Goal: Information Seeking & Learning: Compare options

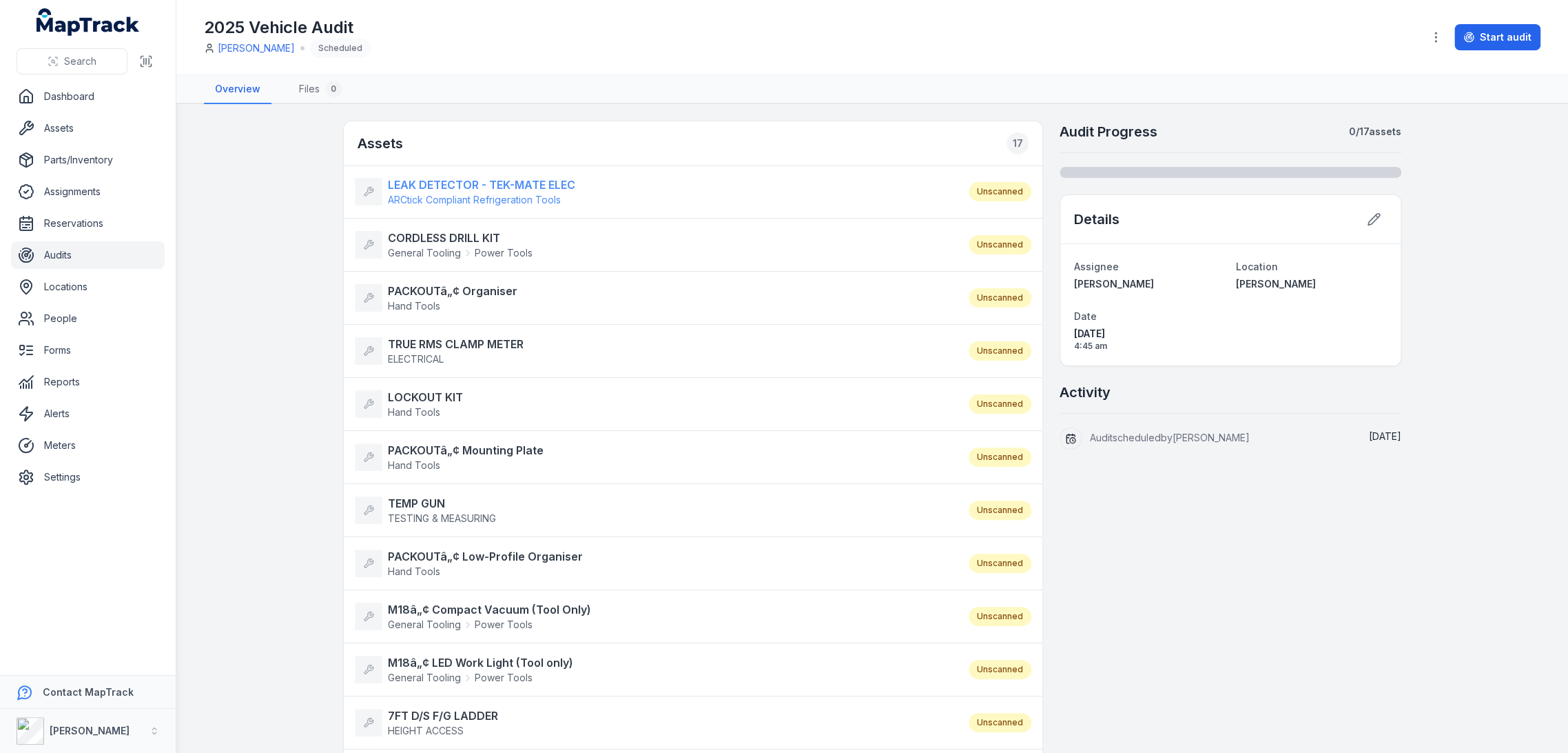
click at [469, 184] on strong "LEAK DETECTOR - TEK-MATE ELEC" at bounding box center [481, 184] width 187 height 17
click at [454, 232] on strong "CORDLESS DRILL KIT" at bounding box center [461, 238] width 145 height 17
click at [461, 282] on strong "PACKOUTâ„¢ Organiser" at bounding box center [453, 290] width 130 height 17
click at [414, 336] on strong "TRUE RMS CLAMP METER" at bounding box center [456, 344] width 136 height 17
click at [418, 393] on strong "LOCKOUT KIT" at bounding box center [426, 396] width 75 height 17
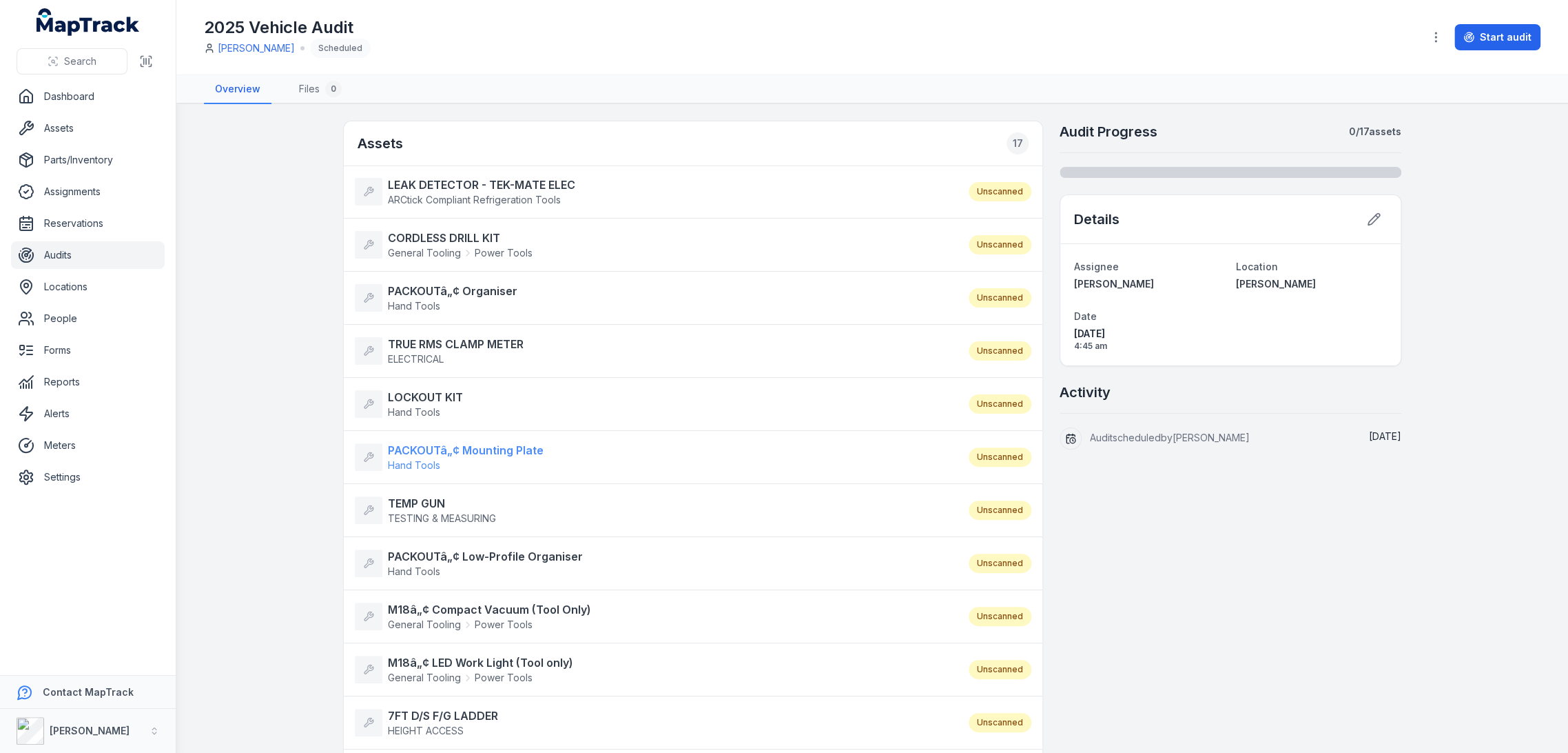
click at [423, 459] on span "Hand Tools" at bounding box center [466, 466] width 156 height 14
click at [409, 502] on strong "TEMP GUN" at bounding box center [442, 503] width 108 height 17
click at [425, 549] on strong "PACKOUTâ„¢ Low-Profile Organiser" at bounding box center [485, 556] width 195 height 17
click at [413, 605] on strong "M18â„¢ Compact Vacuum (Tool Only)" at bounding box center [489, 609] width 203 height 17
click at [418, 659] on strong "M18â„¢ LED Work Light (Tool only)" at bounding box center [480, 662] width 185 height 17
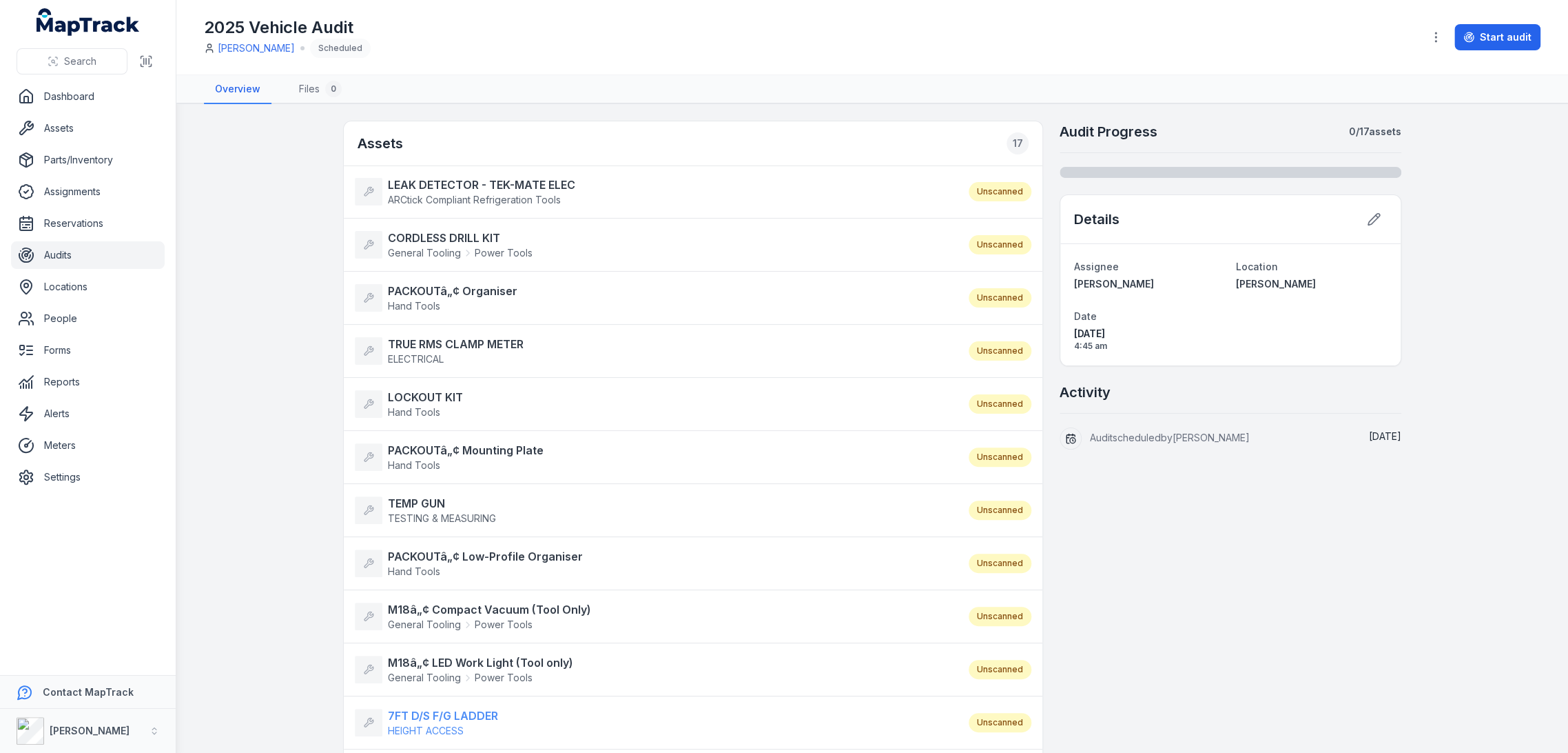
click at [425, 714] on strong "7FT D/S F/G LADDER" at bounding box center [443, 715] width 110 height 17
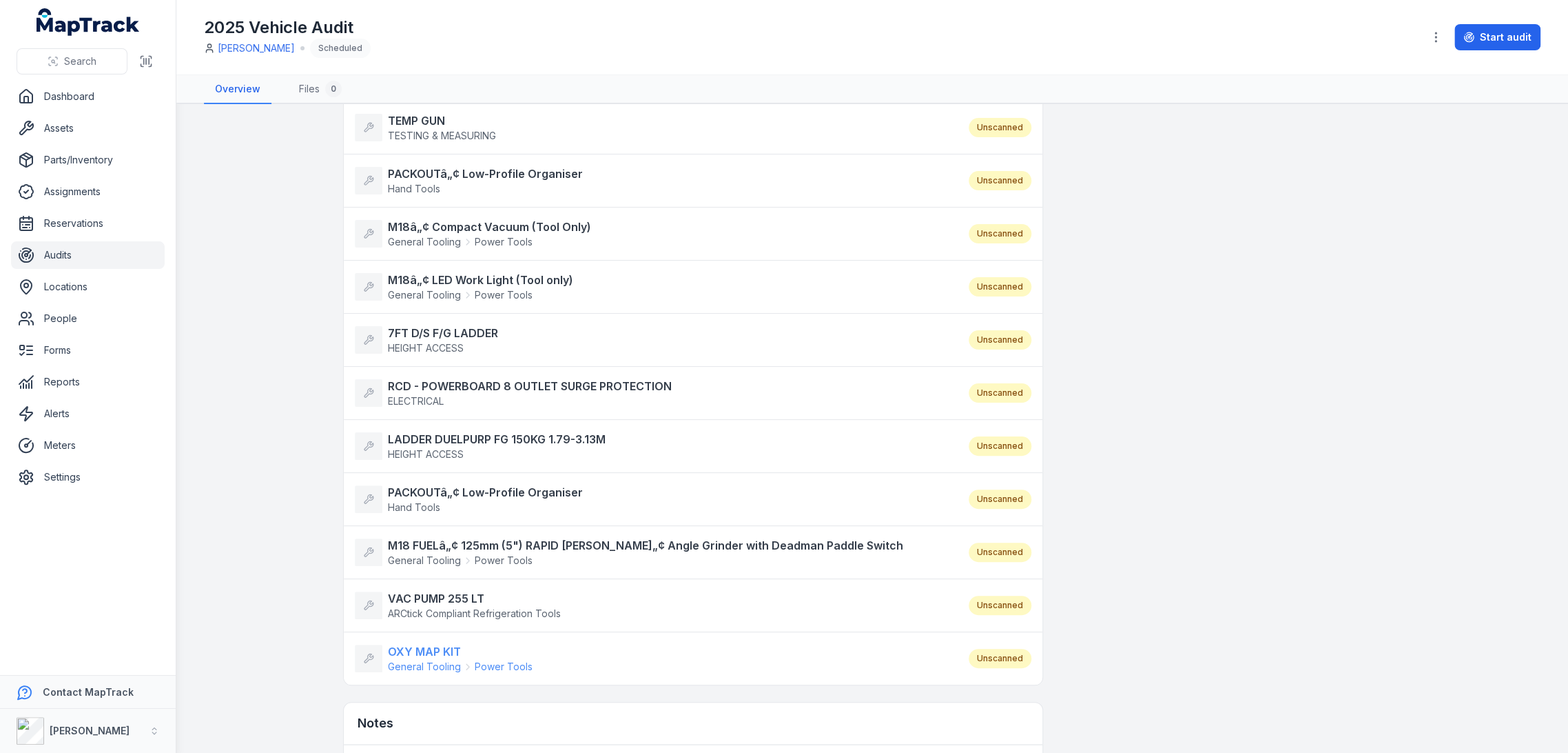
scroll to position [459, 0]
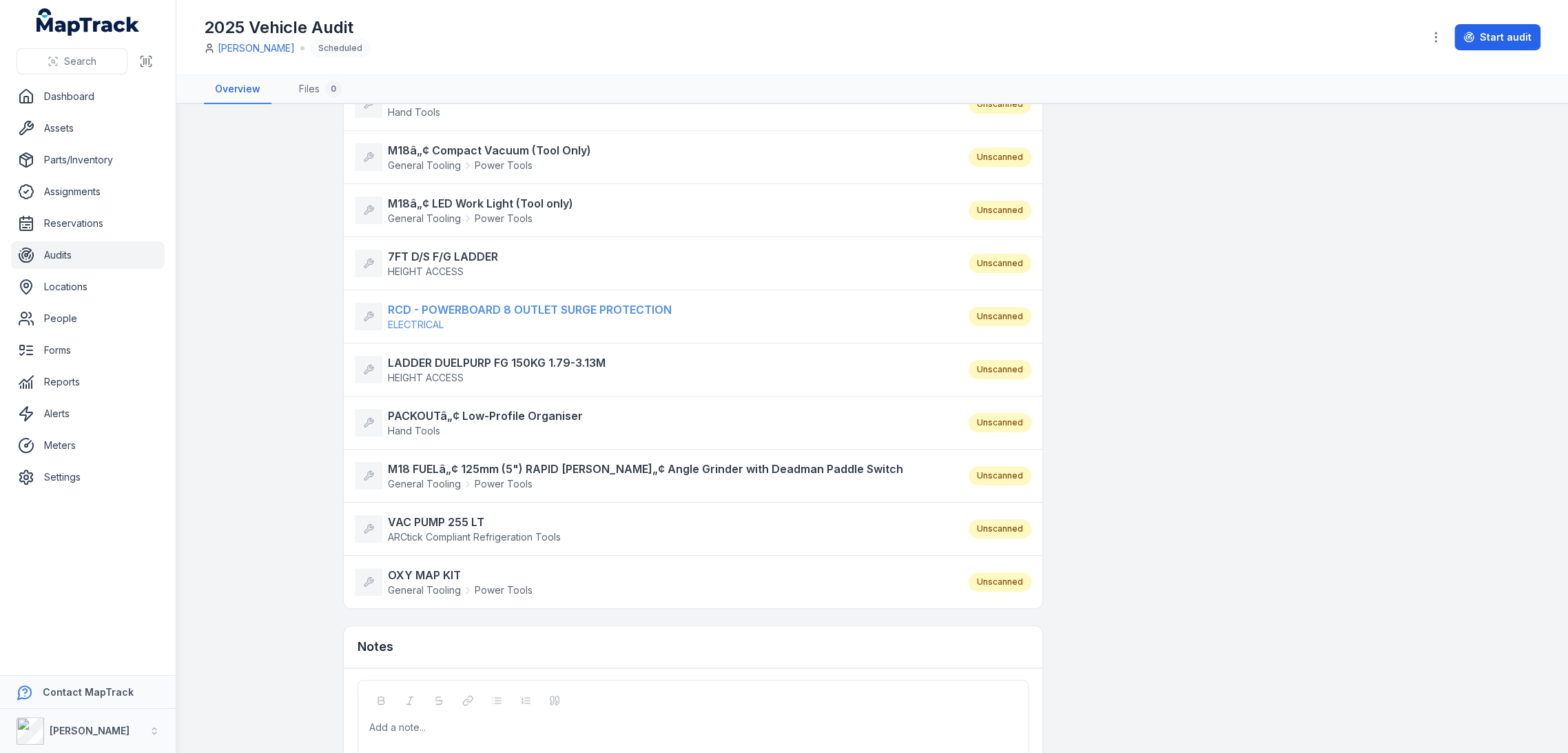
click at [434, 304] on strong "RCD - POWERBOARD 8 OUTLET SURGE PROTECTION" at bounding box center [530, 309] width 284 height 17
click at [429, 359] on strong "LADDER DUELPURP FG 150KG 1.79-3.13M" at bounding box center [497, 363] width 218 height 17
click at [421, 407] on strong "PACKOUTâ„¢ Low-Profile Organiser" at bounding box center [485, 415] width 195 height 17
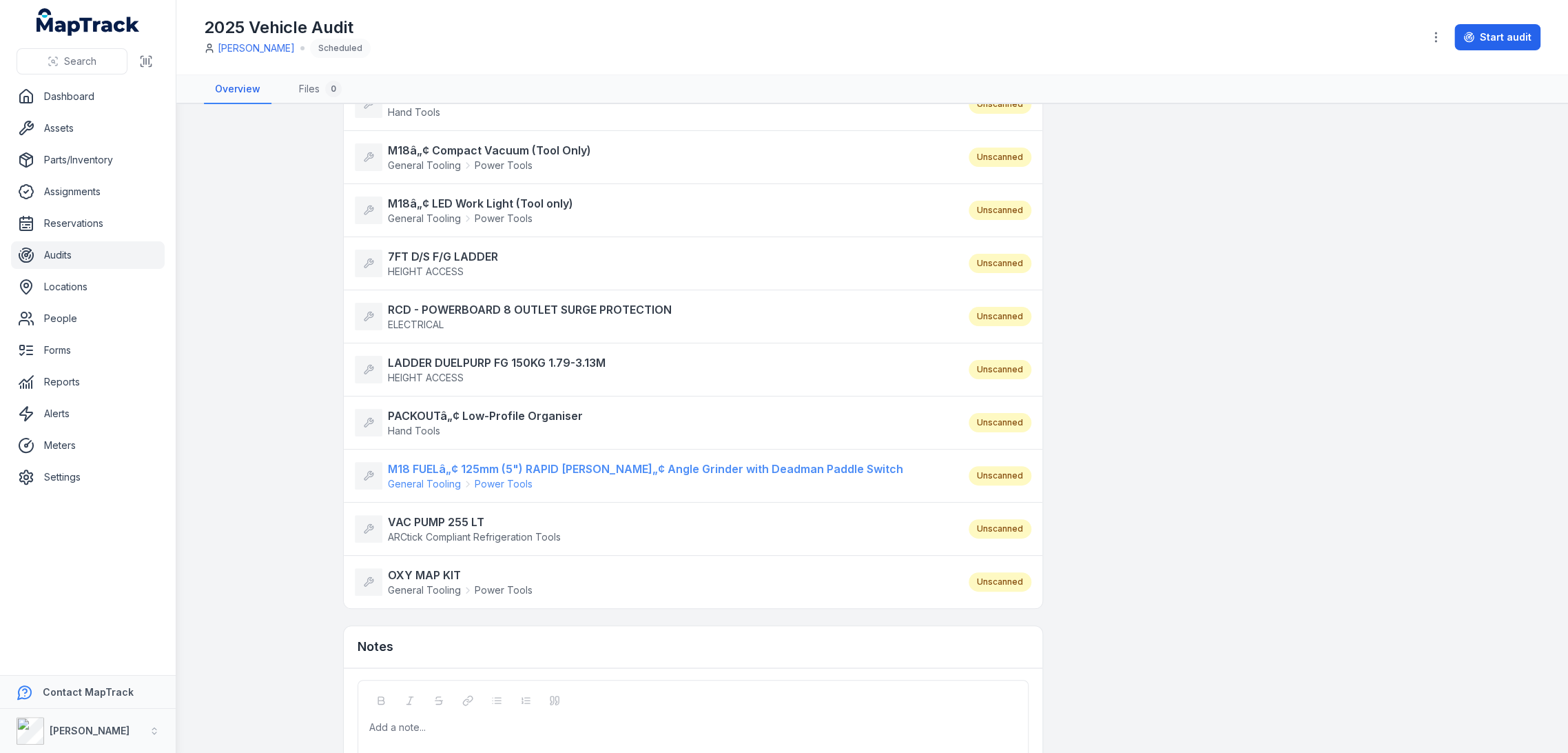
click at [432, 468] on strong "M18 FUELâ„¢ 125mm (5") RAPID STOPâ„¢ Angle Grinder with Deadman Paddle Switch" at bounding box center [646, 469] width 515 height 17
click at [427, 517] on strong "VAC PUMP 255 LT" at bounding box center [474, 521] width 173 height 17
click at [434, 573] on strong "OXY MAP KIT" at bounding box center [461, 575] width 145 height 17
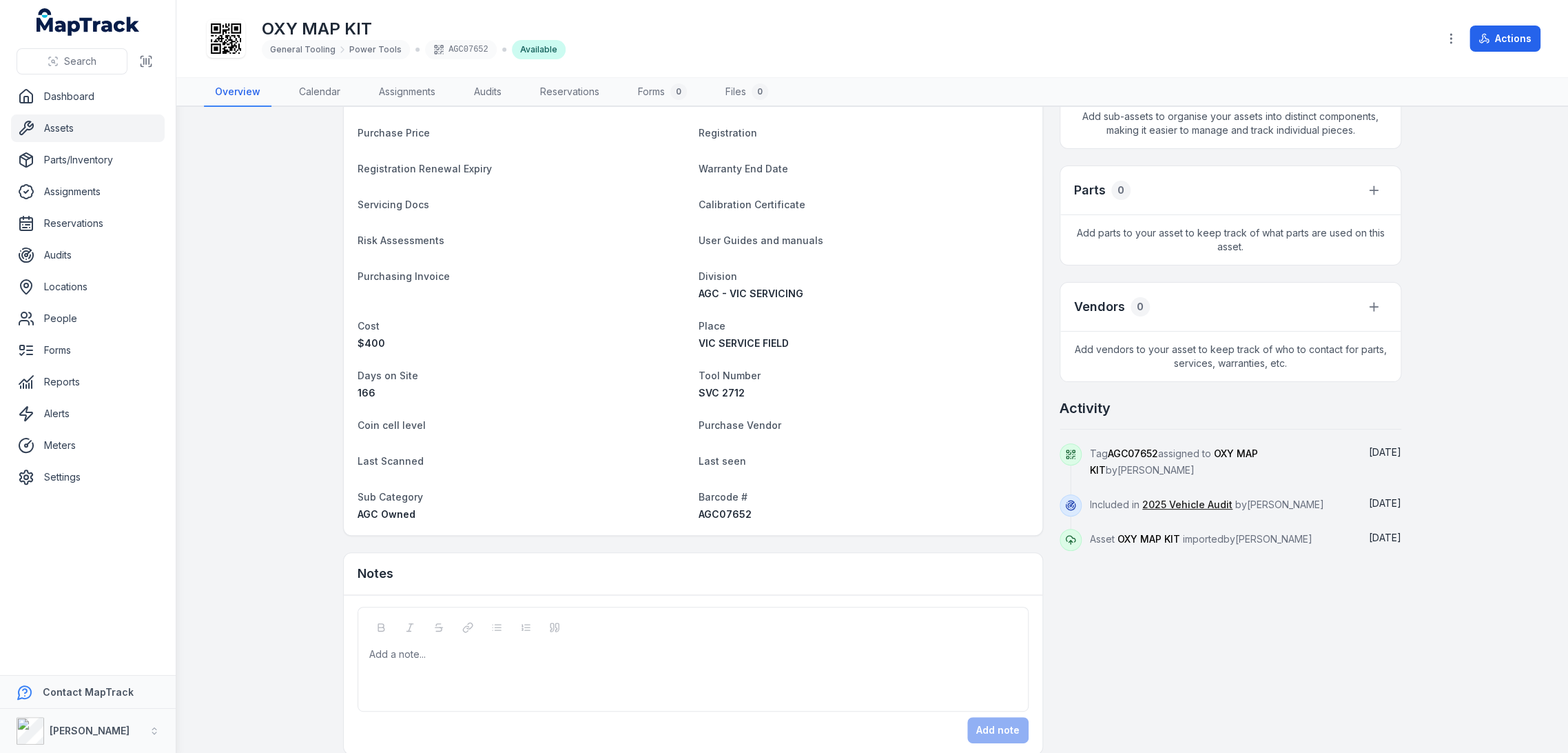
scroll to position [306, 0]
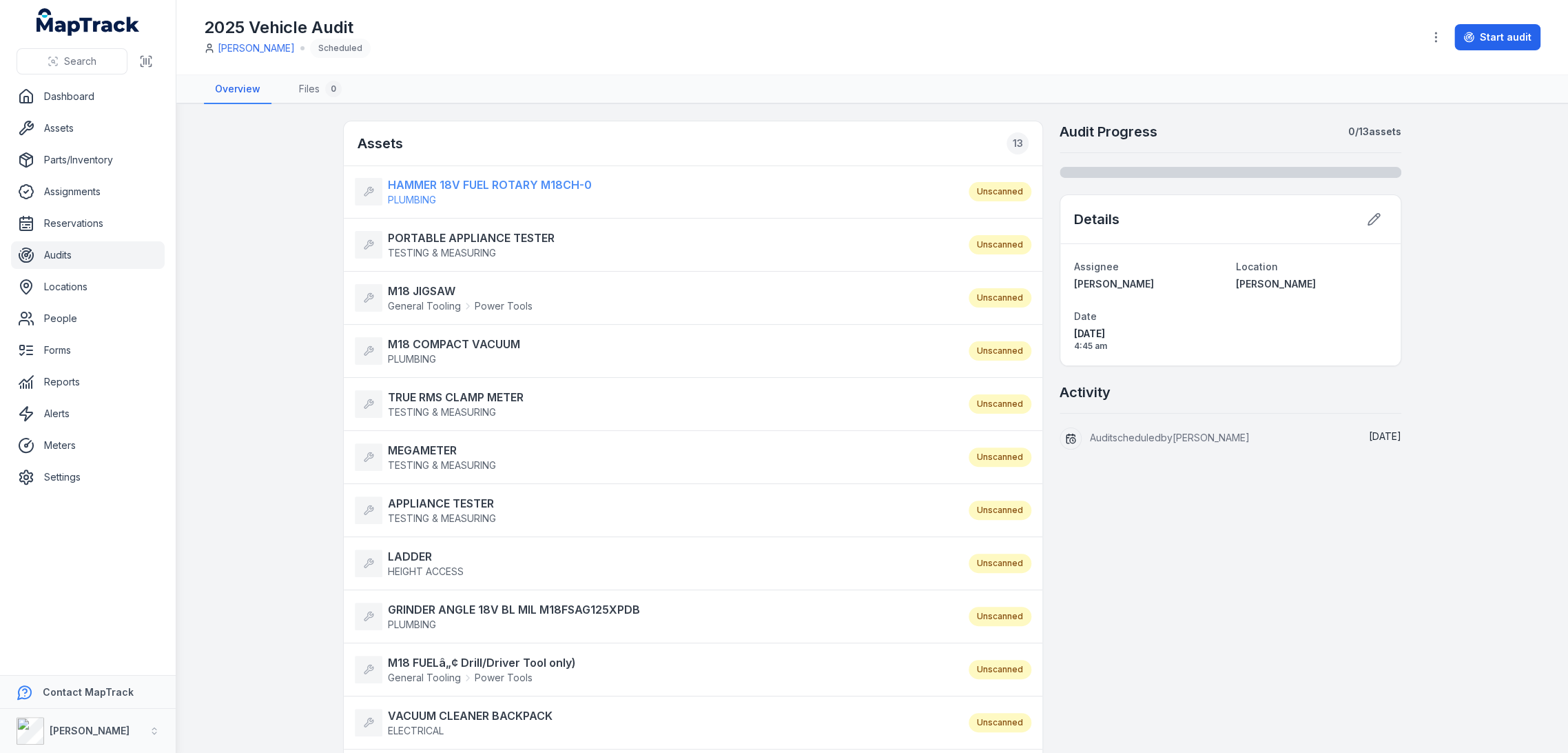
click at [452, 183] on strong "HAMMER 18V FUEL ROTARY M18CH-0" at bounding box center [490, 184] width 204 height 17
click at [461, 234] on strong "PORTABLE APPLIANCE TESTER" at bounding box center [471, 238] width 166 height 17
click at [432, 287] on strong "M18 JIGSAW" at bounding box center [461, 290] width 145 height 17
click at [445, 336] on strong "M18 COMPACT VACUUM" at bounding box center [455, 344] width 133 height 17
click at [432, 401] on strong "TRUE RMS CLAMP METER" at bounding box center [456, 396] width 136 height 17
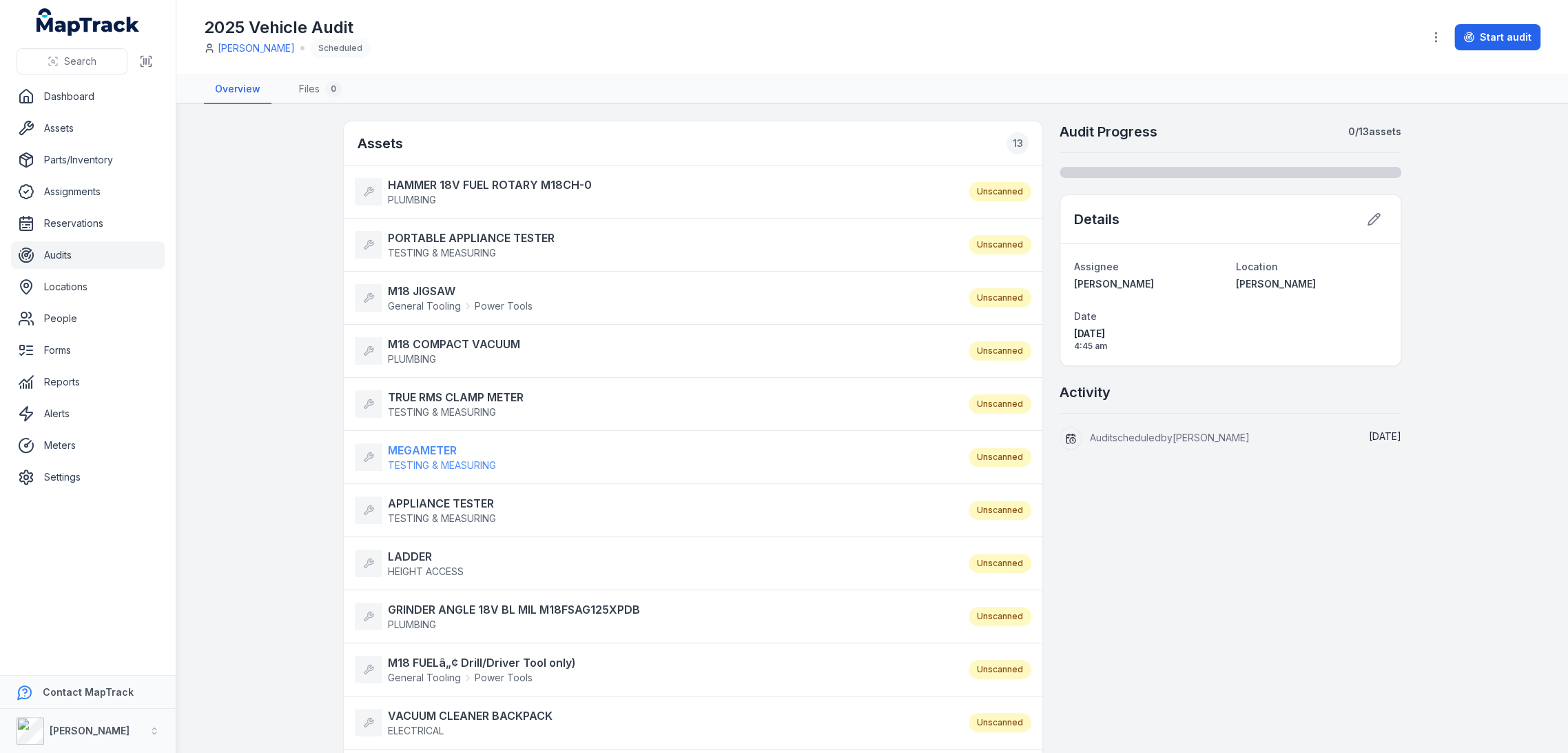
click at [443, 456] on strong "MEGAMETER" at bounding box center [442, 450] width 108 height 17
click at [440, 503] on strong "APPLIANCE TESTER" at bounding box center [442, 503] width 108 height 17
click at [416, 558] on strong "LADDER" at bounding box center [426, 556] width 76 height 17
click at [443, 601] on strong "GRINDER ANGLE 18V BL MIL M18FSAG125XPDB" at bounding box center [514, 609] width 253 height 17
click at [443, 658] on strong "M18 FUELâ„¢ Drill/Driver Tool only)" at bounding box center [482, 662] width 188 height 17
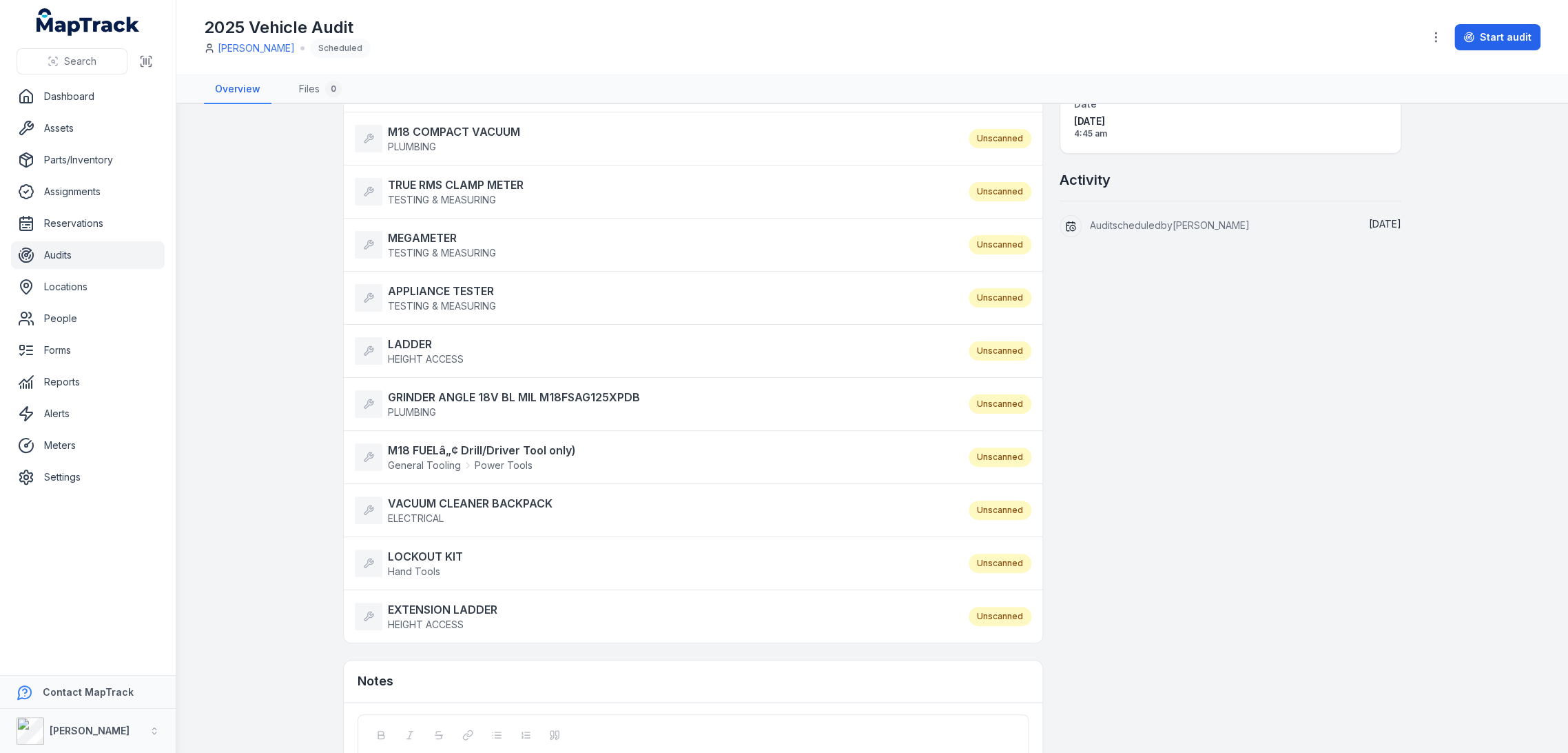
scroll to position [230, 0]
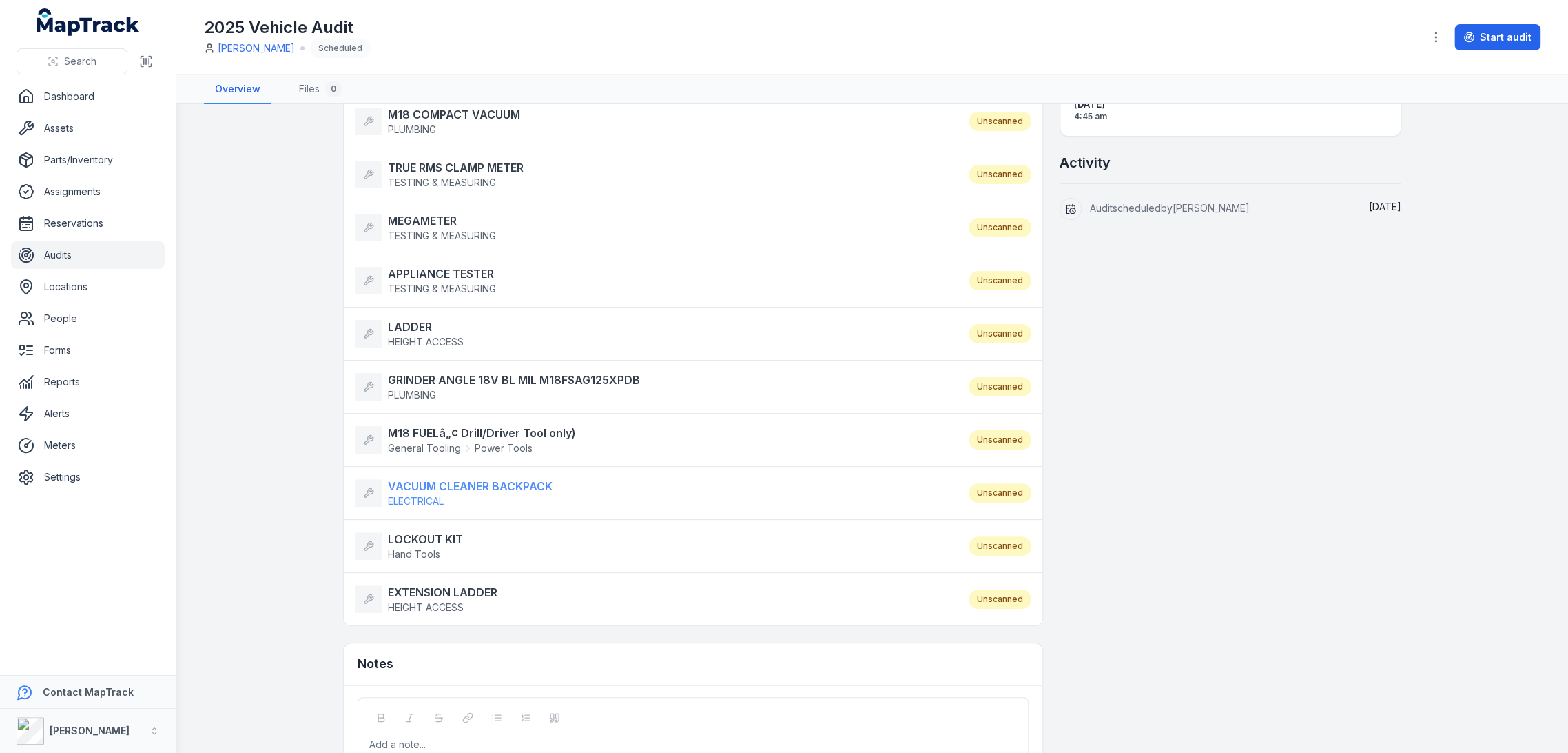
click at [455, 488] on strong "VACUUM CLEANER BACKPACK" at bounding box center [470, 485] width 164 height 17
click at [410, 536] on strong "LOCKOUT KIT" at bounding box center [426, 539] width 75 height 17
click at [416, 588] on strong "EXTENSION LADDER" at bounding box center [443, 592] width 110 height 17
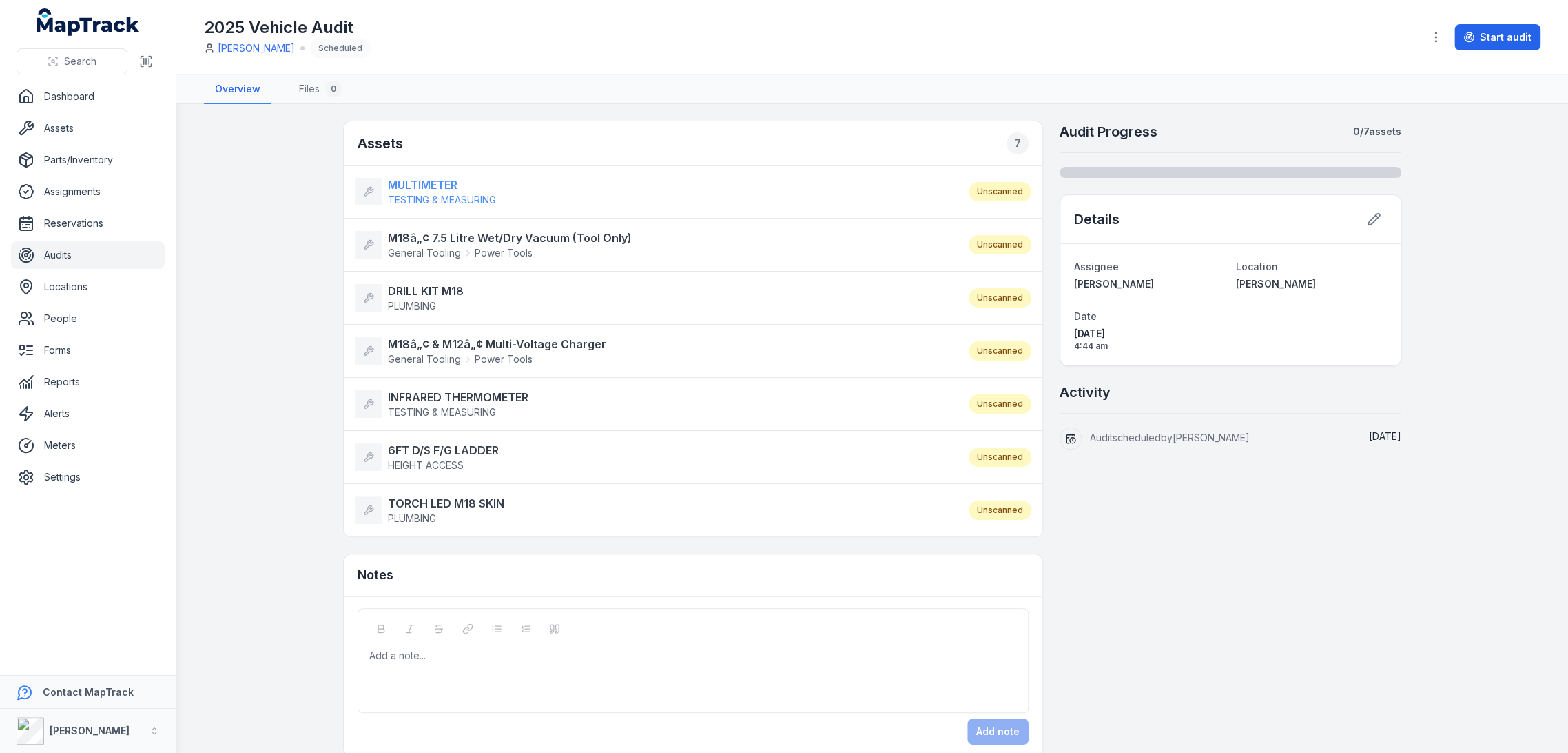
click at [416, 186] on strong "MULTIMETER" at bounding box center [442, 184] width 108 height 17
click at [406, 235] on strong "M18â„¢ 7.5 Litre Wet/Dry Vacuum (Tool Only)" at bounding box center [510, 238] width 244 height 17
click at [414, 275] on li "DRILL KIT M18 PLUMBING Unscanned" at bounding box center [692, 297] width 698 height 54
click at [414, 287] on strong "DRILL KIT M18" at bounding box center [426, 290] width 76 height 17
click at [422, 342] on strong "M18â„¢ & M12â„¢ Multi-Voltage Charger" at bounding box center [497, 344] width 219 height 17
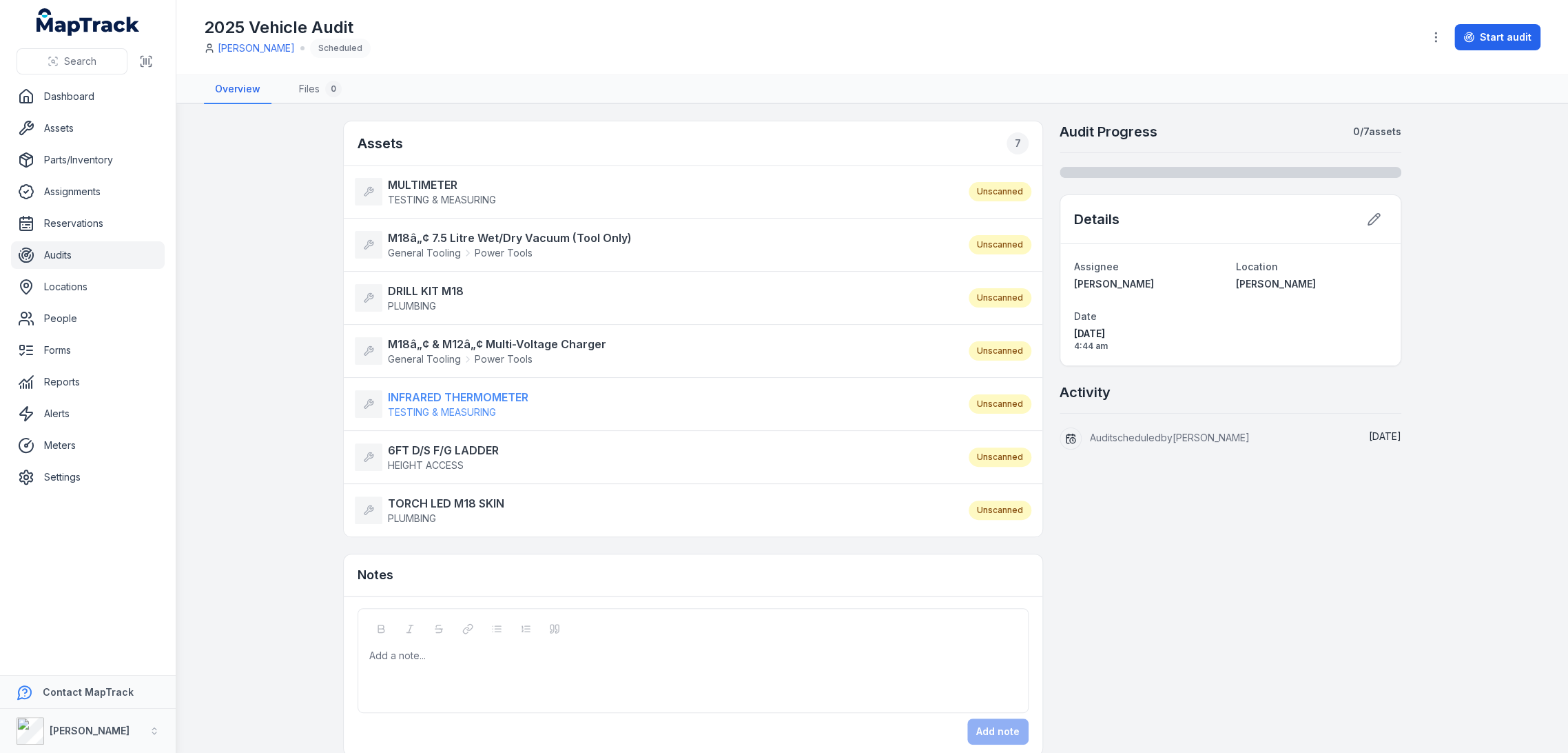
click at [429, 400] on strong "INFRARED THERMOMETER" at bounding box center [459, 396] width 141 height 17
click at [444, 447] on strong "6FT D/S F/G LADDER" at bounding box center [444, 450] width 111 height 17
click at [437, 506] on strong "TORCH LED M18 SKIN" at bounding box center [447, 503] width 117 height 17
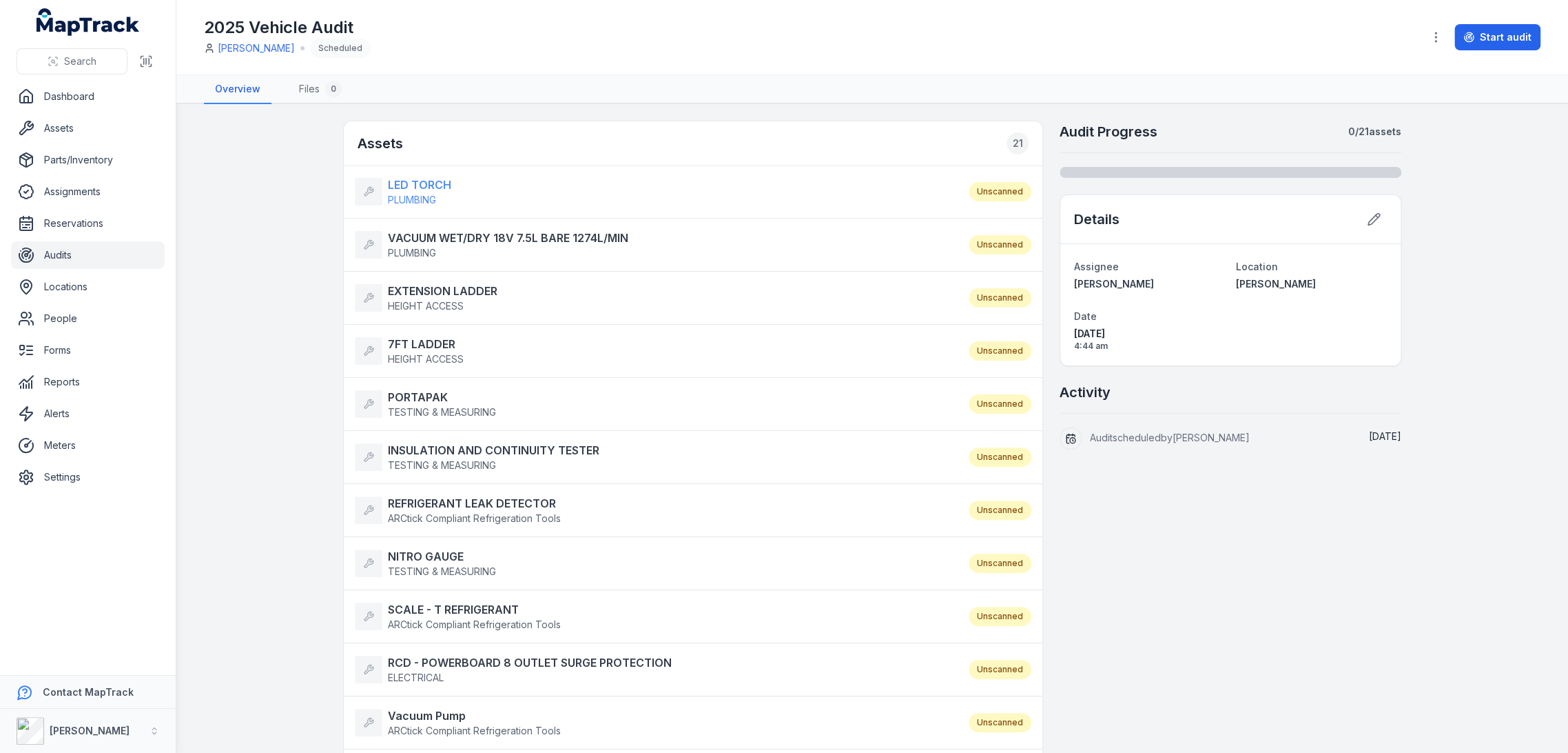
click at [405, 180] on strong "LED TORCH" at bounding box center [420, 184] width 63 height 17
click at [443, 236] on strong "VACUUM WET/DRY 18V 7.5L BARE 1274L/MIN" at bounding box center [508, 238] width 241 height 17
click at [441, 286] on strong "EXTENSION LADDER" at bounding box center [443, 290] width 110 height 17
click at [440, 337] on strong "7FT LADDER" at bounding box center [426, 344] width 76 height 17
click at [426, 405] on span "TESTING & MEASURING" at bounding box center [442, 412] width 108 height 14
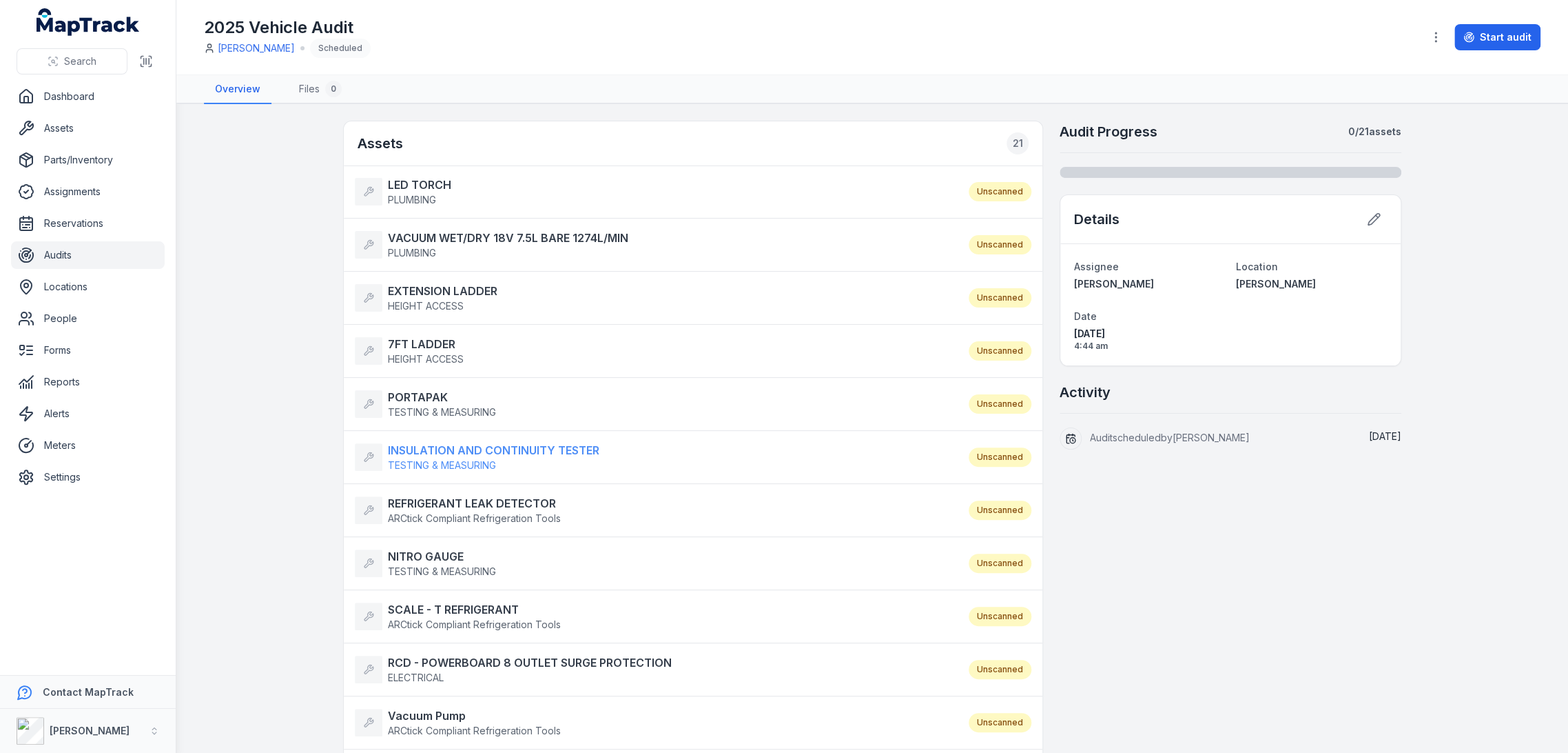
click at [450, 446] on strong "INSULATION AND CONTINUITY TESTER" at bounding box center [494, 450] width 212 height 17
click at [474, 495] on strong "REFRIGERANT LEAK DETECTOR" at bounding box center [474, 503] width 173 height 17
click at [443, 561] on strong "NITRO GAUGE" at bounding box center [442, 556] width 108 height 17
click at [468, 603] on strong "SCALE - T REFRIGERANT" at bounding box center [474, 609] width 173 height 17
click at [474, 659] on strong "RCD - POWERBOARD 8 OUTLET SURGE PROTECTION" at bounding box center [530, 662] width 284 height 17
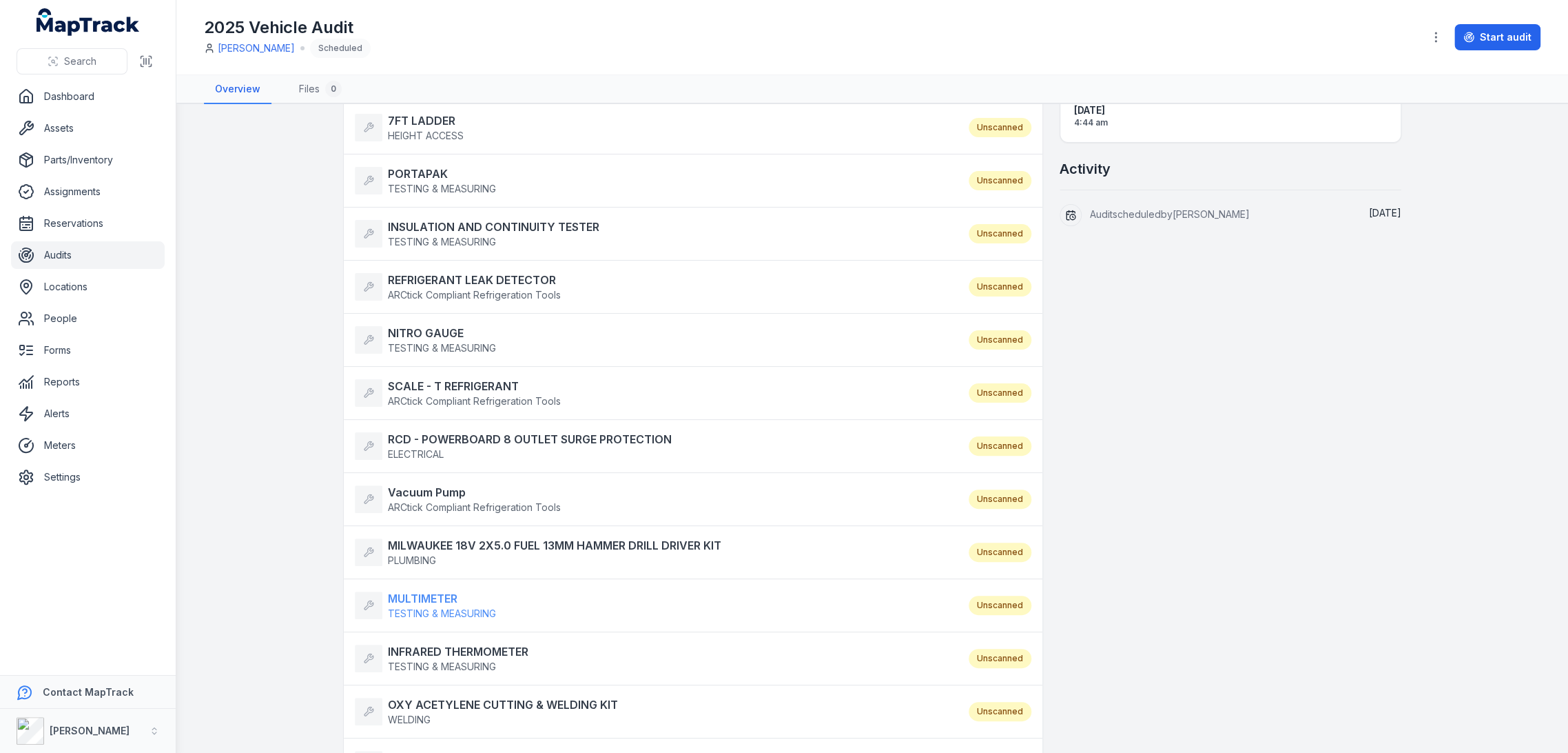
scroll to position [230, 0]
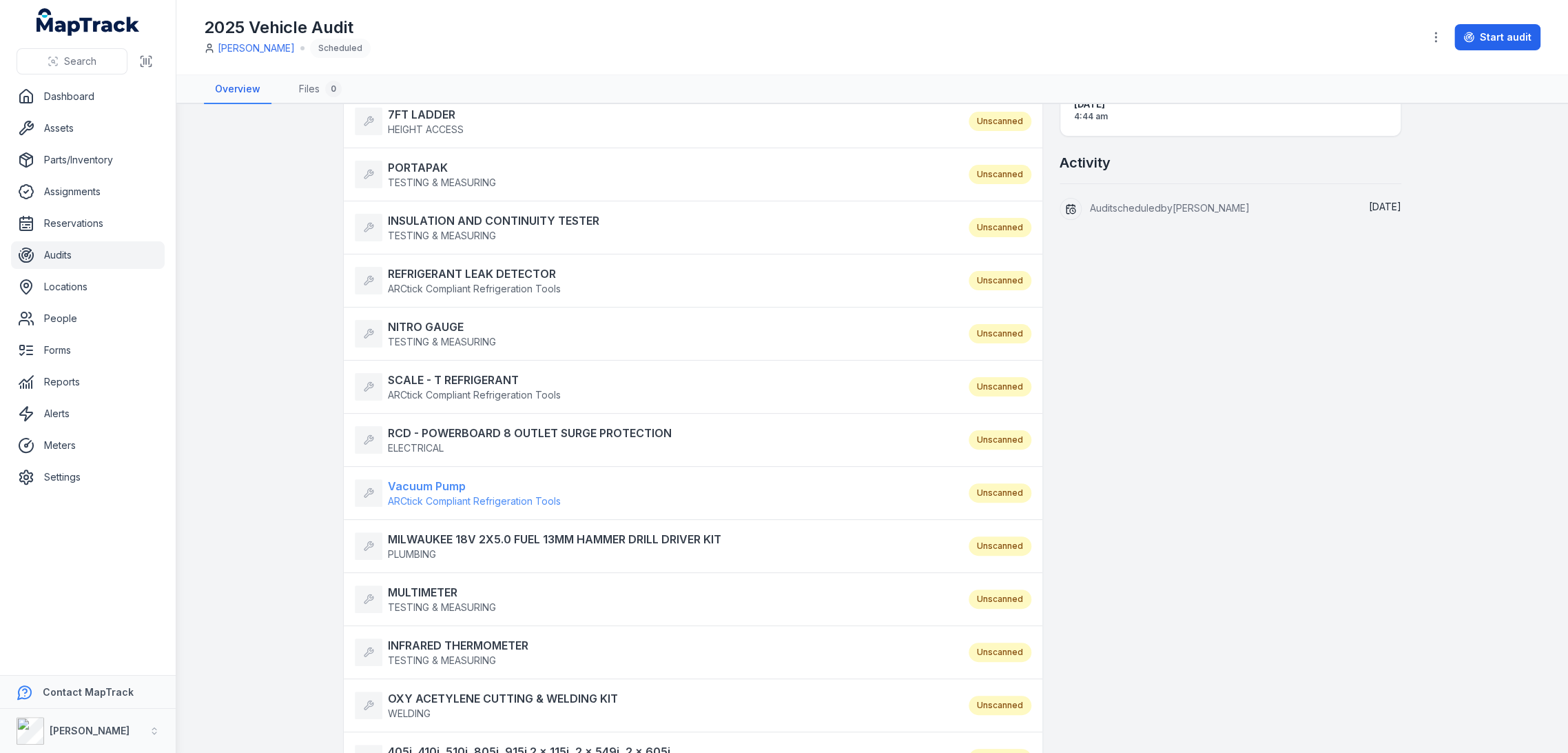
click at [448, 486] on strong "Vacuum Pump" at bounding box center [474, 485] width 173 height 17
click at [476, 539] on strong "MILWAUKEE 18V 2X5.0 FUEL 13MM HAMMER DRILL DRIVER KIT" at bounding box center [555, 539] width 334 height 17
click at [438, 584] on strong "MULTIMETER" at bounding box center [442, 592] width 108 height 17
click at [464, 649] on strong "INFRARED THERMOMETER" at bounding box center [459, 645] width 141 height 17
click at [468, 690] on strong "OXY ACETYLENE CUTTING & WELDING KIT" at bounding box center [503, 698] width 230 height 17
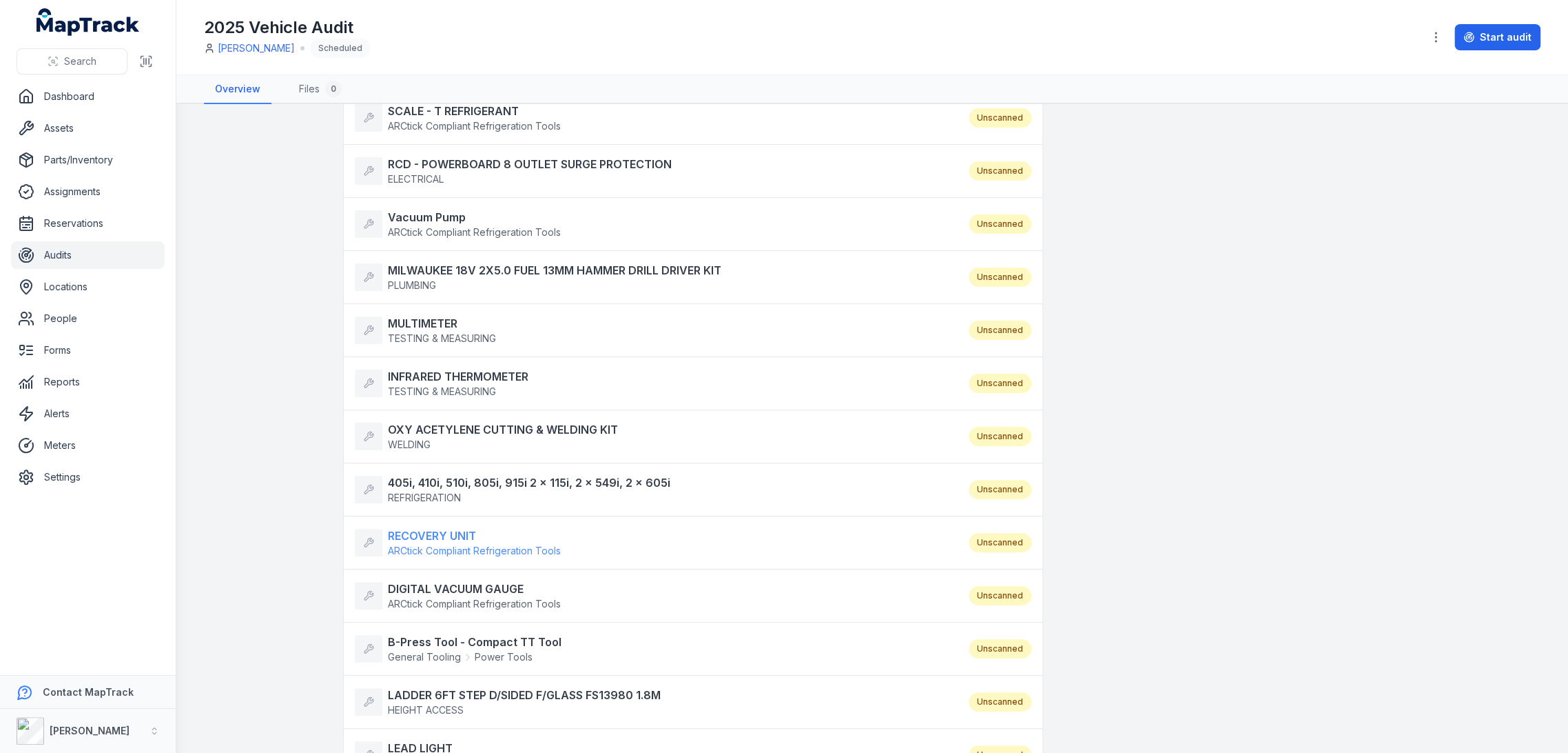
scroll to position [536, 0]
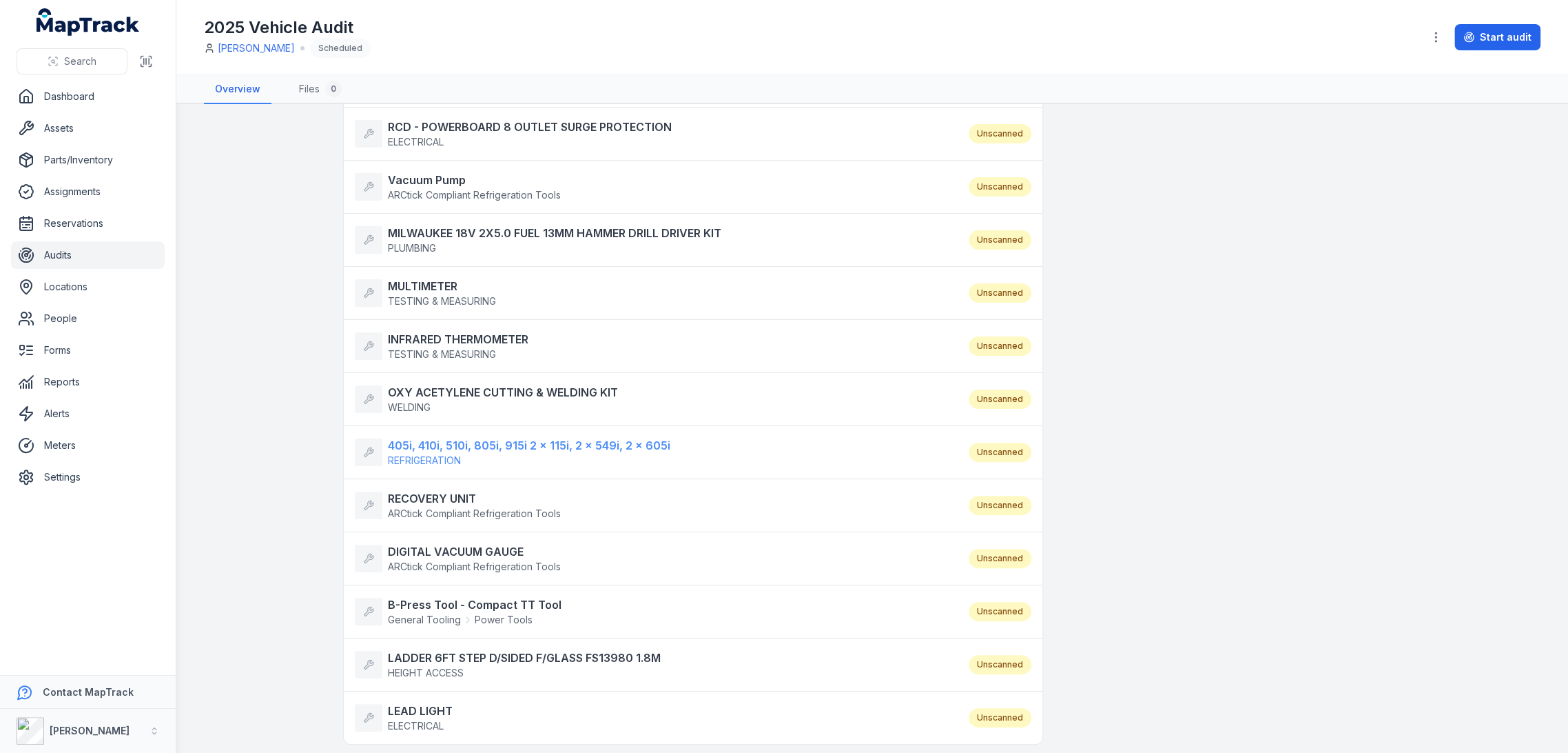
click at [481, 448] on strong "405i, 410i, 510i, 805i, 915i 2 x 115i, 2 x 549i, 2 x 605i" at bounding box center [529, 445] width 282 height 17
click at [427, 490] on strong "RECOVERY UNIT" at bounding box center [474, 498] width 173 height 17
click at [450, 551] on strong "DIGITAL VACUUM GAUGE" at bounding box center [474, 551] width 173 height 17
click at [454, 596] on strong "B-Press Tool - Compact TT Tool" at bounding box center [474, 604] width 173 height 17
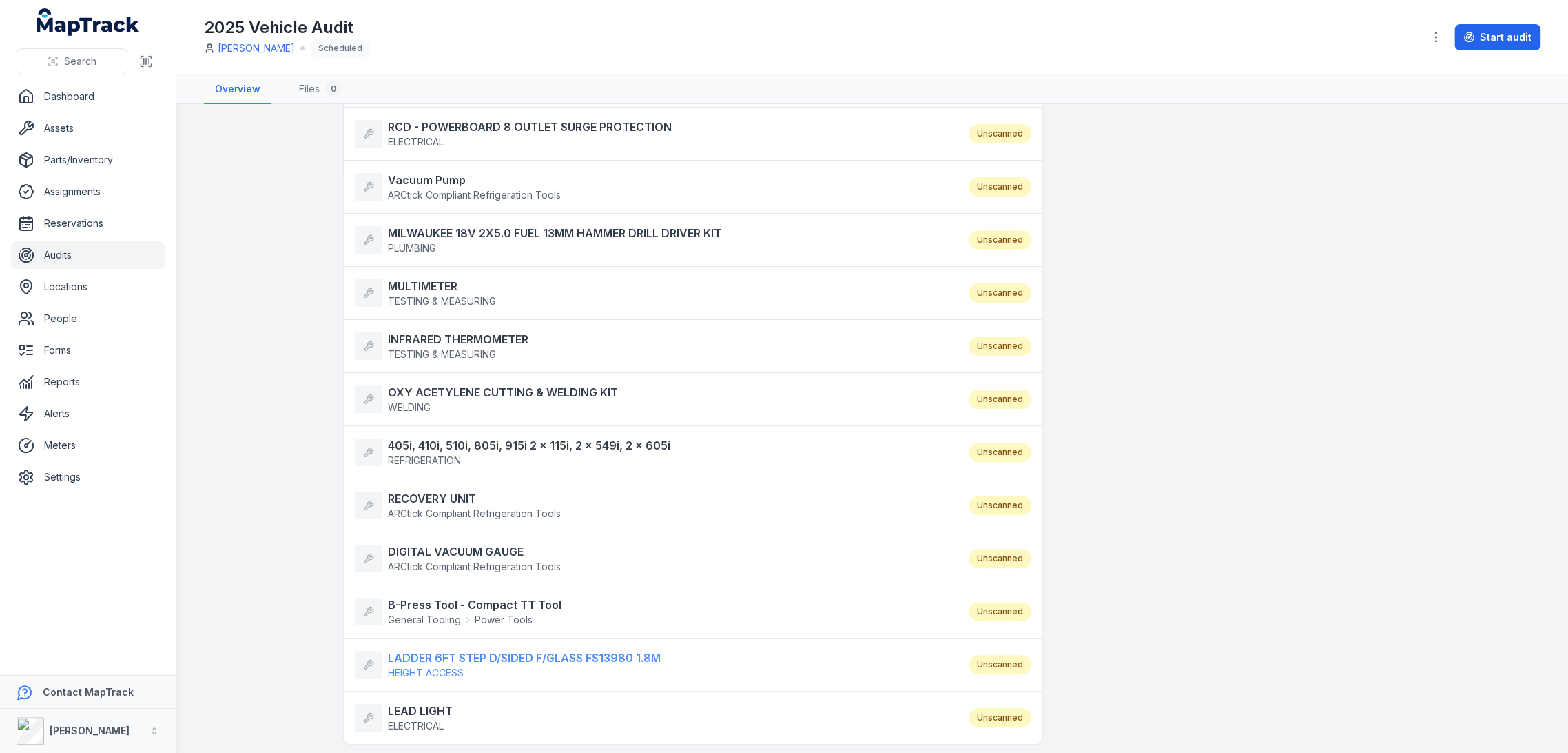
click at [461, 658] on strong "LADDER 6FT STEP D/SIDED F/GLASS FS13980 1.8M" at bounding box center [524, 657] width 272 height 17
click at [429, 702] on strong "LEAD LIGHT" at bounding box center [420, 710] width 64 height 17
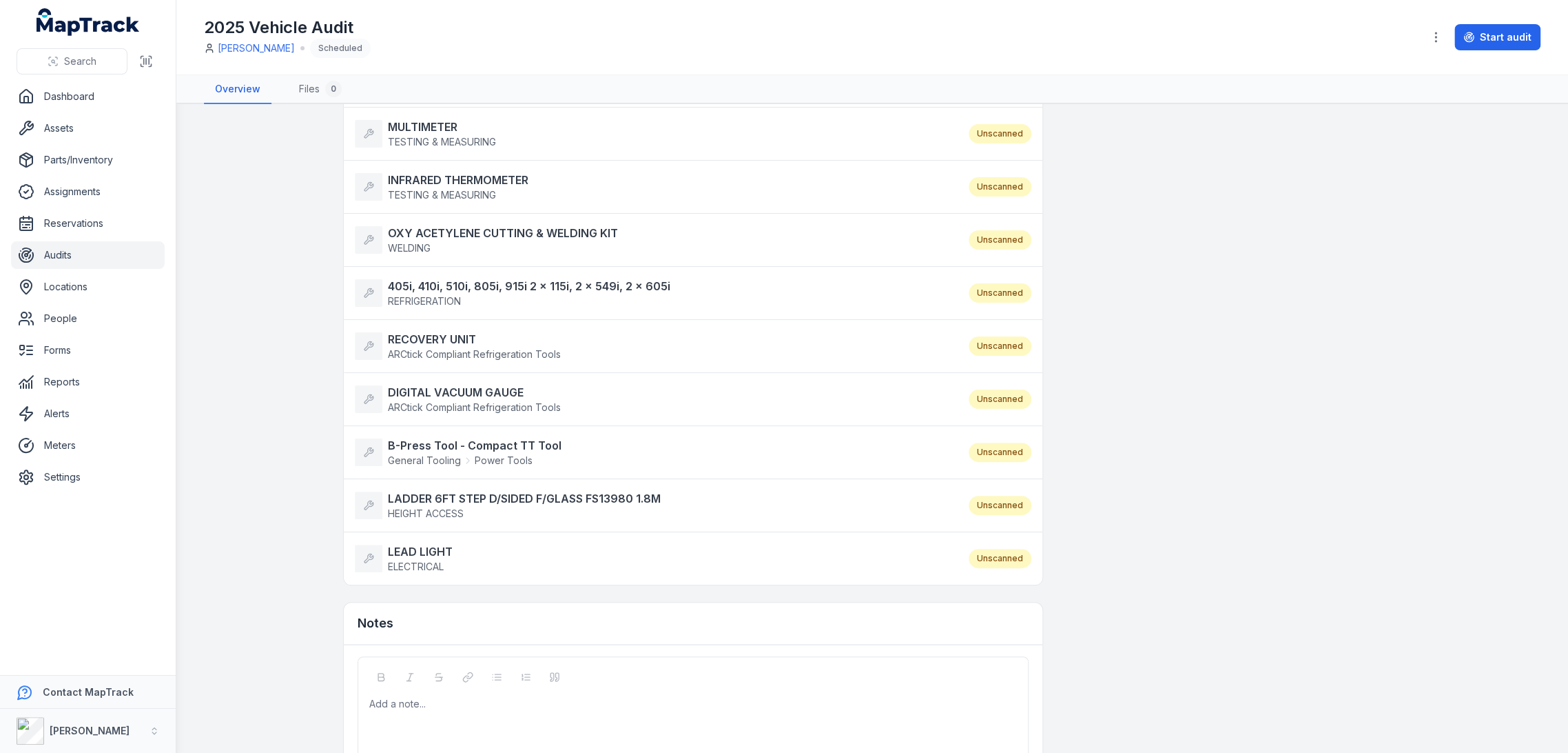
scroll to position [758, 0]
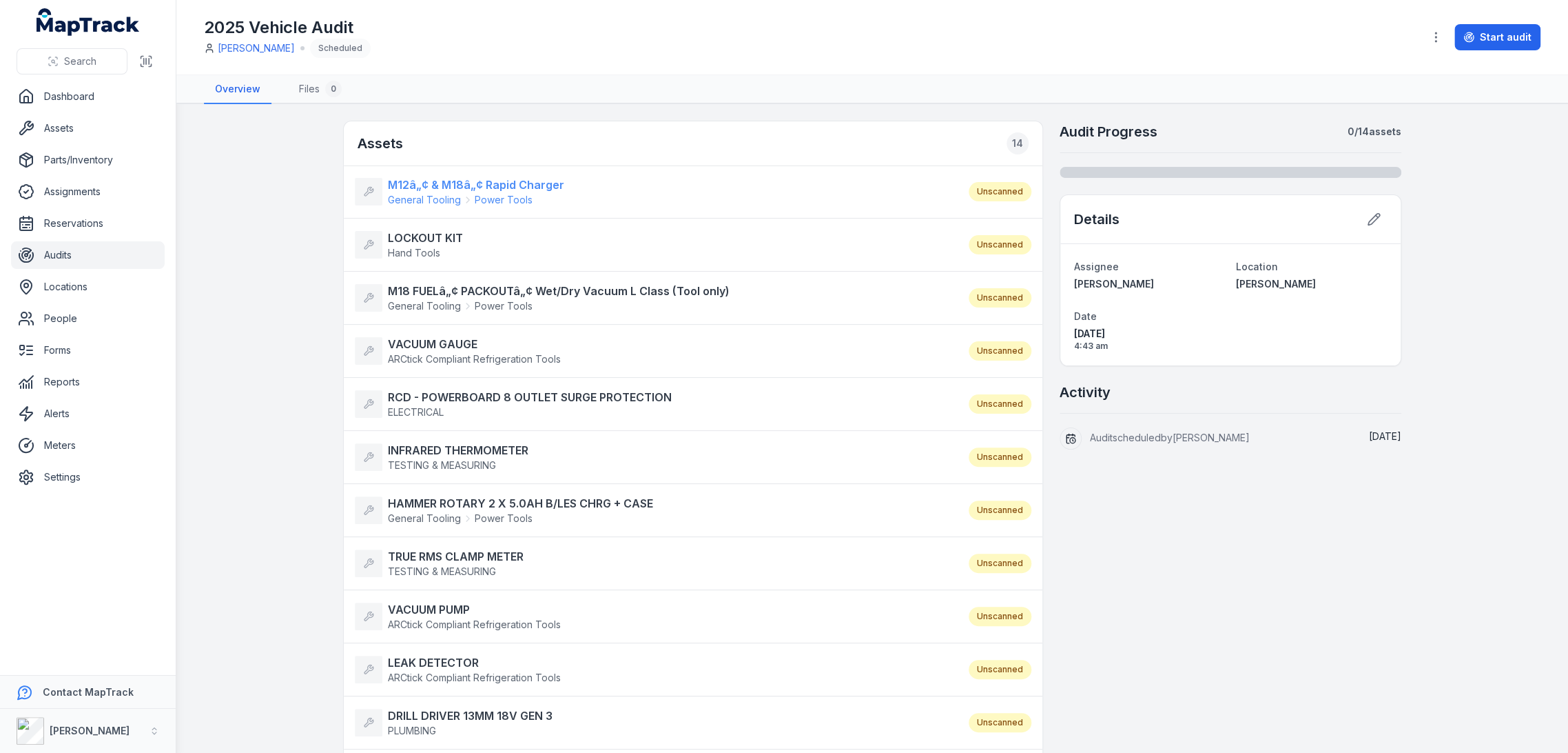
click at [473, 183] on strong "M12â„¢ & M18â„¢ Rapid Charger" at bounding box center [476, 184] width 176 height 17
click at [432, 237] on strong "LOCKOUT KIT" at bounding box center [426, 238] width 75 height 17
click at [441, 296] on strong "M18 FUELâ„¢ PACKOUTâ„¢ Wet/Dry Vacuum L Class (Tool only)" at bounding box center [559, 290] width 342 height 17
click at [435, 343] on strong "VACUUM GAUGE" at bounding box center [474, 344] width 173 height 17
click at [454, 398] on strong "RCD - POWERBOARD 8 OUTLET SURGE PROTECTION" at bounding box center [530, 396] width 284 height 17
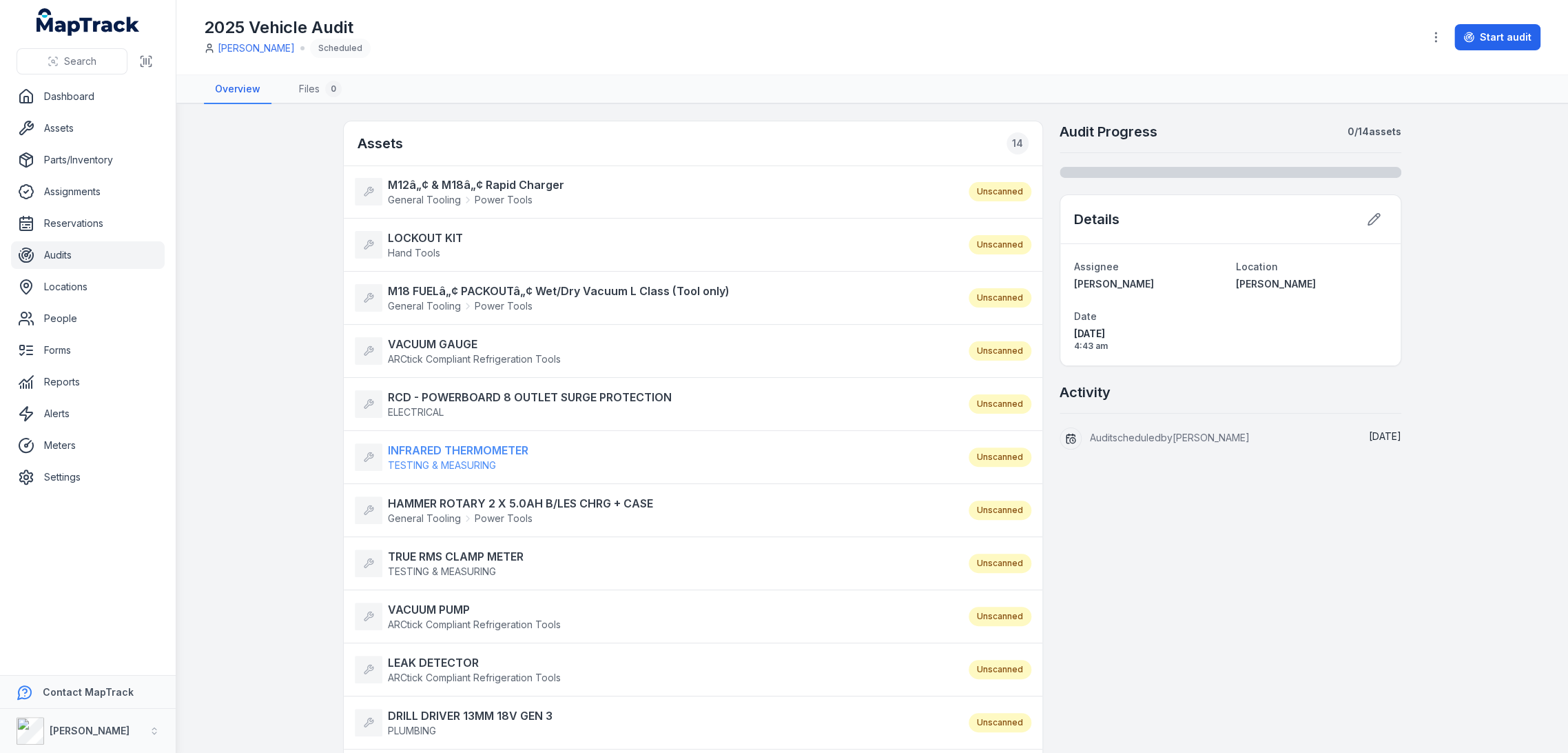
click at [459, 447] on strong "INFRARED THERMOMETER" at bounding box center [459, 450] width 141 height 17
click at [477, 499] on strong "HAMMER ROTARY 2 X 5.0AH B/LES CHRG + CASE" at bounding box center [521, 503] width 265 height 17
click at [471, 549] on strong "TRUE RMS CLAMP METER" at bounding box center [456, 556] width 136 height 17
drag, startPoint x: 468, startPoint y: 604, endPoint x: 470, endPoint y: 621, distance: 17.1
click at [467, 604] on strong "VACUUM PUMP" at bounding box center [474, 609] width 173 height 17
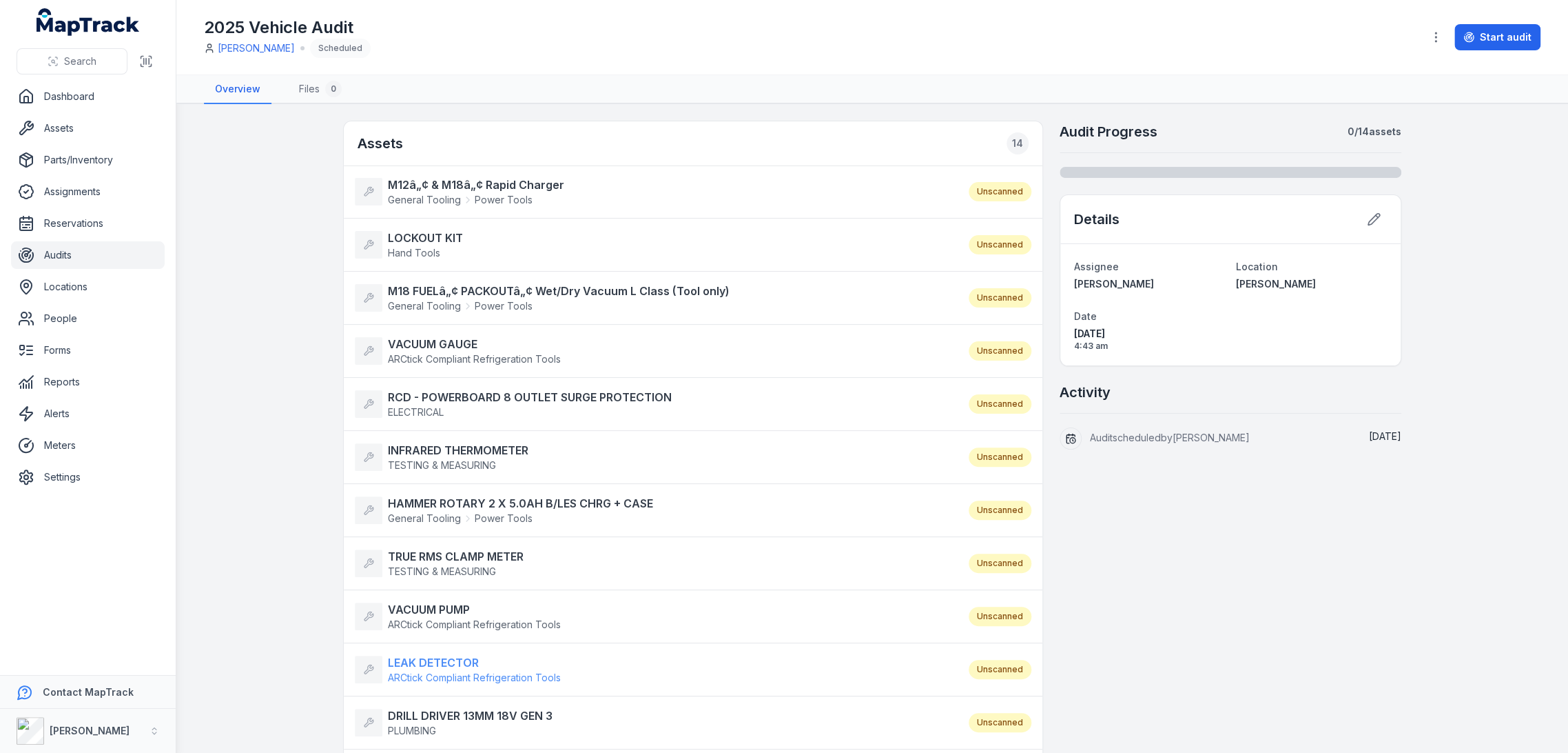
click at [459, 654] on strong "LEAK DETECTOR" at bounding box center [474, 662] width 173 height 17
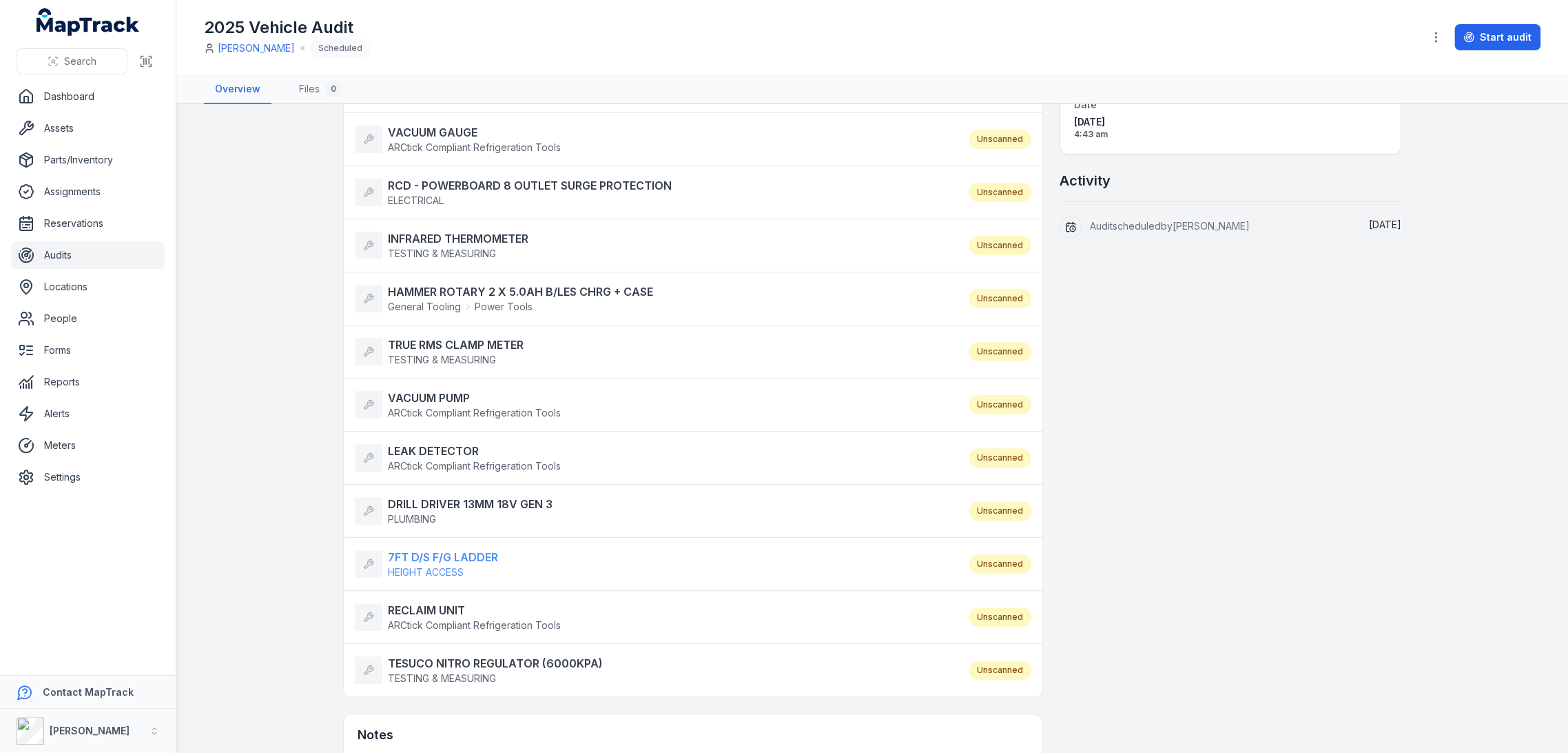
scroll to position [230, 0]
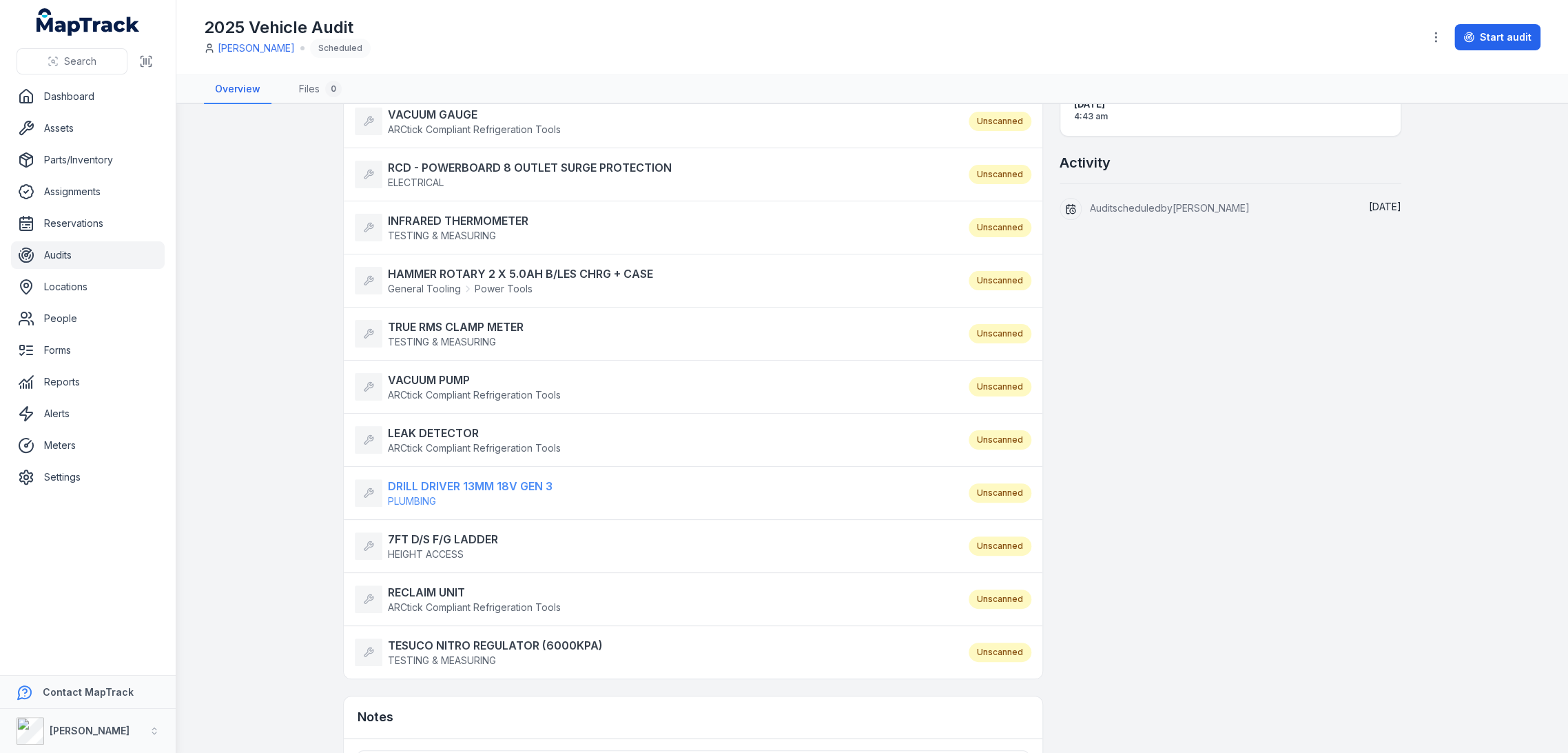
click at [457, 480] on strong "DRILL DRIVER 13MM 18V GEN 3" at bounding box center [470, 485] width 164 height 17
click at [421, 533] on strong "7FT D/S F/G LADDER" at bounding box center [443, 539] width 110 height 17
drag, startPoint x: 422, startPoint y: 587, endPoint x: 448, endPoint y: 635, distance: 54.6
click at [420, 588] on strong "RECLAIM UNIT" at bounding box center [474, 592] width 173 height 17
click at [445, 642] on strong "TESUCO NITRO REGULATOR (6000KPA)" at bounding box center [495, 645] width 215 height 17
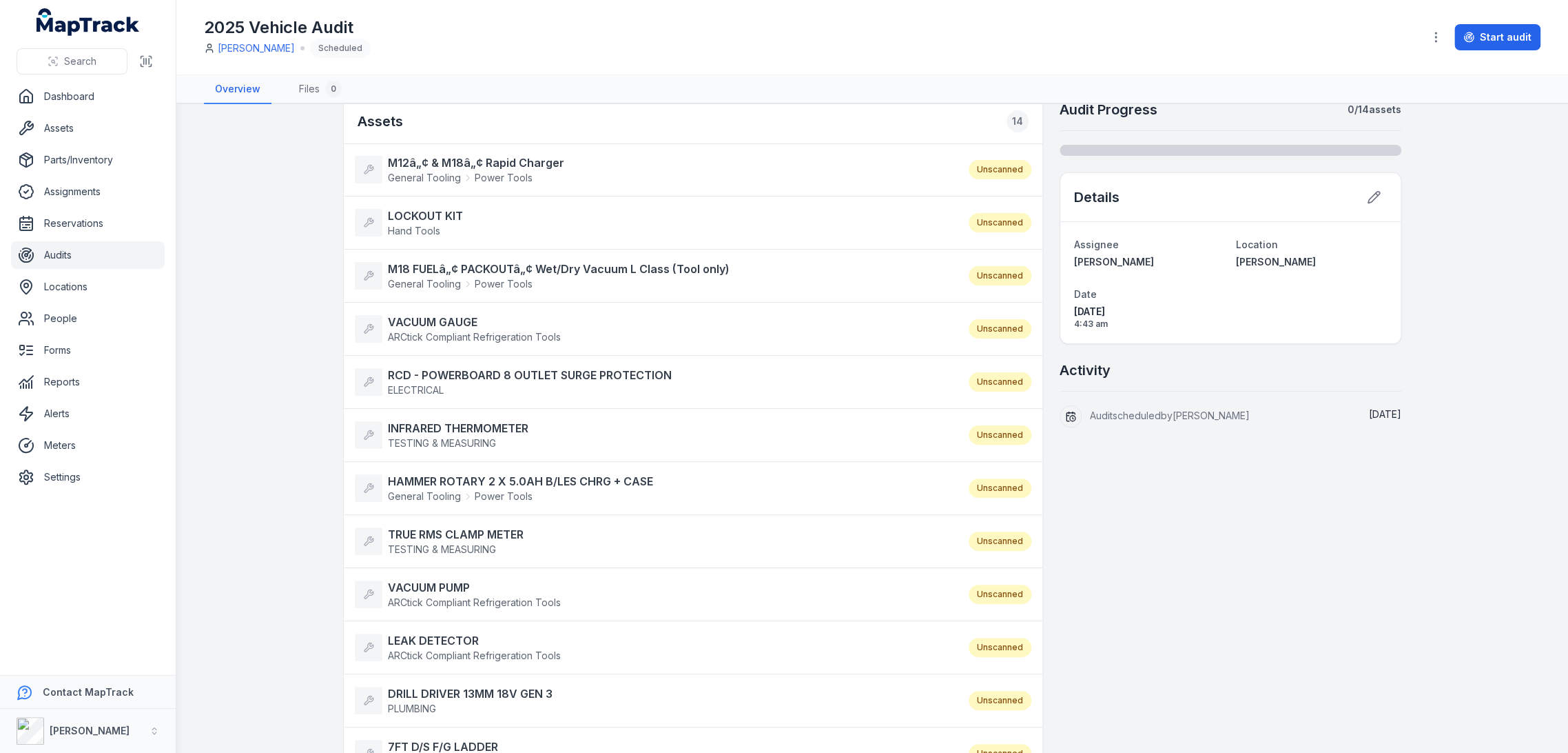
scroll to position [0, 0]
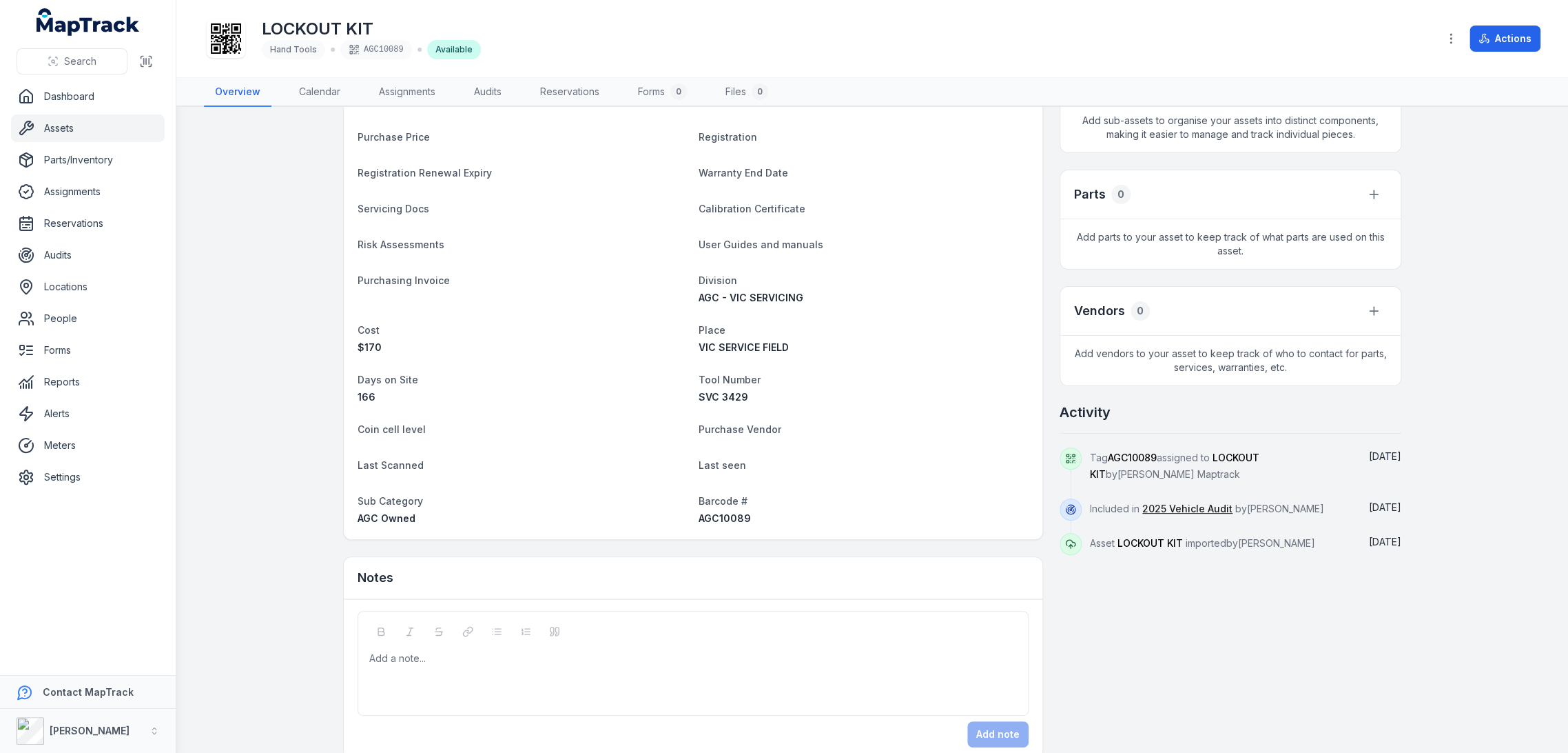
scroll to position [306, 0]
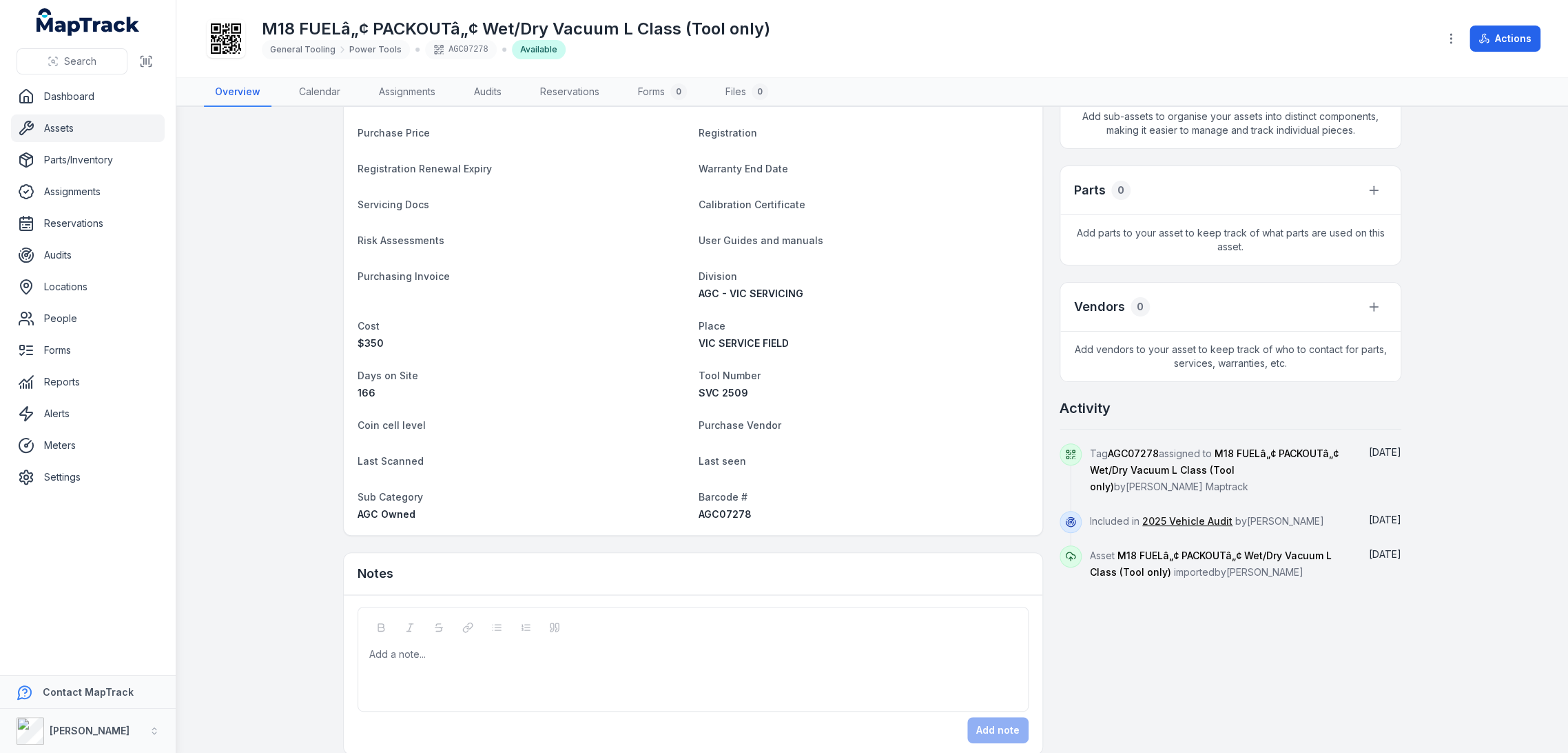
scroll to position [306, 0]
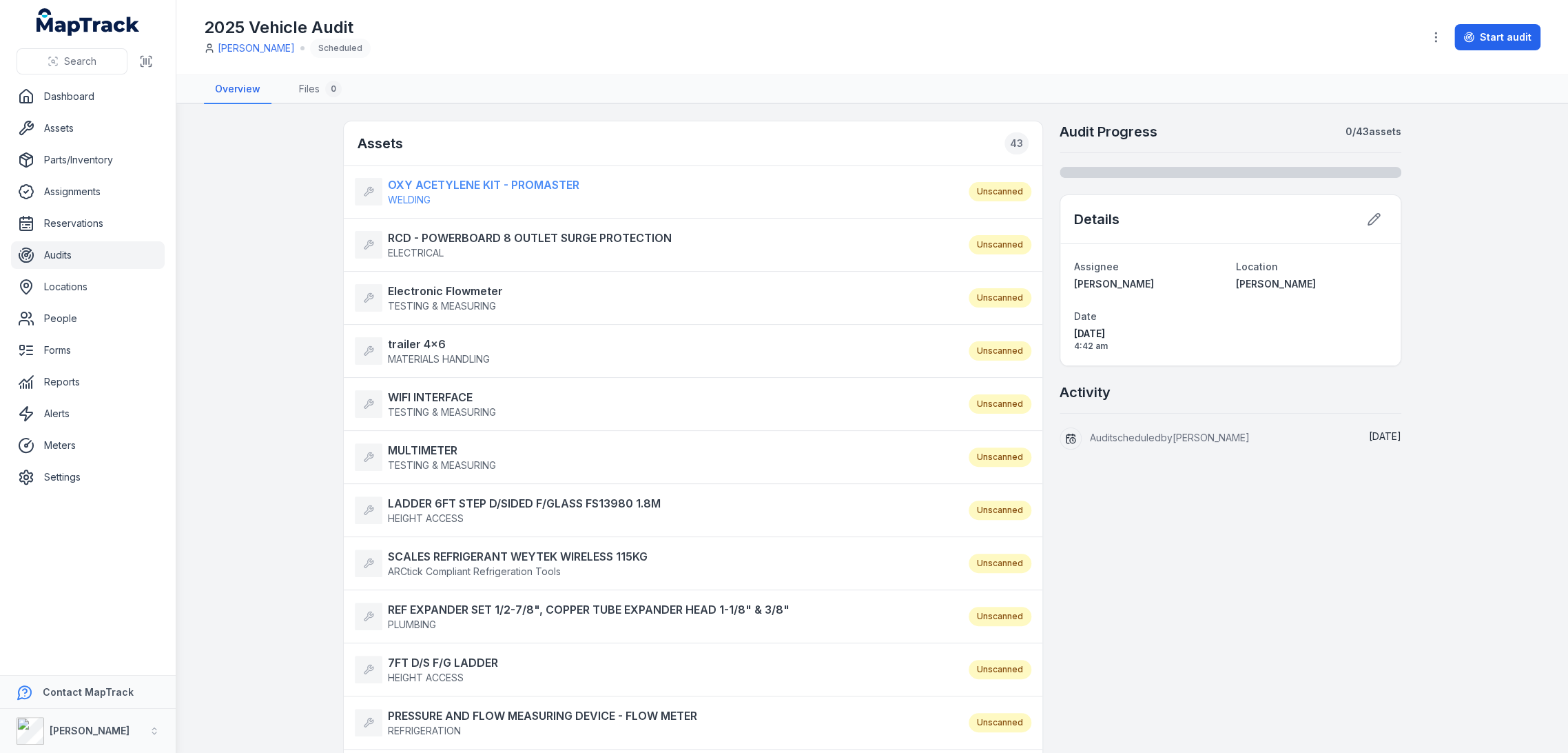
click at [556, 184] on strong "OXY ACETYLENE KIT - PROMASTER" at bounding box center [483, 184] width 191 height 17
click at [524, 234] on strong "RCD - POWERBOARD 8 OUTLET SURGE PROTECTION" at bounding box center [530, 238] width 284 height 17
click at [463, 291] on strong "Electronic Flowmeter" at bounding box center [446, 290] width 115 height 17
click at [421, 341] on strong "trailer 4x6" at bounding box center [439, 344] width 102 height 17
click at [427, 392] on strong "WIFI INTERFACE" at bounding box center [442, 396] width 108 height 17
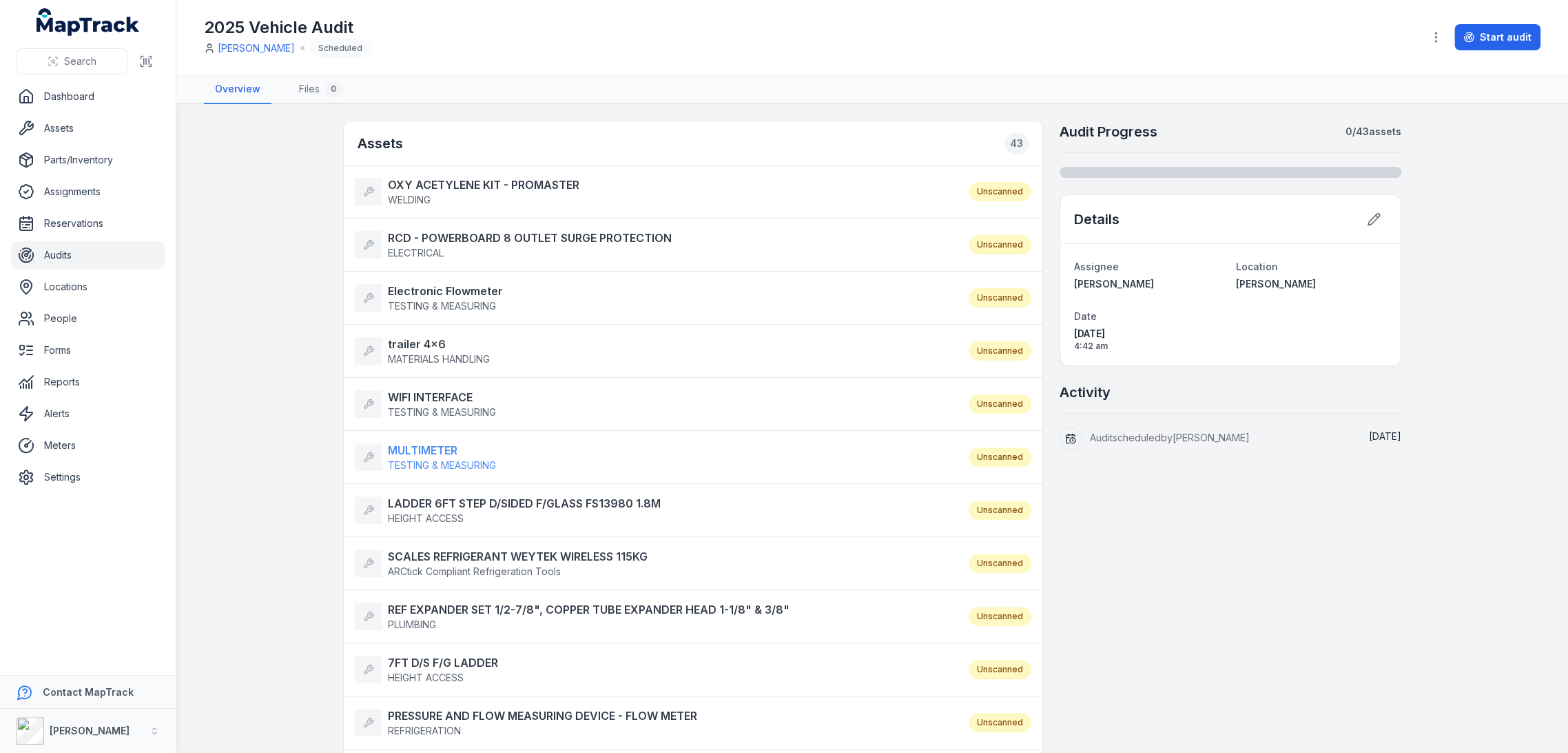
click at [425, 442] on strong "MULTIMETER" at bounding box center [442, 450] width 108 height 17
click at [441, 504] on strong "LADDER 6FT STEP D/SIDED F/GLASS FS13980 1.8M" at bounding box center [524, 503] width 272 height 17
click at [445, 554] on strong "SCALES REFRIGERANT WEYTEK WIRELESS 115KG" at bounding box center [518, 556] width 260 height 17
click at [432, 602] on strong "REF EXPANDER SET 1/2-7/8", COPPER TUBE EXPANDER HEAD 1-1/8" & 3/8"" at bounding box center [589, 609] width 402 height 17
click at [424, 665] on strong "7FT D/S F/G LADDER" at bounding box center [443, 662] width 110 height 17
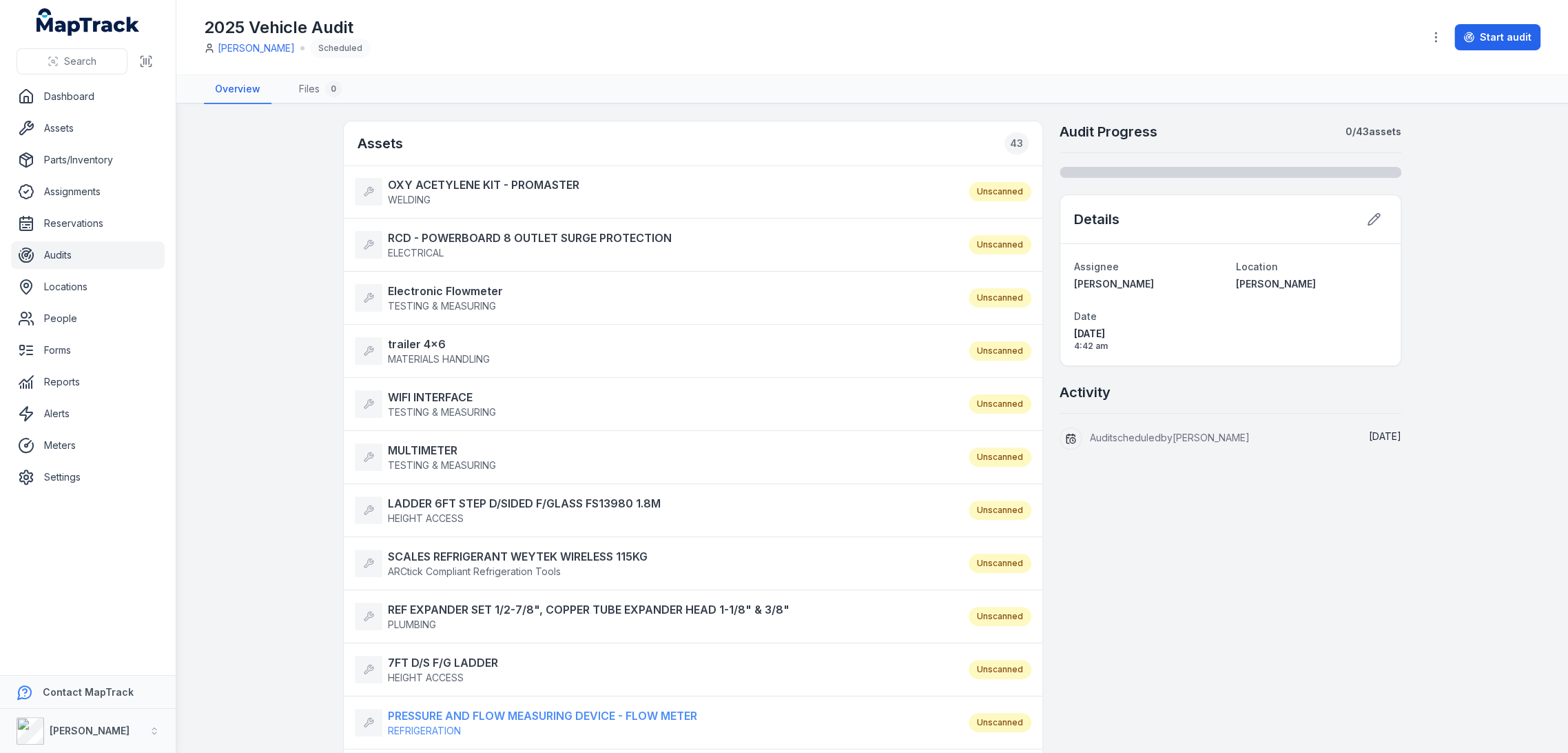
click at [432, 714] on strong "PRESSURE AND FLOW MEASURING DEVICE - FLOW METER" at bounding box center [543, 715] width 309 height 17
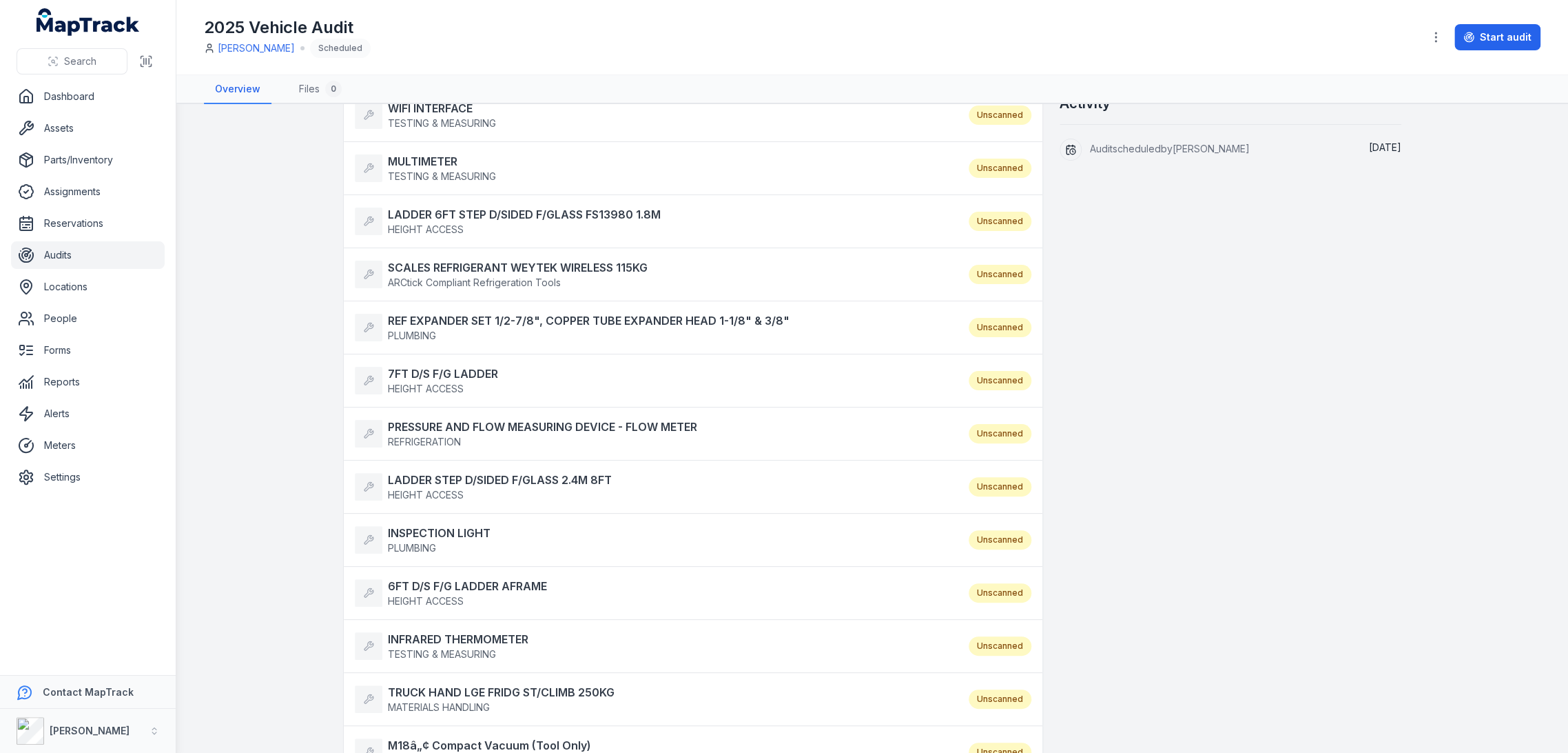
scroll to position [306, 0]
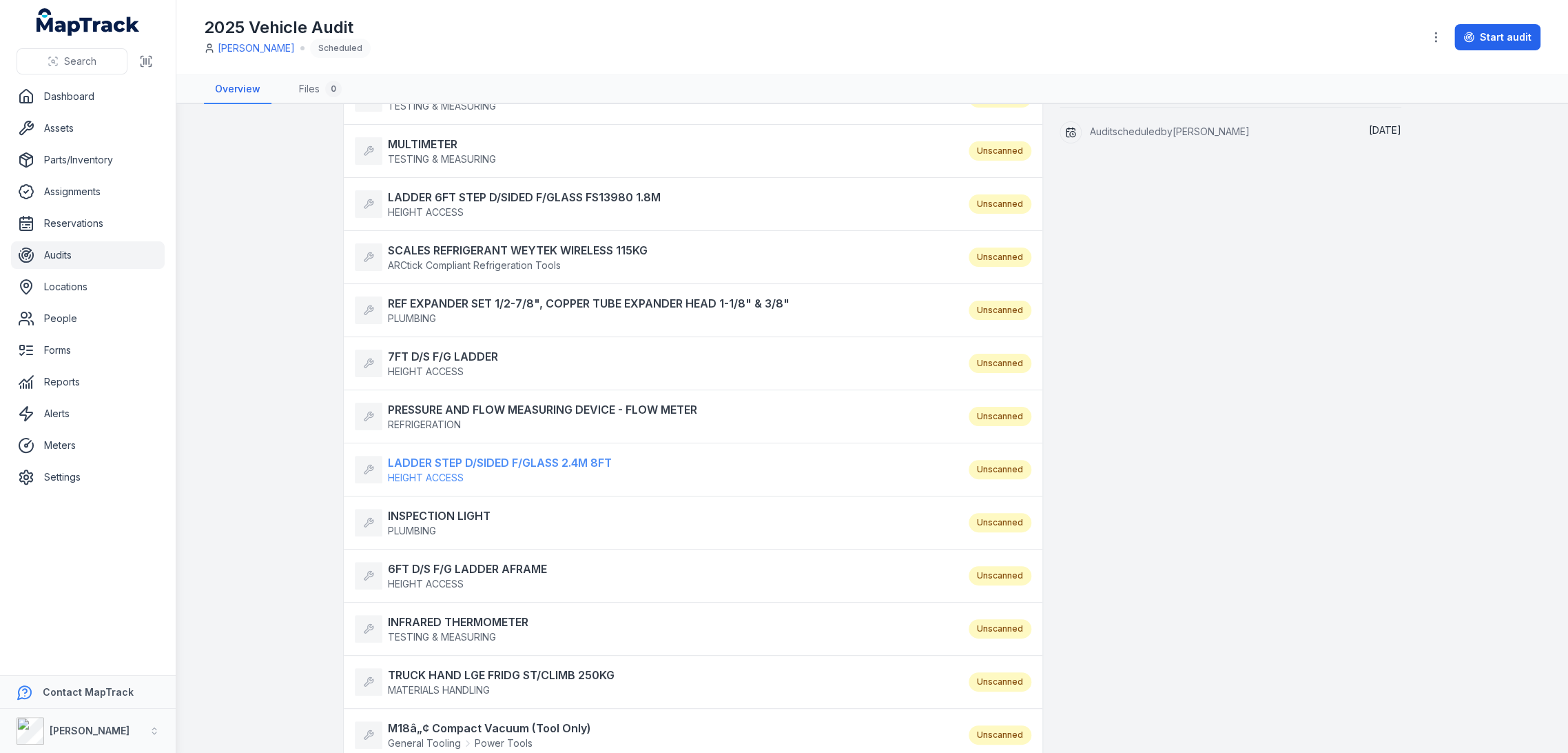
click at [472, 466] on strong "LADDER STEP D/SIDED F/GLASS 2.4M 8FT" at bounding box center [500, 462] width 224 height 17
click at [449, 524] on span "PLUMBING" at bounding box center [440, 531] width 103 height 14
click at [466, 566] on strong "6FT D/S F/G LADDER AFRAME" at bounding box center [468, 569] width 159 height 17
click at [449, 613] on strong "INFRARED THERMOMETER" at bounding box center [459, 621] width 141 height 17
click at [438, 667] on strong "TRUCK HAND LGE FRIDG ST/CLIMB 250KG" at bounding box center [501, 675] width 227 height 17
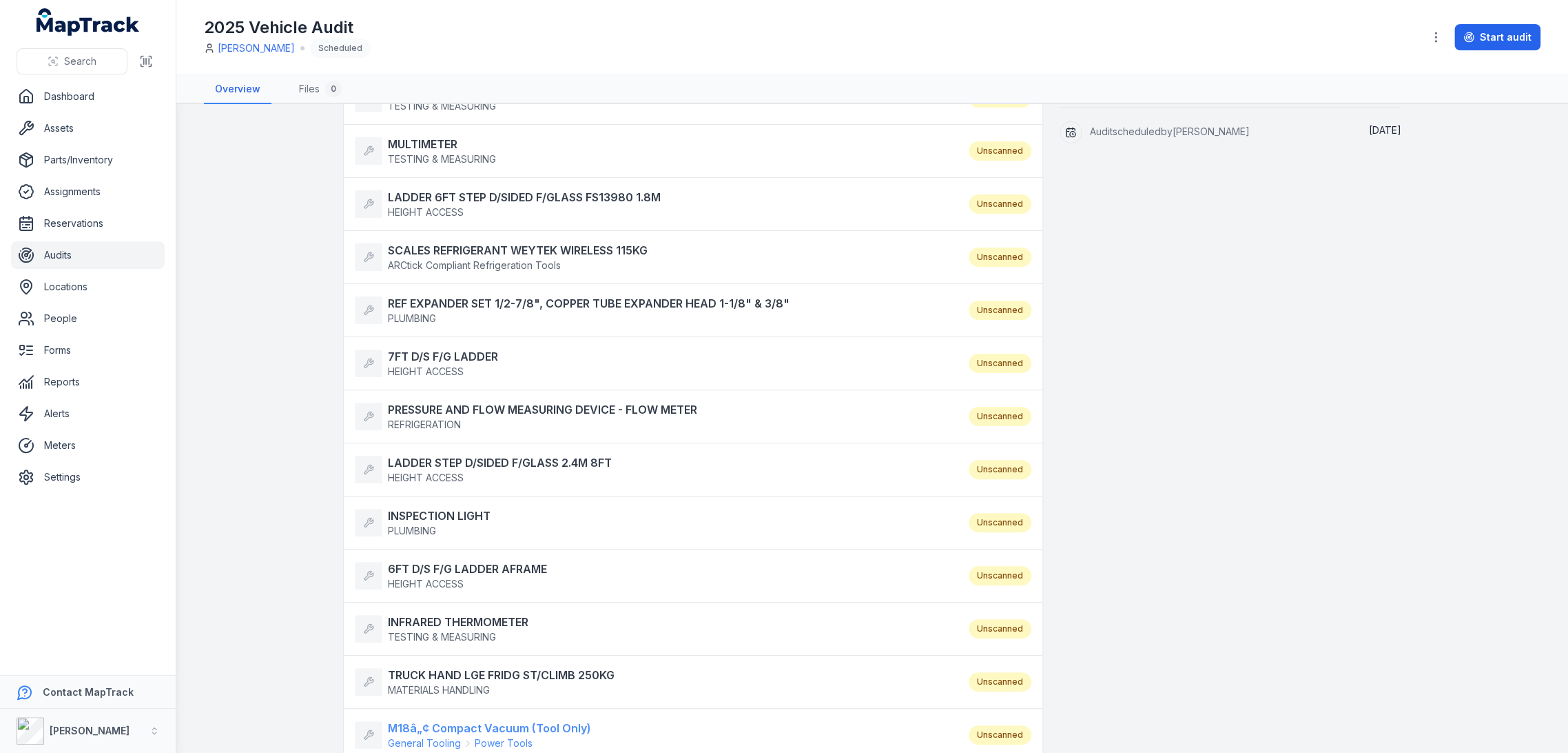
click at [438, 723] on strong "M18â„¢ Compact Vacuum (Tool Only)" at bounding box center [489, 727] width 203 height 17
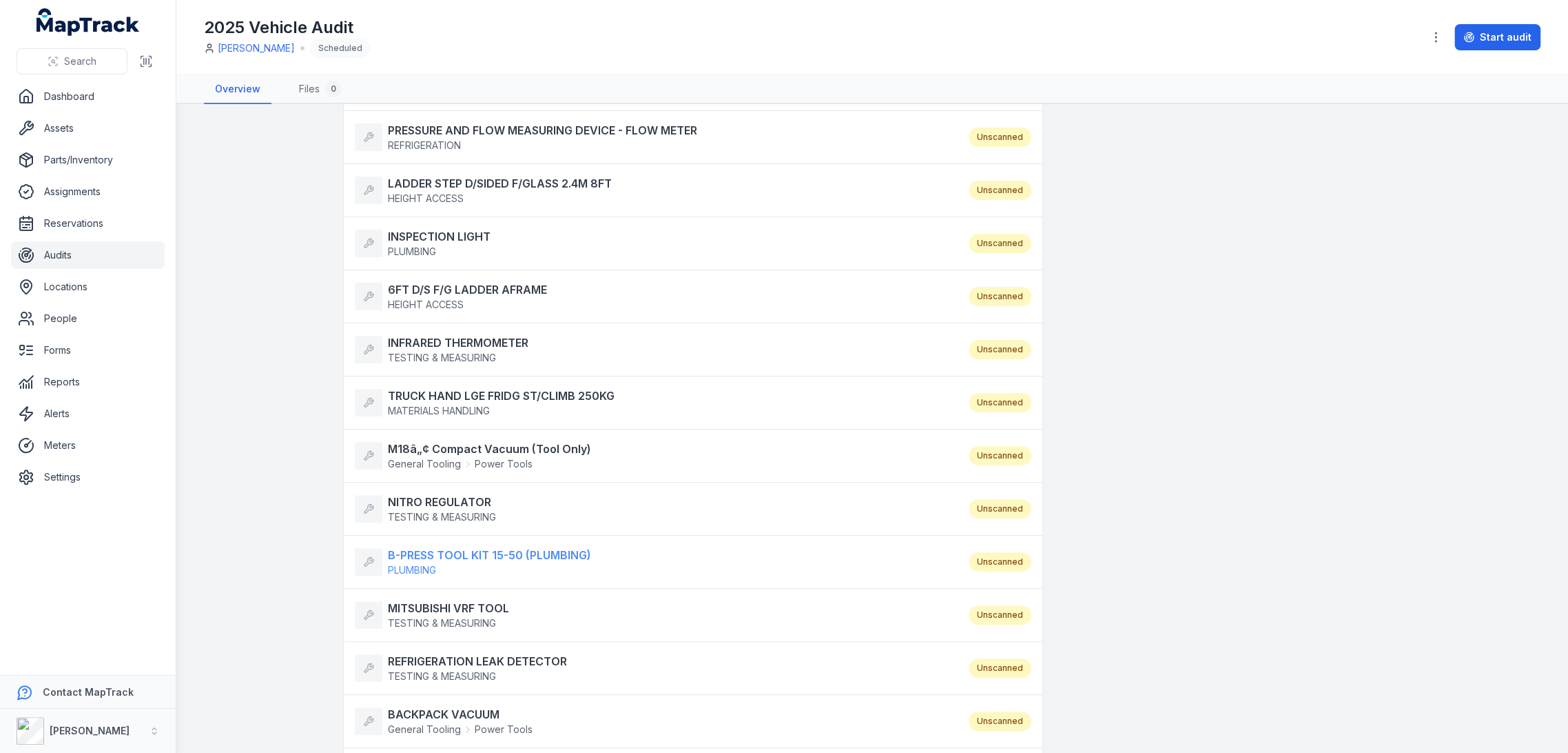
scroll to position [612, 0]
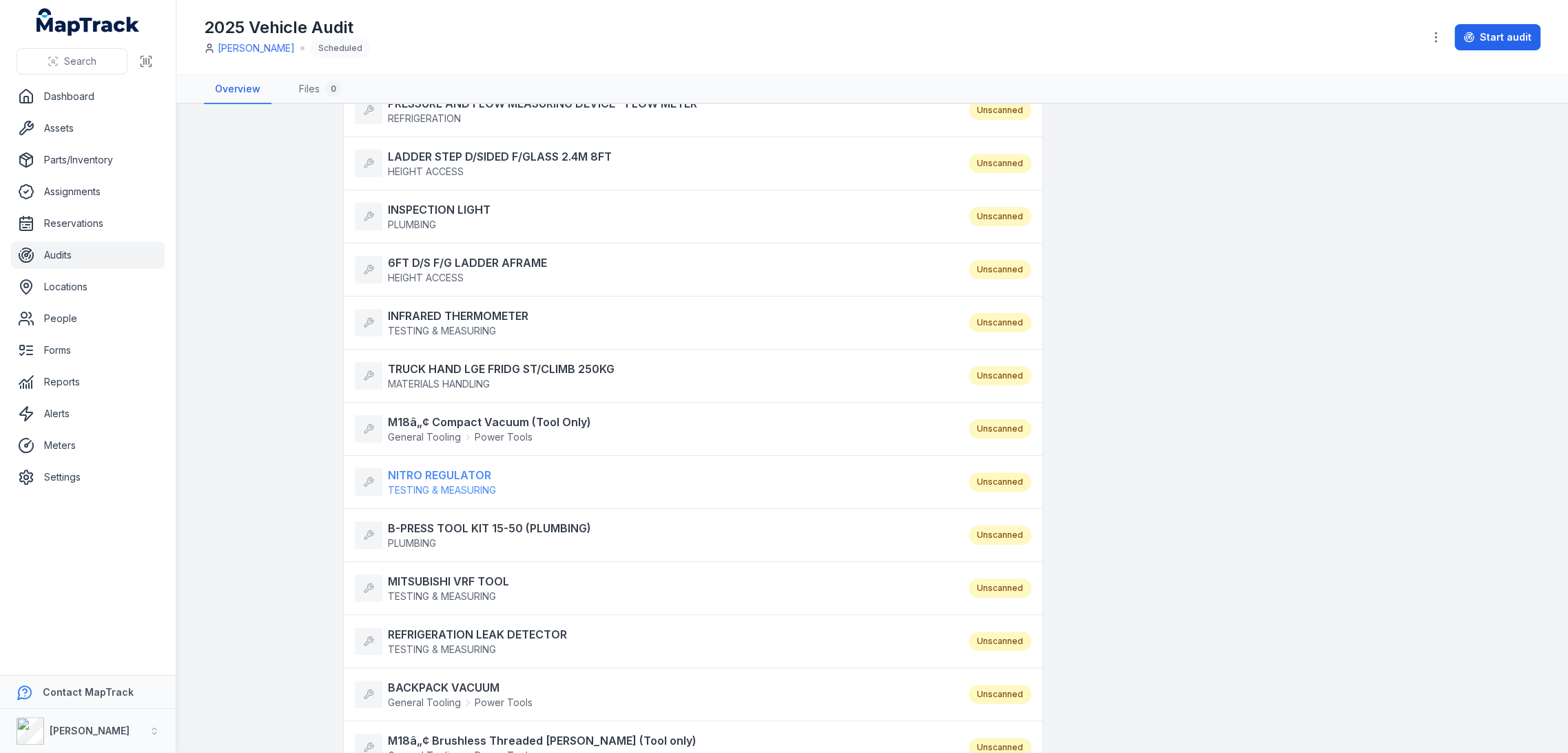
click at [458, 468] on strong "NITRO REGULATOR" at bounding box center [442, 475] width 108 height 17
click at [443, 520] on strong "B-PRESS TOOL KIT 15-50 (PLUMBING)" at bounding box center [489, 528] width 203 height 17
click at [433, 581] on strong "MITSUBISHI VRF TOOL" at bounding box center [449, 581] width 121 height 17
click at [429, 629] on strong "REFRIGERATION LEAK DETECTOR" at bounding box center [477, 634] width 179 height 17
click at [425, 679] on strong "BACKPACK VACUUM" at bounding box center [461, 687] width 145 height 17
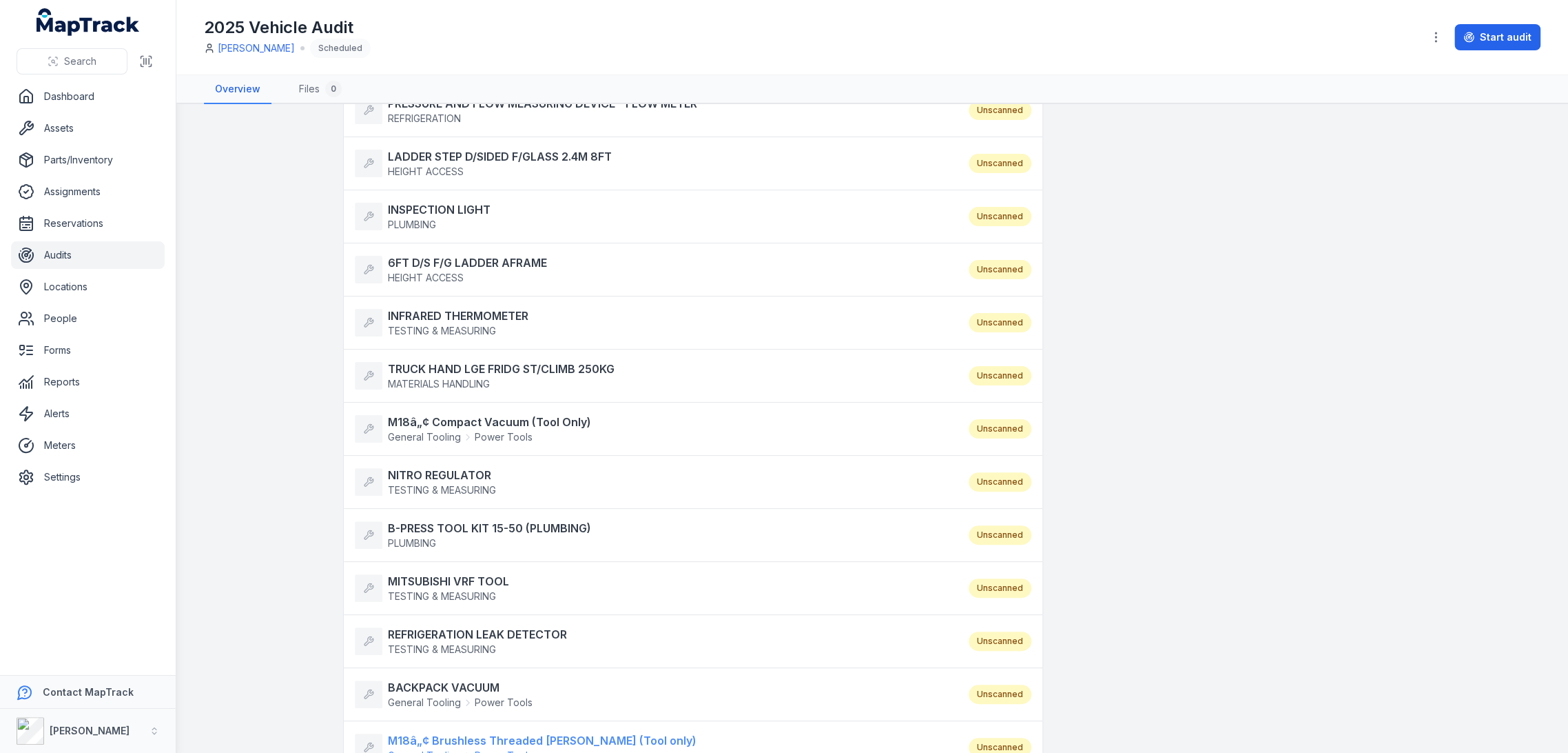
click at [438, 732] on strong "M18â„¢ Brushless Threaded Rod Cutter (Tool only)" at bounding box center [543, 740] width 309 height 17
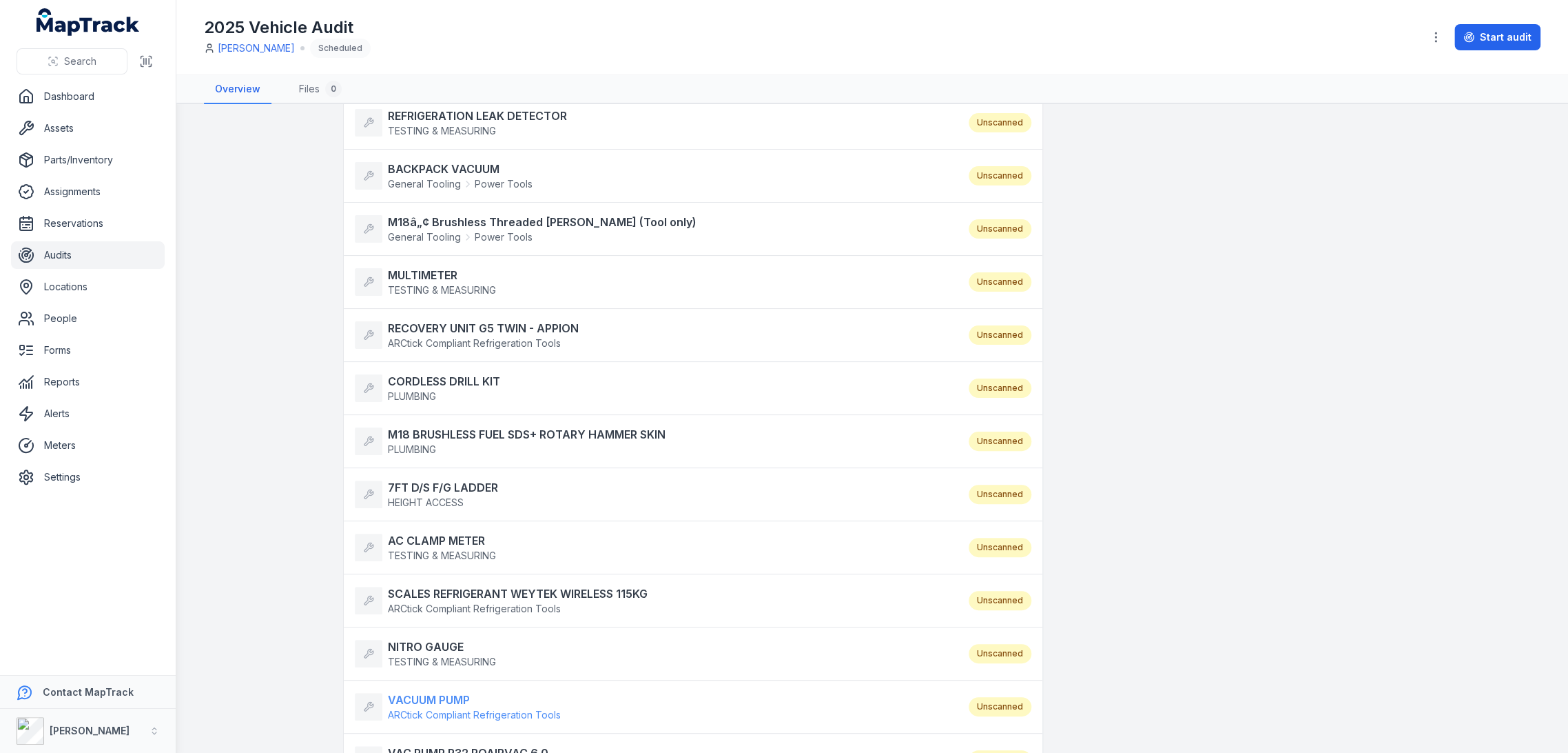
scroll to position [1148, 0]
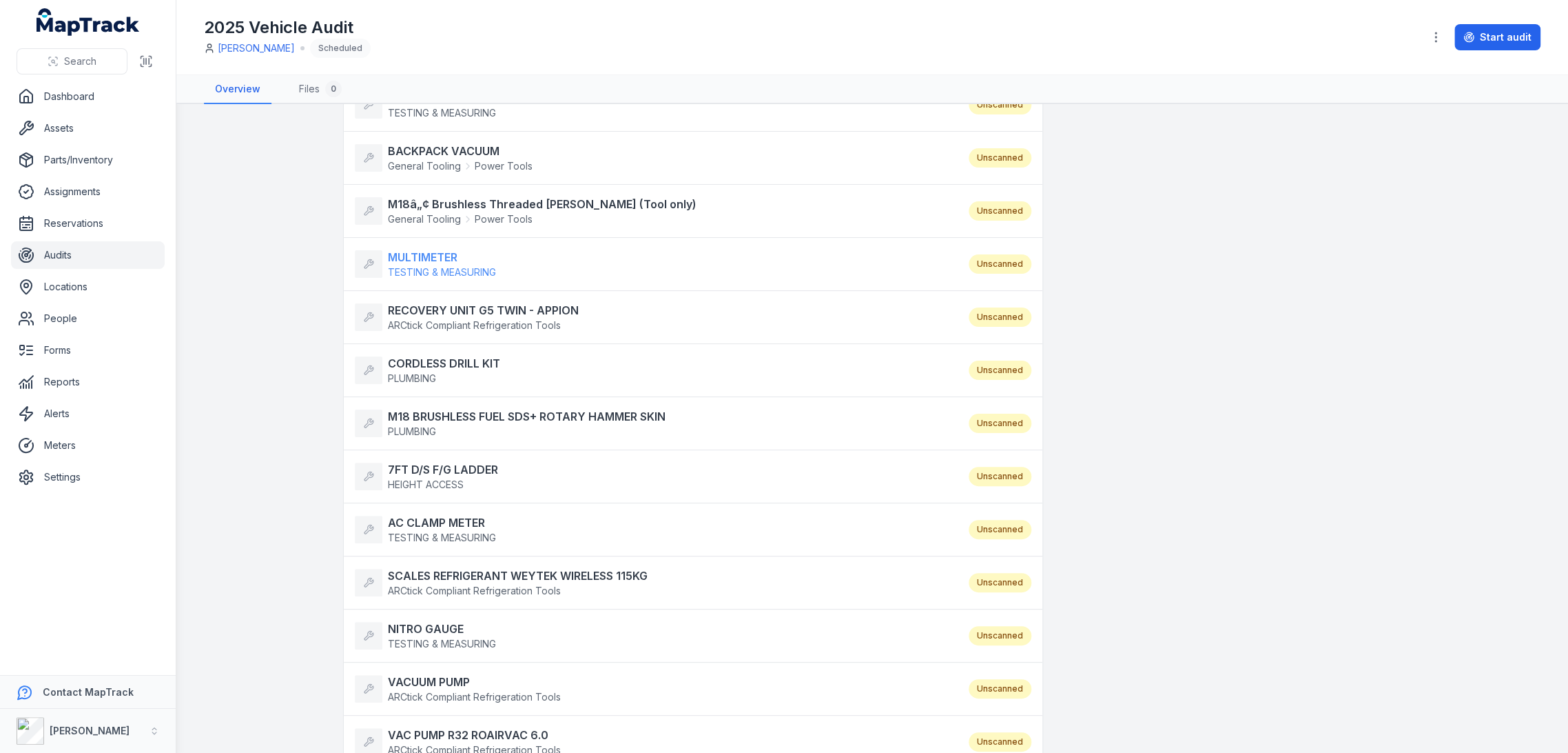
click at [417, 256] on strong "MULTIMETER" at bounding box center [442, 257] width 108 height 17
click at [430, 304] on strong "RECOVERY UNIT G5 TWIN - APPION" at bounding box center [483, 310] width 191 height 17
click at [433, 355] on strong "CORDLESS DRILL KIT" at bounding box center [444, 363] width 112 height 17
click at [433, 412] on strong "M18 BRUSHLESS FUEL SDS+ ROTARY HAMMER SKIN" at bounding box center [527, 416] width 277 height 17
click at [427, 468] on strong "7FT D/S F/G LADDER" at bounding box center [443, 469] width 110 height 17
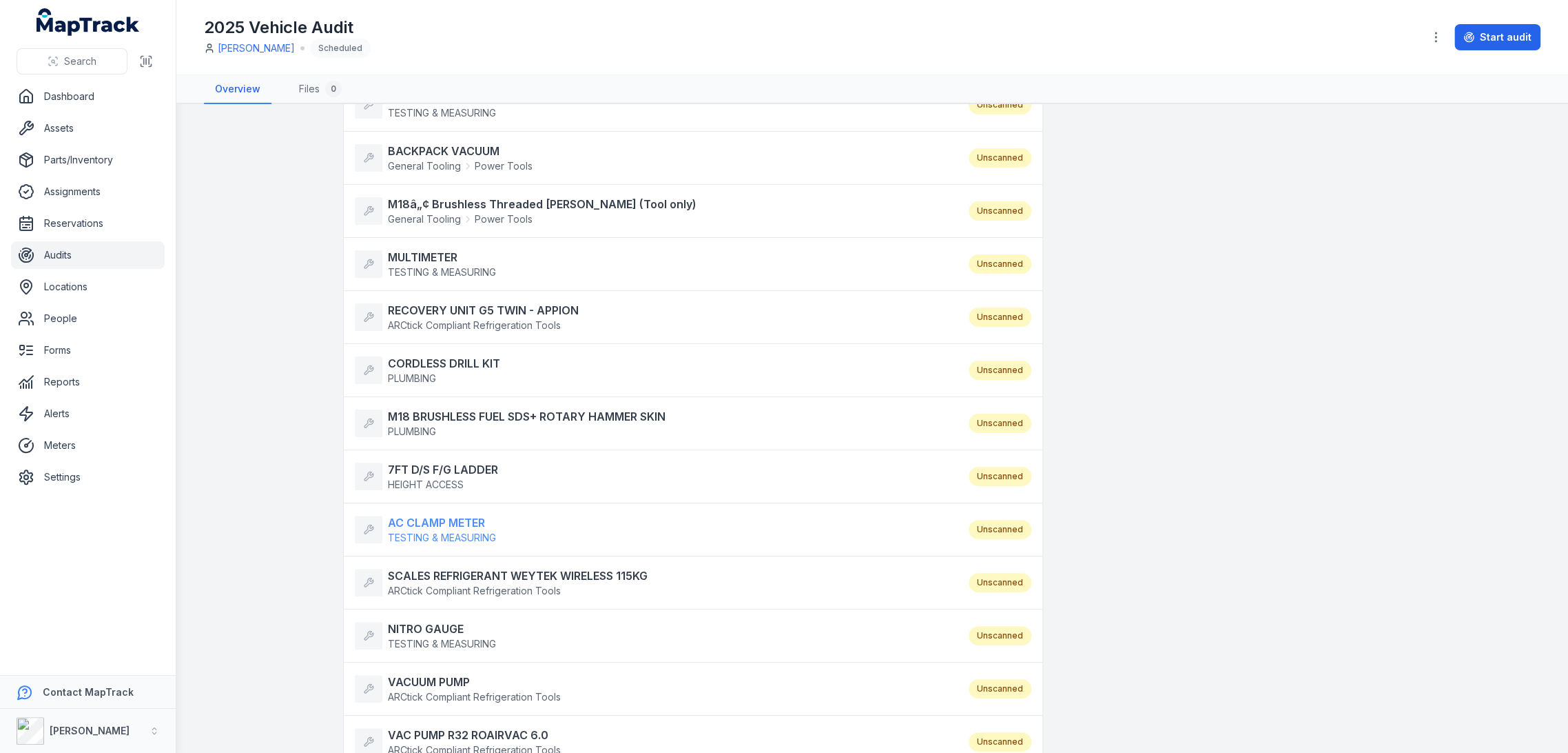
click at [432, 522] on strong "AC CLAMP METER" at bounding box center [442, 522] width 108 height 17
click at [438, 572] on strong "SCALES REFRIGERANT WEYTEK WIRELESS 115KG" at bounding box center [518, 576] width 260 height 17
click at [438, 628] on strong "NITRO GAUGE" at bounding box center [442, 628] width 108 height 17
click at [434, 674] on strong "VACUUM PUMP" at bounding box center [474, 682] width 173 height 17
click at [458, 732] on strong "VAC PUMP R32 ROAIRVAC 6.0" at bounding box center [474, 734] width 173 height 17
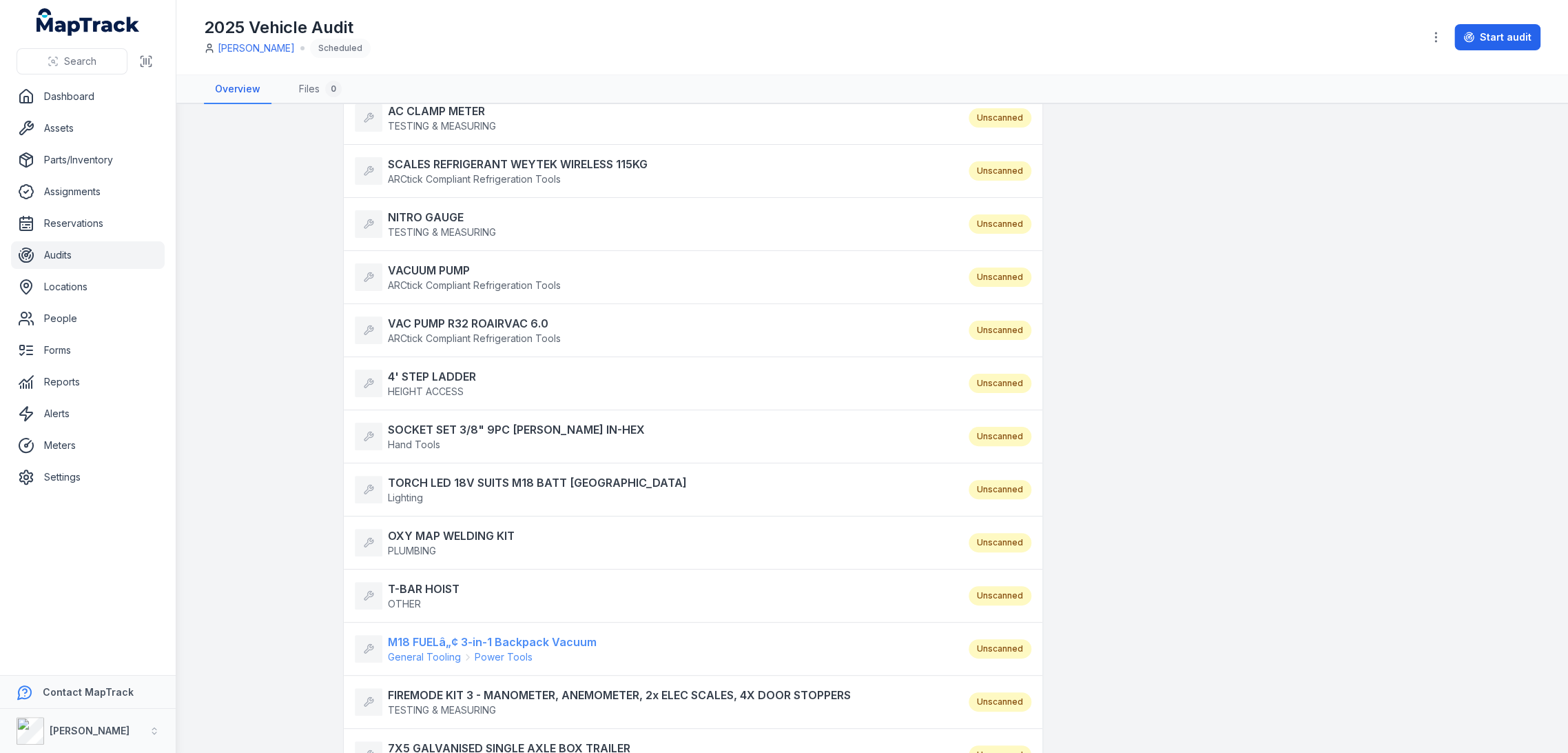
scroll to position [1608, 0]
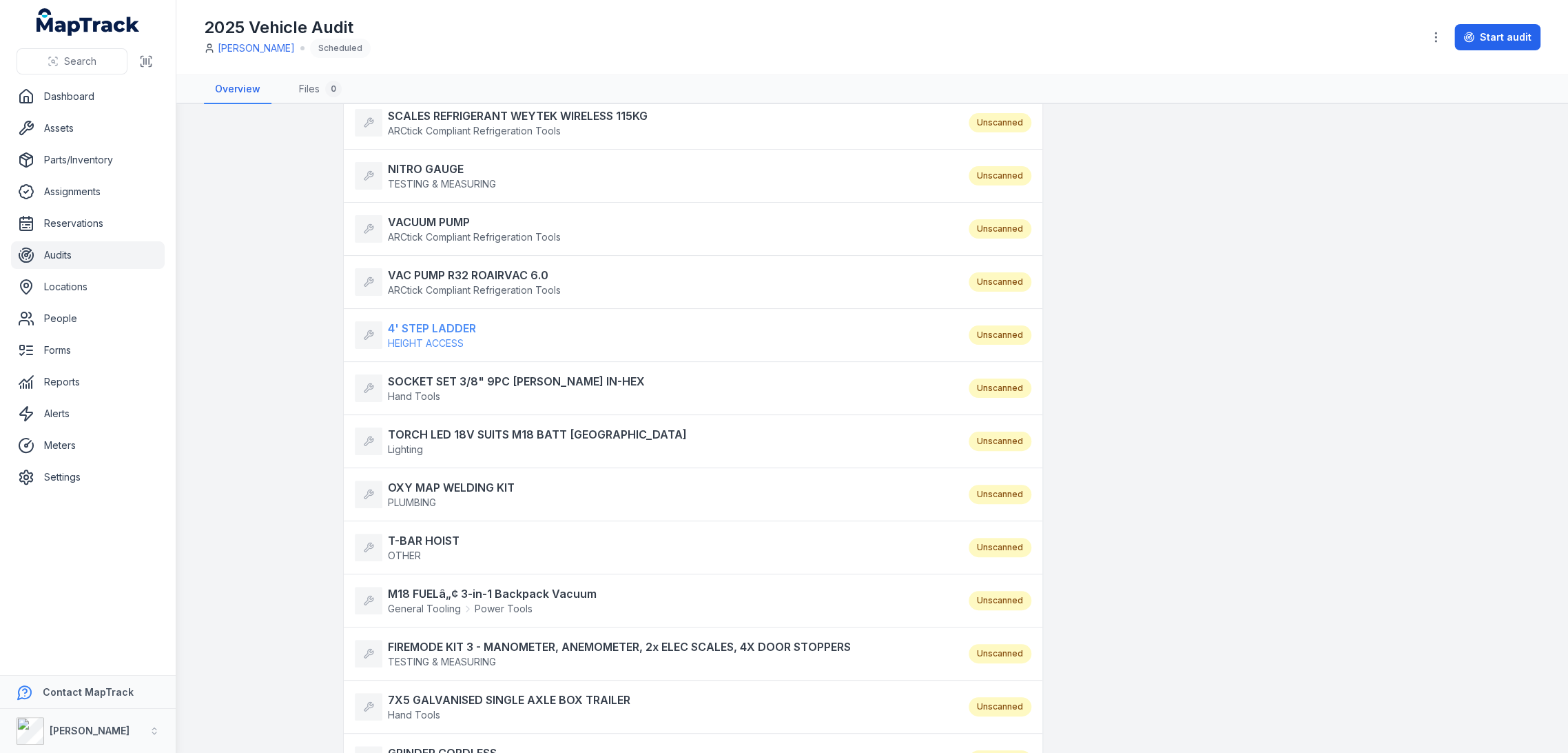
click at [450, 326] on strong "4' STEP LADDER" at bounding box center [432, 328] width 88 height 17
click at [449, 374] on strong "SOCKET SET 3/8" 9PC METRICK IN-HEX" at bounding box center [516, 380] width 257 height 17
click at [446, 426] on strong "TORCH LED 18V SUITS M18 BATT MILWAUKEE" at bounding box center [538, 434] width 299 height 17
click at [441, 484] on strong "OXY MAP WELDING KIT" at bounding box center [452, 487] width 127 height 17
click at [419, 536] on strong "T-BAR HOIST" at bounding box center [424, 540] width 71 height 17
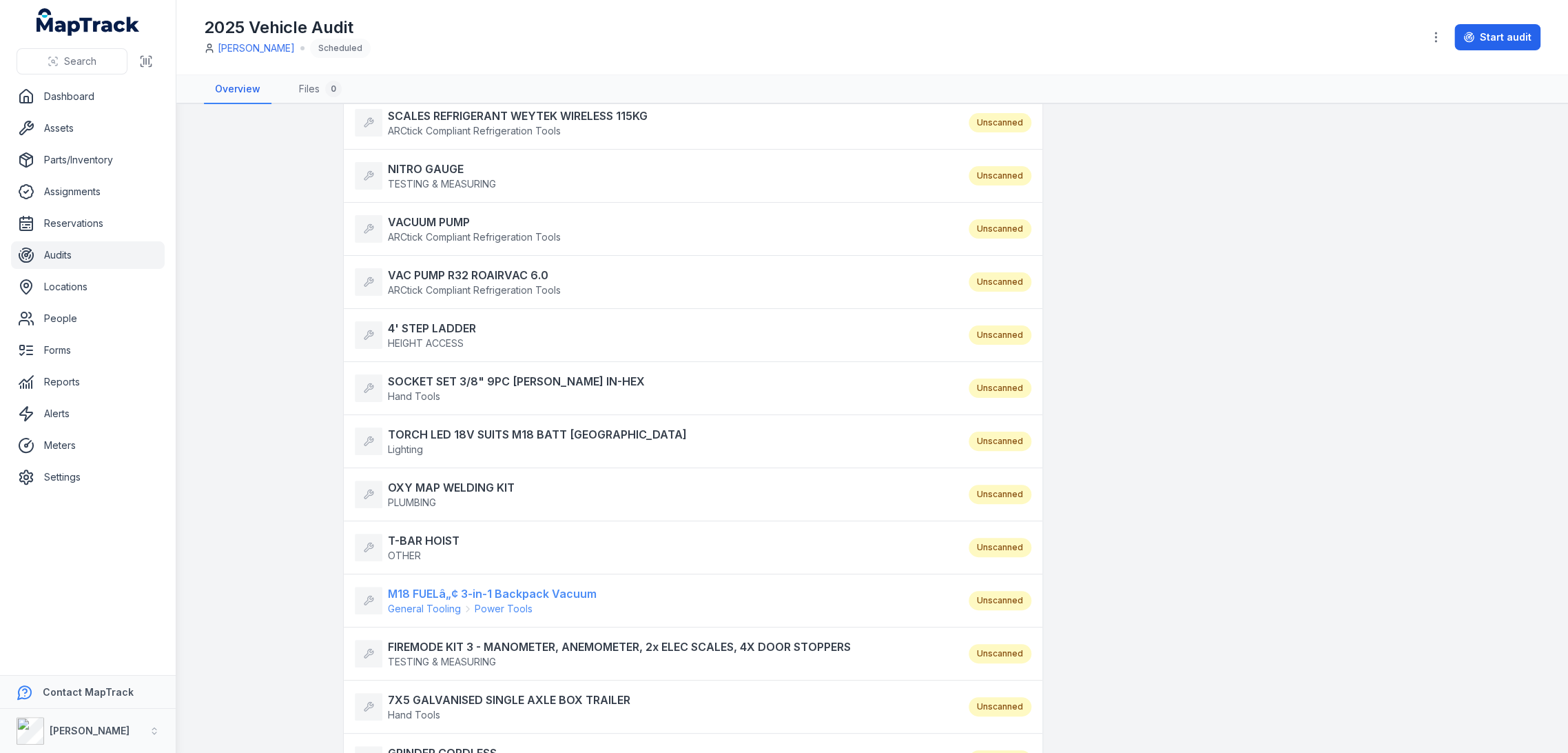
click at [425, 586] on strong "M18 FUELâ„¢ 3-in-1 Backpack Vacuum" at bounding box center [492, 593] width 209 height 17
click at [436, 638] on strong "FIREMODE KIT 3 - MANOMETER, ANEMOMETER, 2x ELEC SCALES, 4X DOOR STOPPERS" at bounding box center [620, 646] width 464 height 17
click at [436, 692] on strong "7X5 GALVANISED SINGLE AXLE BOX TRAILER" at bounding box center [509, 699] width 243 height 17
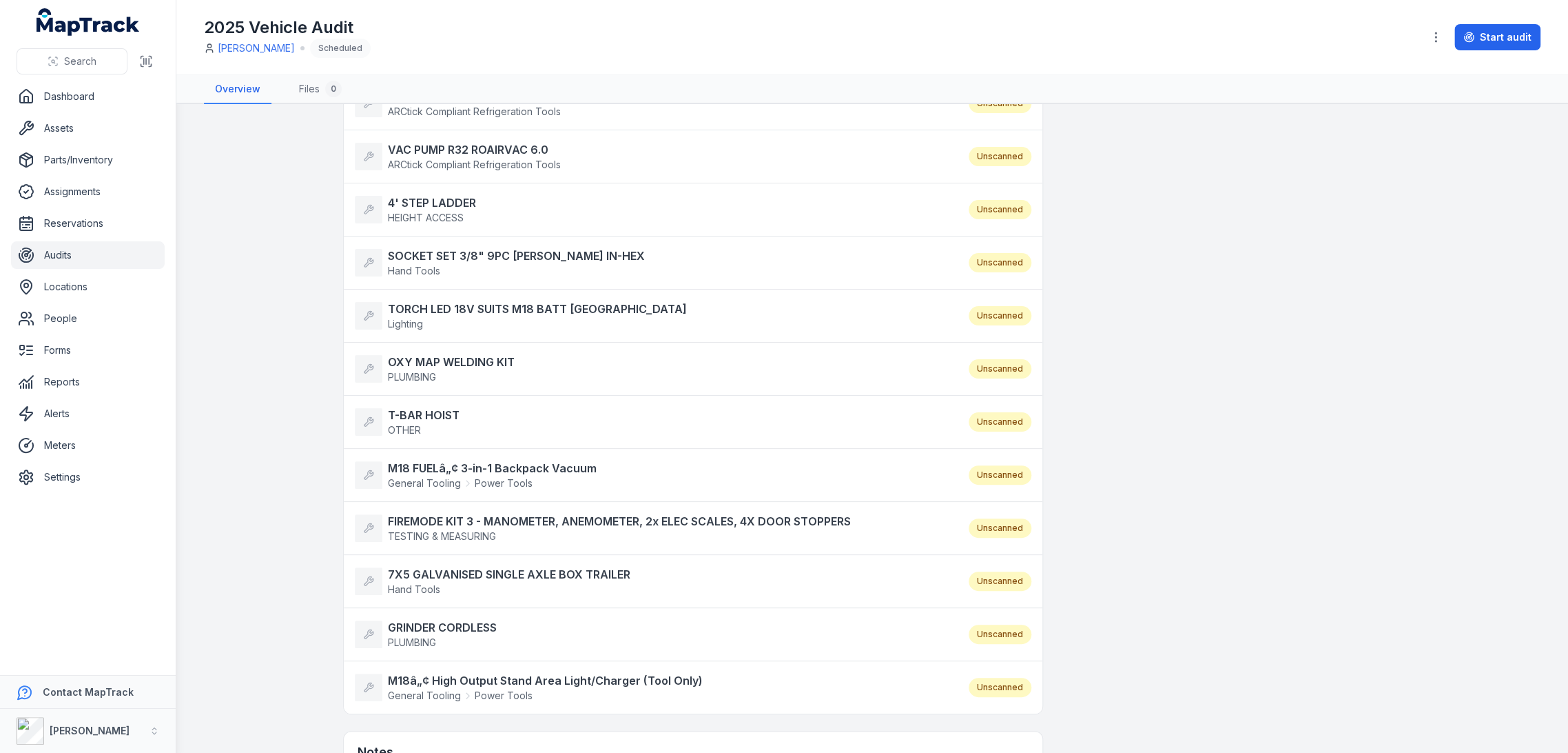
scroll to position [1761, 0]
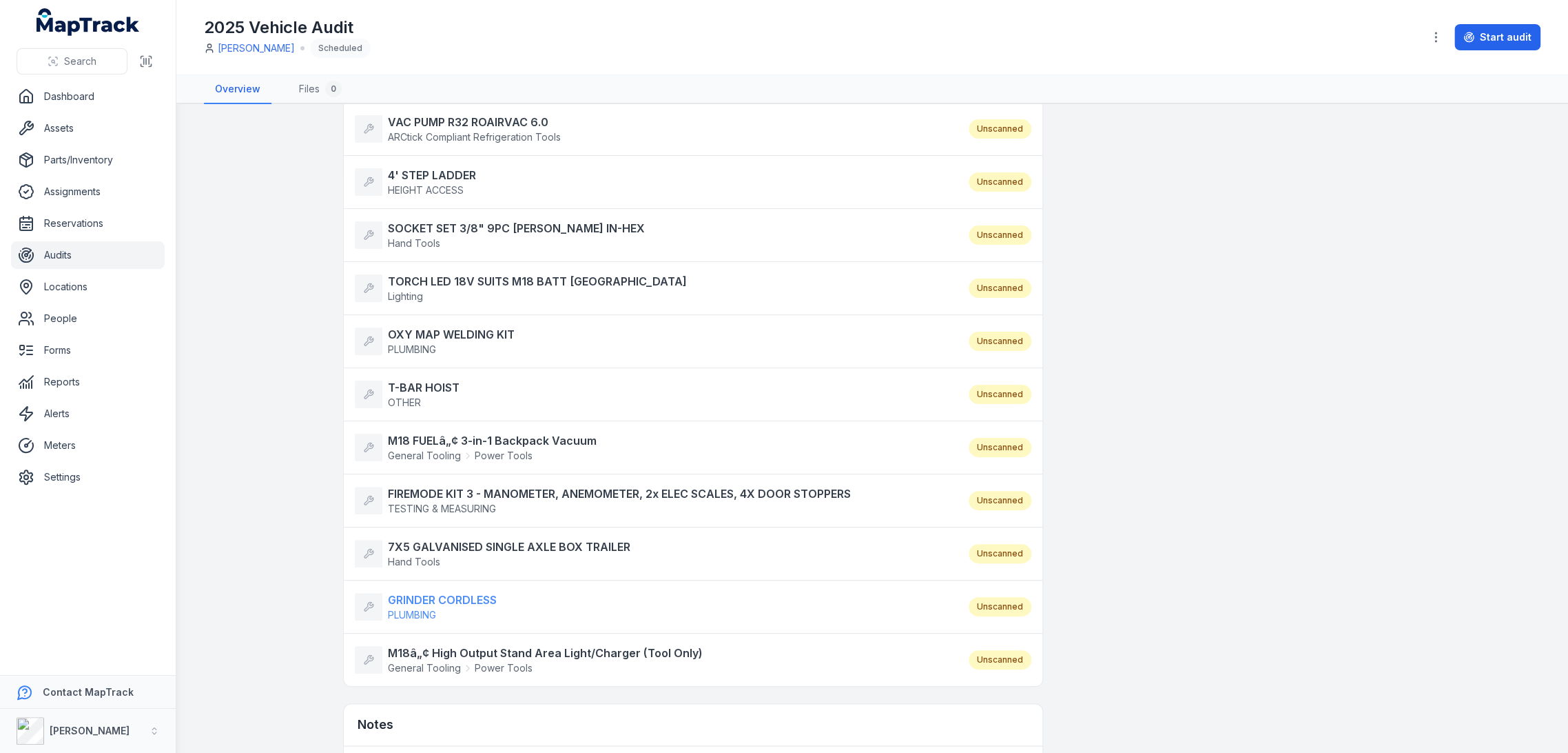
click at [437, 594] on strong "GRINDER CORDLESS" at bounding box center [443, 599] width 109 height 17
click at [441, 647] on strong "M18â„¢ High Output Stand Area Light/Charger (Tool Only)" at bounding box center [546, 652] width 315 height 17
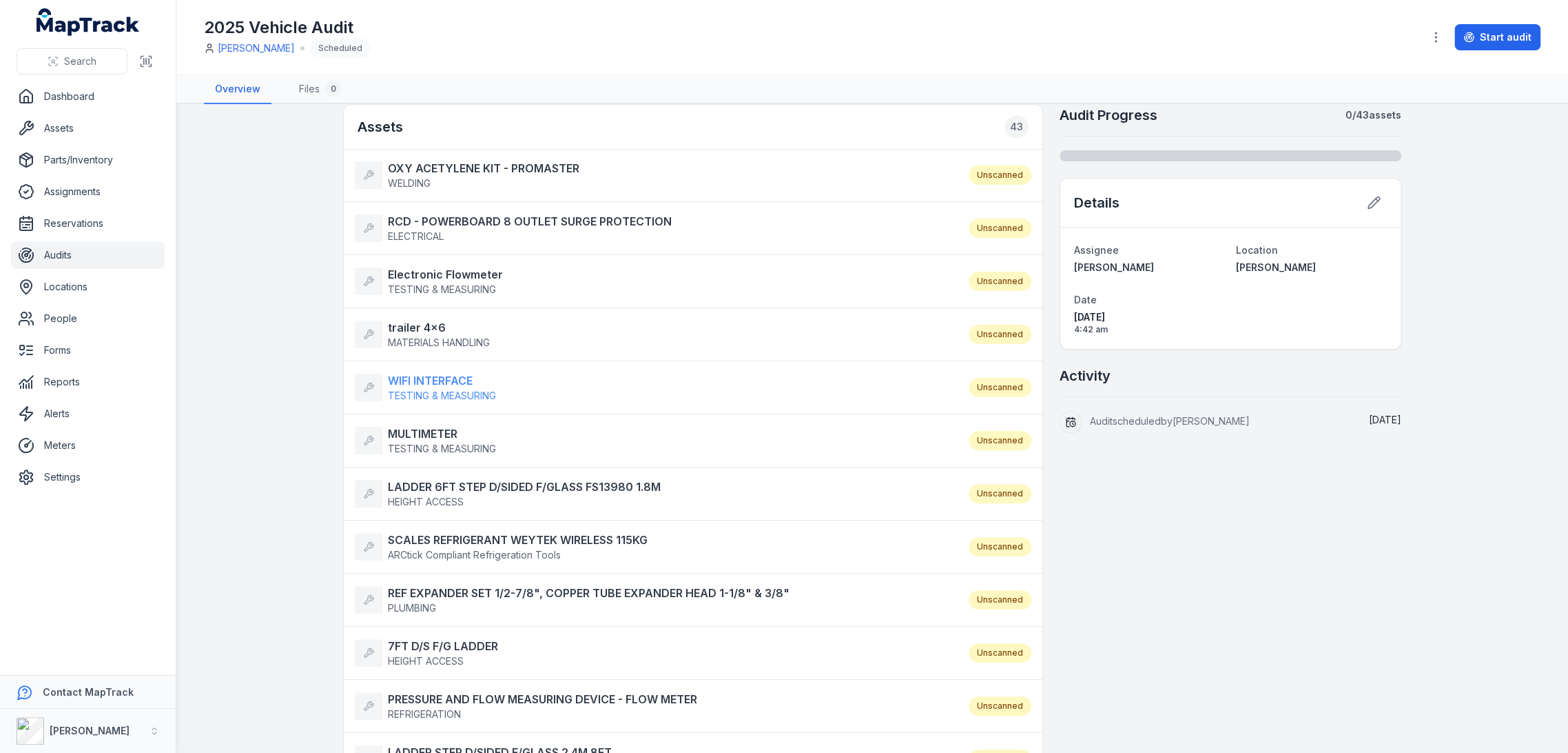
scroll to position [0, 0]
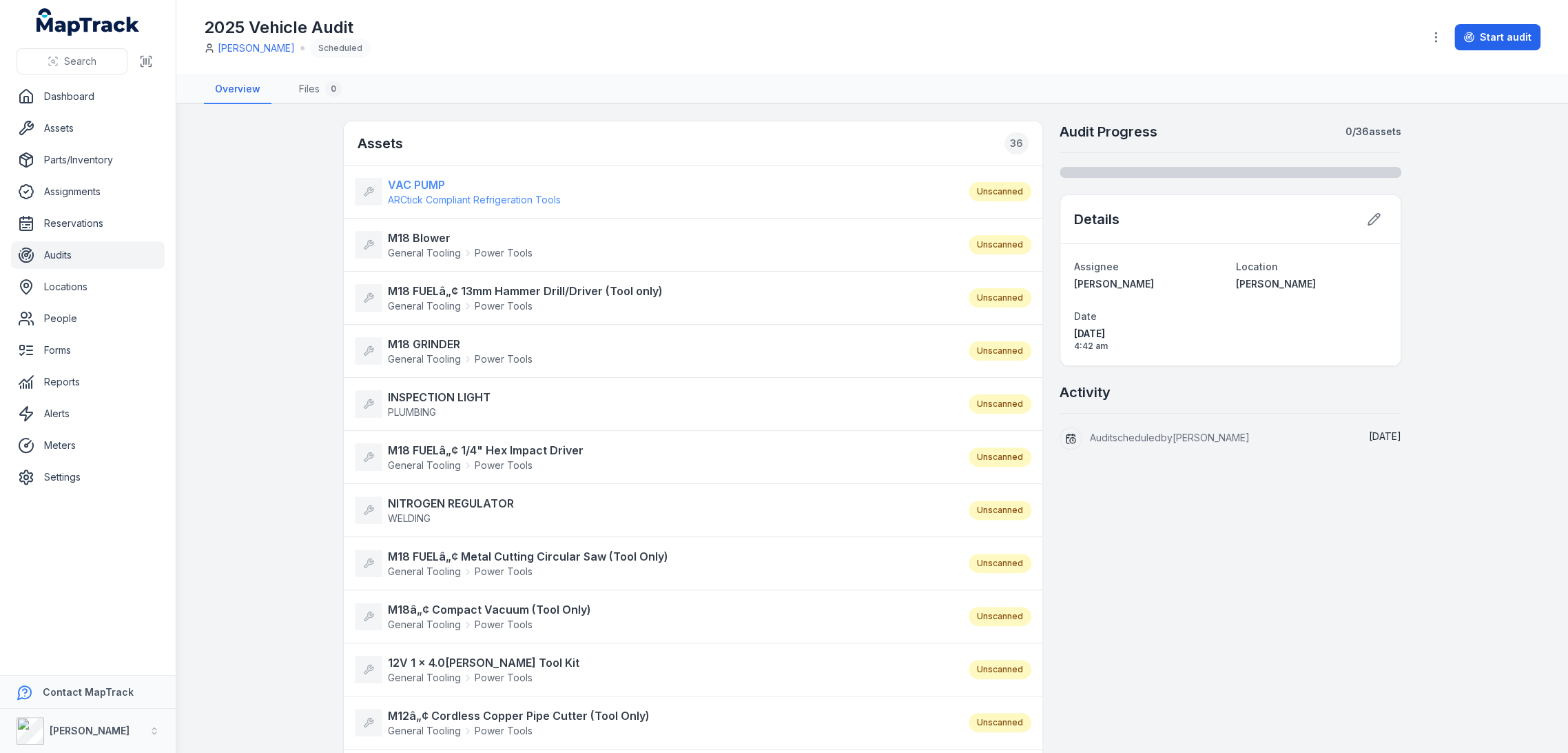
click at [390, 179] on strong "VAC PUMP" at bounding box center [474, 184] width 173 height 17
click at [414, 231] on strong "M18 Blower" at bounding box center [461, 238] width 145 height 17
click at [430, 291] on strong "M18 FUELâ„¢ 13mm Hammer Drill/Driver (Tool only)" at bounding box center [526, 290] width 275 height 17
click at [426, 343] on strong "M18 GRINDER" at bounding box center [461, 344] width 145 height 17
click at [411, 393] on strong "INSPECTION LIGHT" at bounding box center [440, 396] width 103 height 17
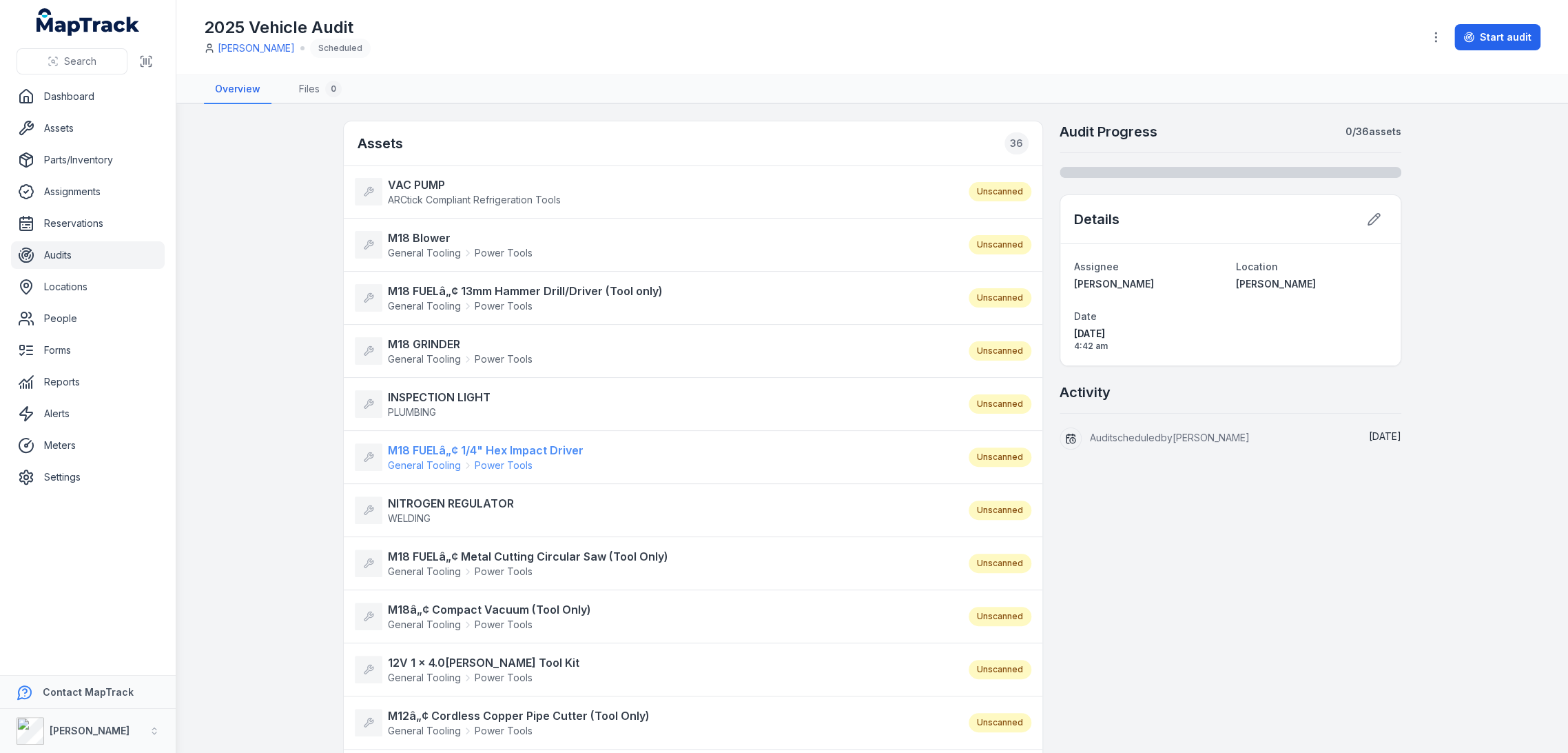
click at [418, 459] on span "General Tooling" at bounding box center [425, 466] width 73 height 14
click at [422, 504] on strong "NITROGEN REGULATOR" at bounding box center [451, 503] width 126 height 17
click at [427, 565] on span "General Tooling" at bounding box center [425, 572] width 73 height 14
click at [431, 611] on strong "M18â„¢ Compact Vacuum (Tool Only)" at bounding box center [489, 609] width 203 height 17
click at [419, 666] on strong "12V 1 x 4.0Ah Rivet Tool Kit" at bounding box center [483, 662] width 191 height 17
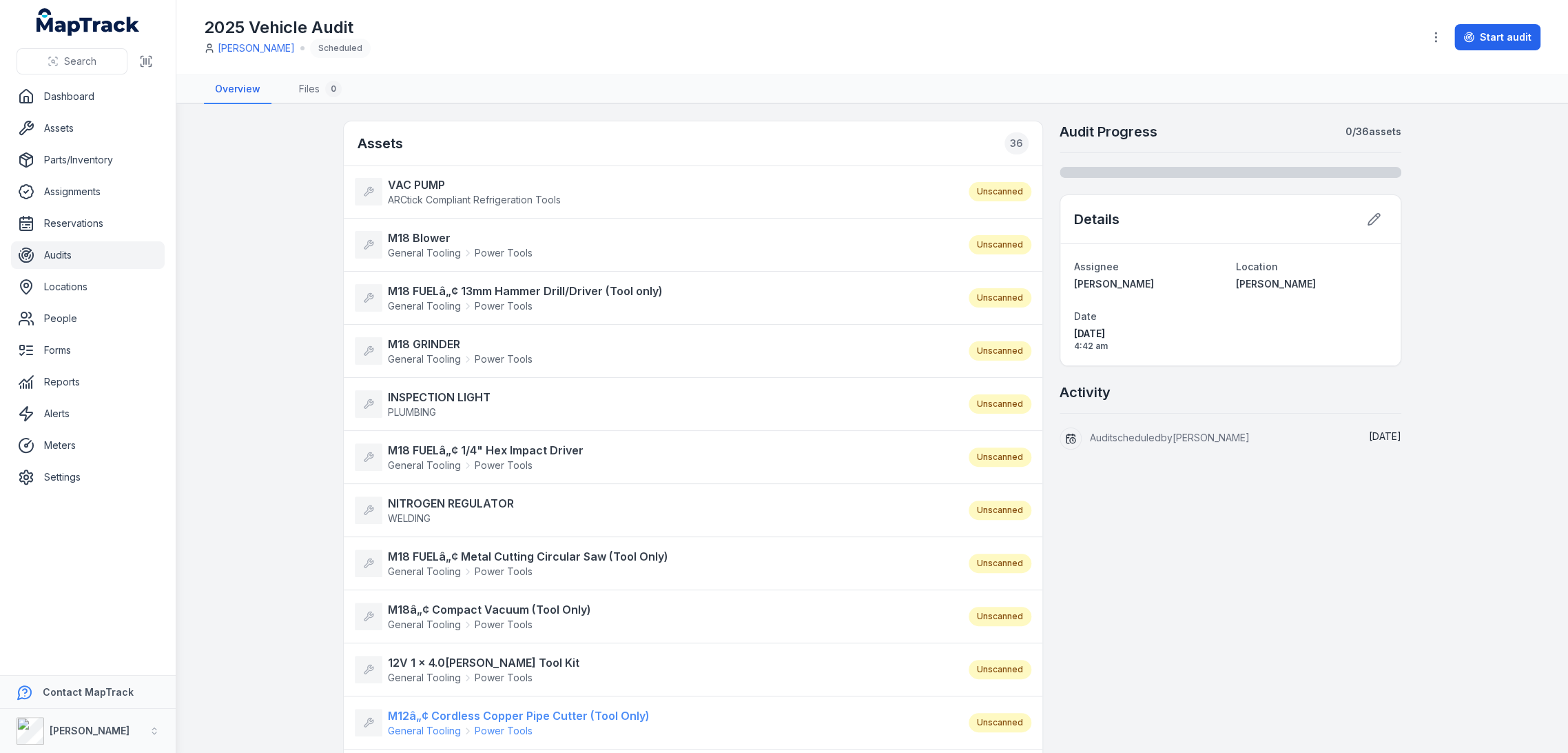
click at [411, 710] on strong "M12â„¢ Cordless Copper Pipe Cutter (Tool Only)" at bounding box center [519, 715] width 261 height 17
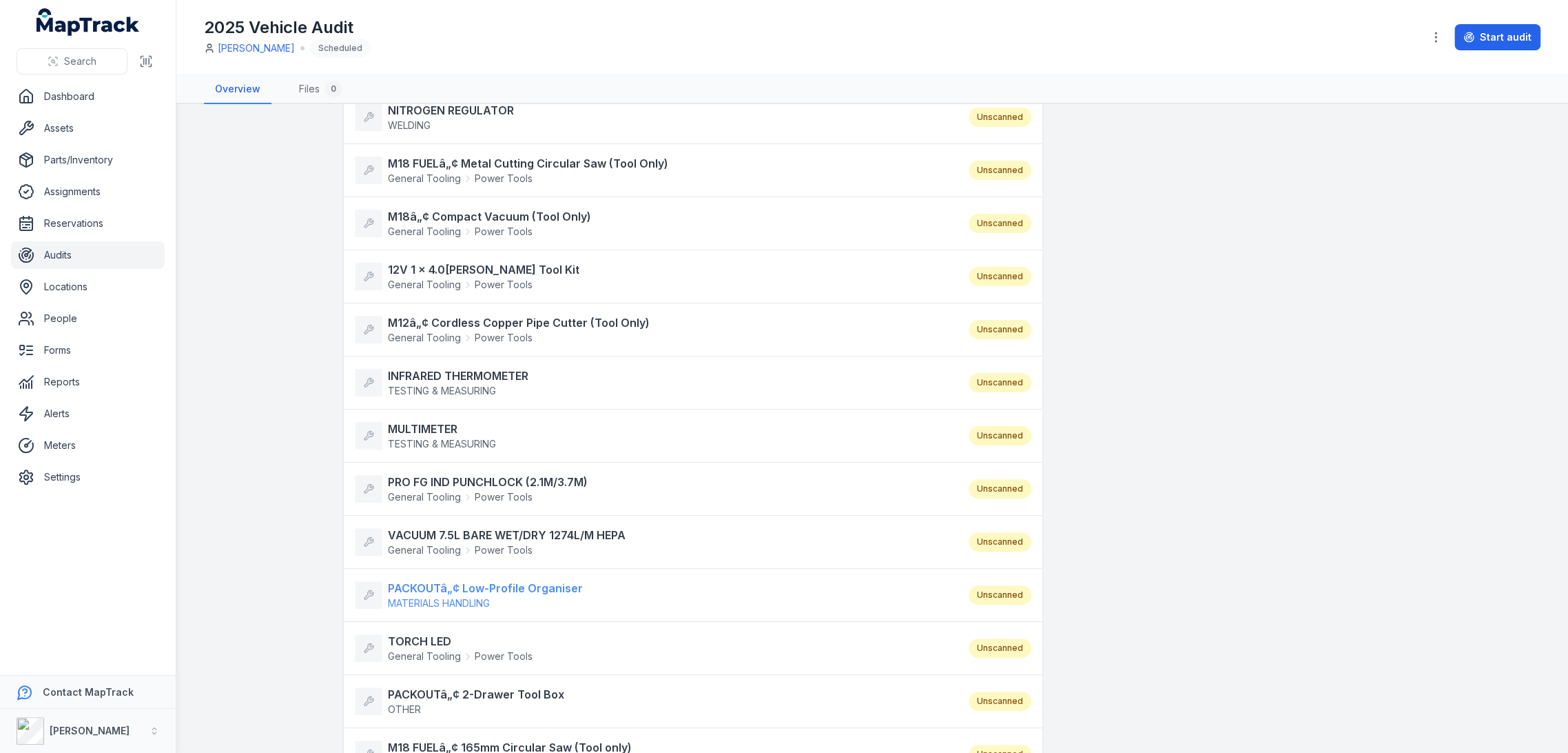
scroll to position [459, 0]
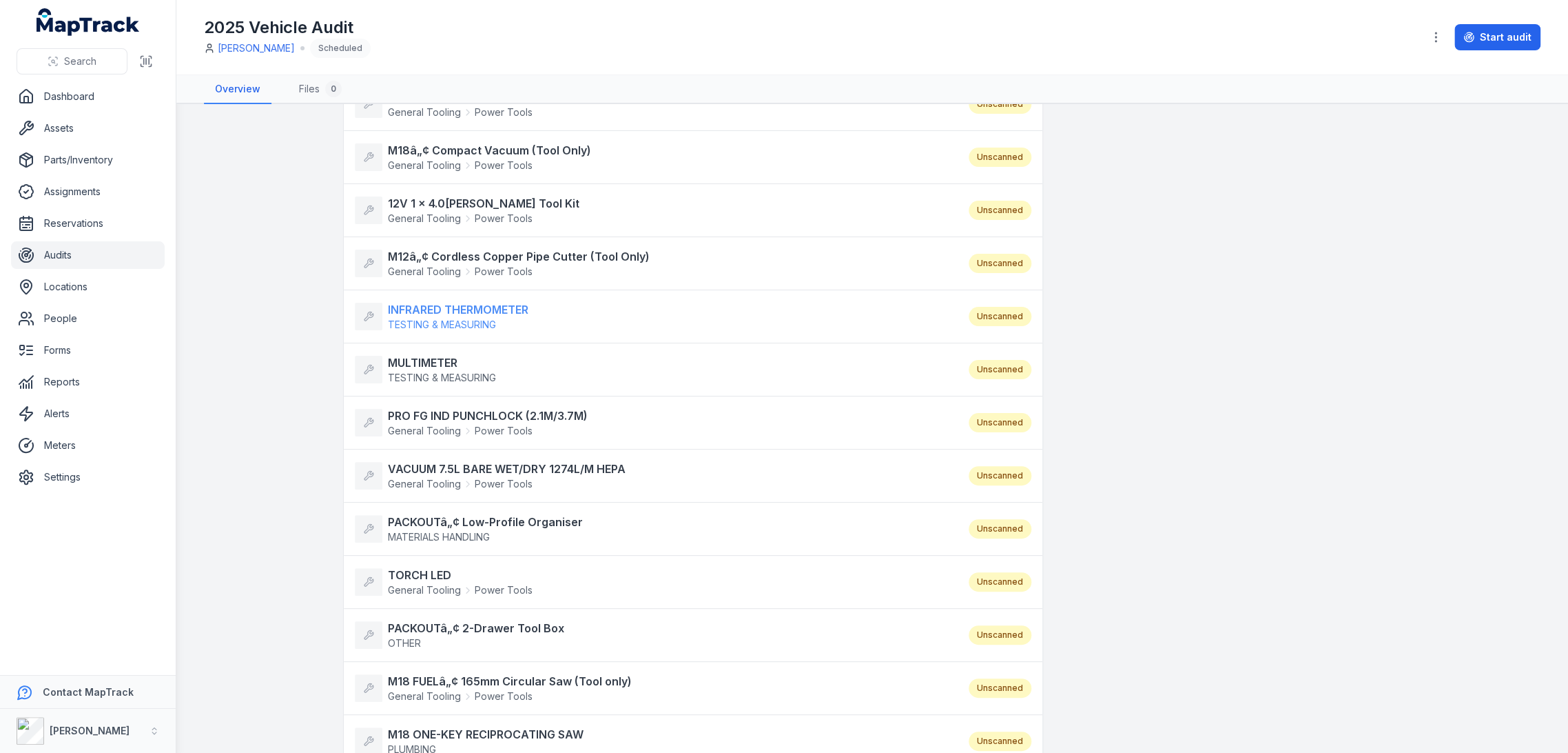
click at [452, 318] on span "TESTING & MEASURING" at bounding box center [442, 324] width 108 height 12
click at [443, 359] on strong "MULTIMETER" at bounding box center [442, 363] width 108 height 17
click at [438, 413] on strong "PRO FG IND PUNCHLOCK (2.1M/3.7M)" at bounding box center [488, 415] width 200 height 17
click at [441, 453] on li "VACUUM 7.5L BARE WET/DRY 1274L/M HEPA General Tooling Power Tools Unscanned" at bounding box center [692, 476] width 698 height 54
click at [441, 461] on strong "VACUUM 7.5L BARE WET/DRY 1274L/M HEPA" at bounding box center [507, 469] width 238 height 17
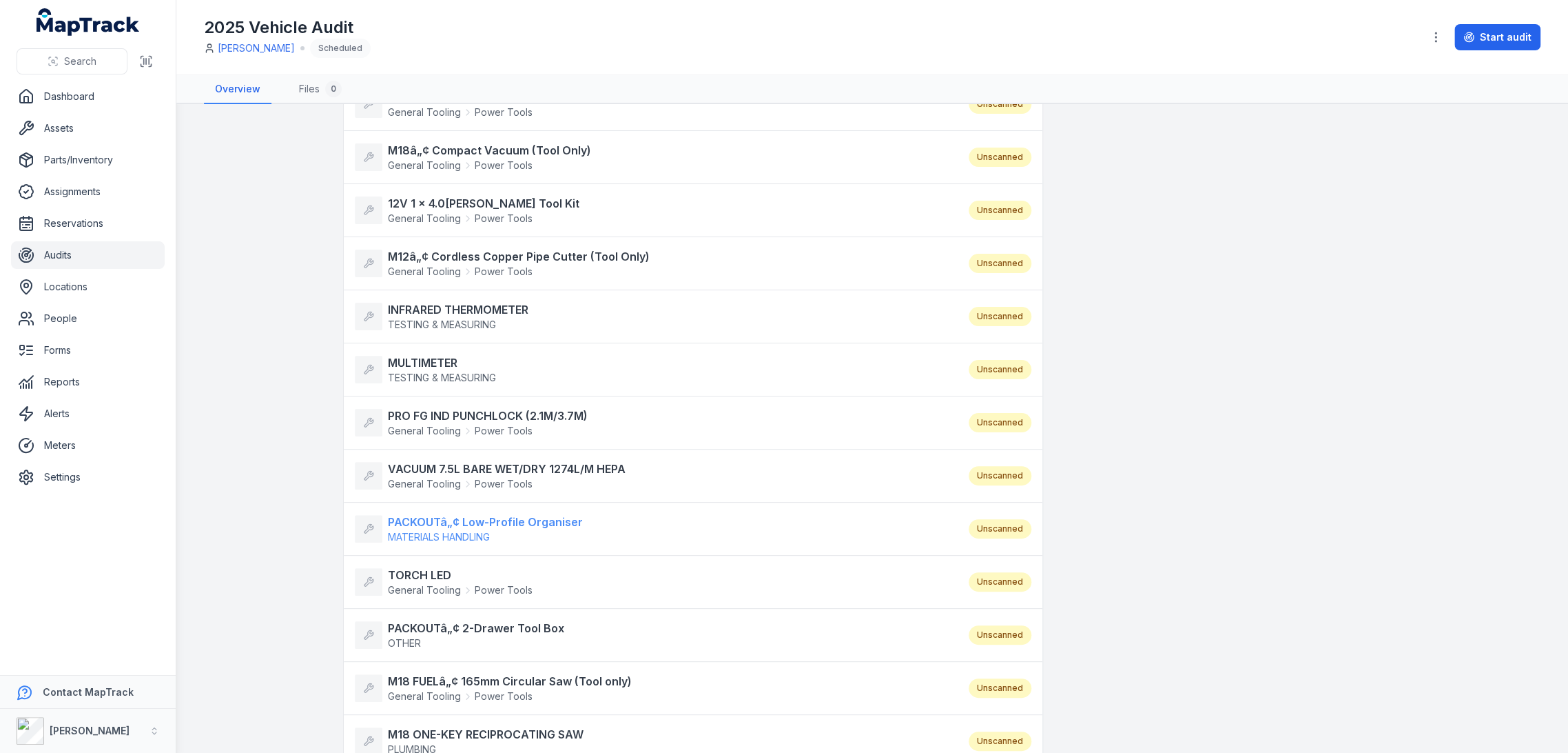
click at [436, 515] on strong "PACKOUTâ„¢ Low-Profile Organiser" at bounding box center [485, 521] width 195 height 17
click at [418, 573] on strong "TORCH LED" at bounding box center [461, 575] width 145 height 17
click at [414, 619] on strong "PACKOUTâ„¢ 2-Drawer Tool Box" at bounding box center [476, 627] width 176 height 17
click at [414, 692] on span "General Tooling" at bounding box center [425, 697] width 73 height 14
click at [413, 726] on strong "M18 ONE-KEY RECIPROCATING SAW" at bounding box center [486, 734] width 196 height 17
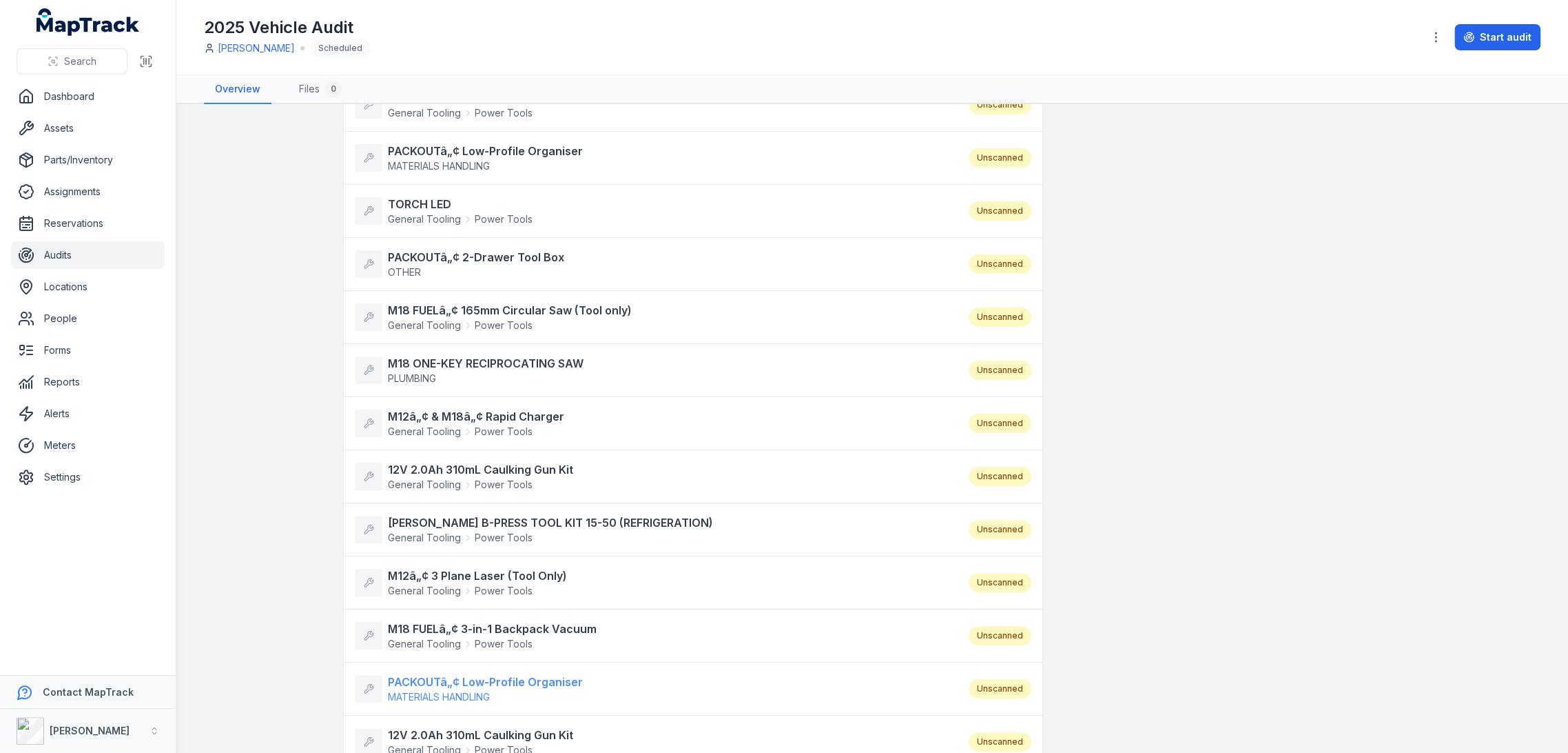
scroll to position [842, 0]
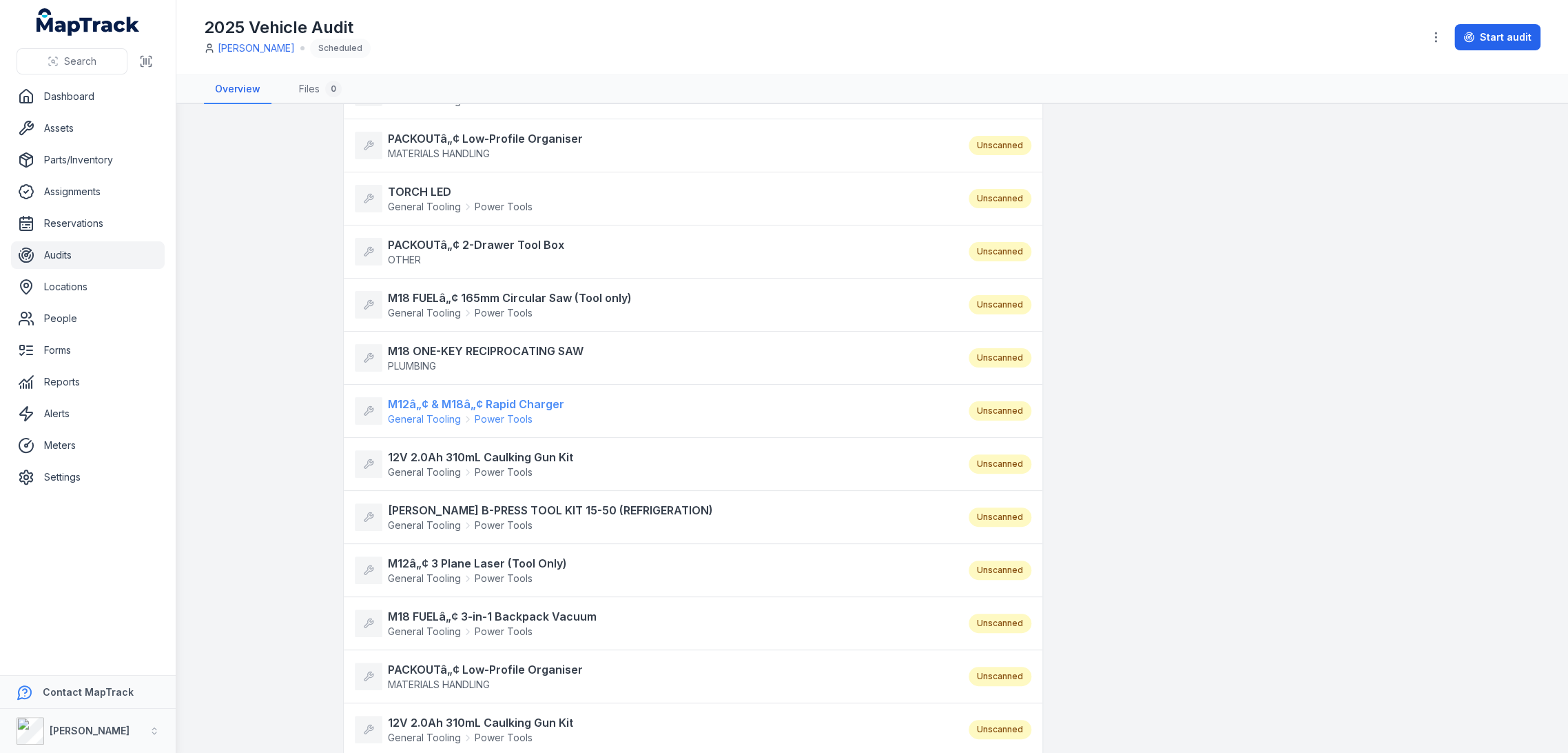
click at [452, 412] on span "General Tooling" at bounding box center [425, 419] width 73 height 14
click at [445, 467] on span "General Tooling" at bounding box center [425, 473] width 73 height 14
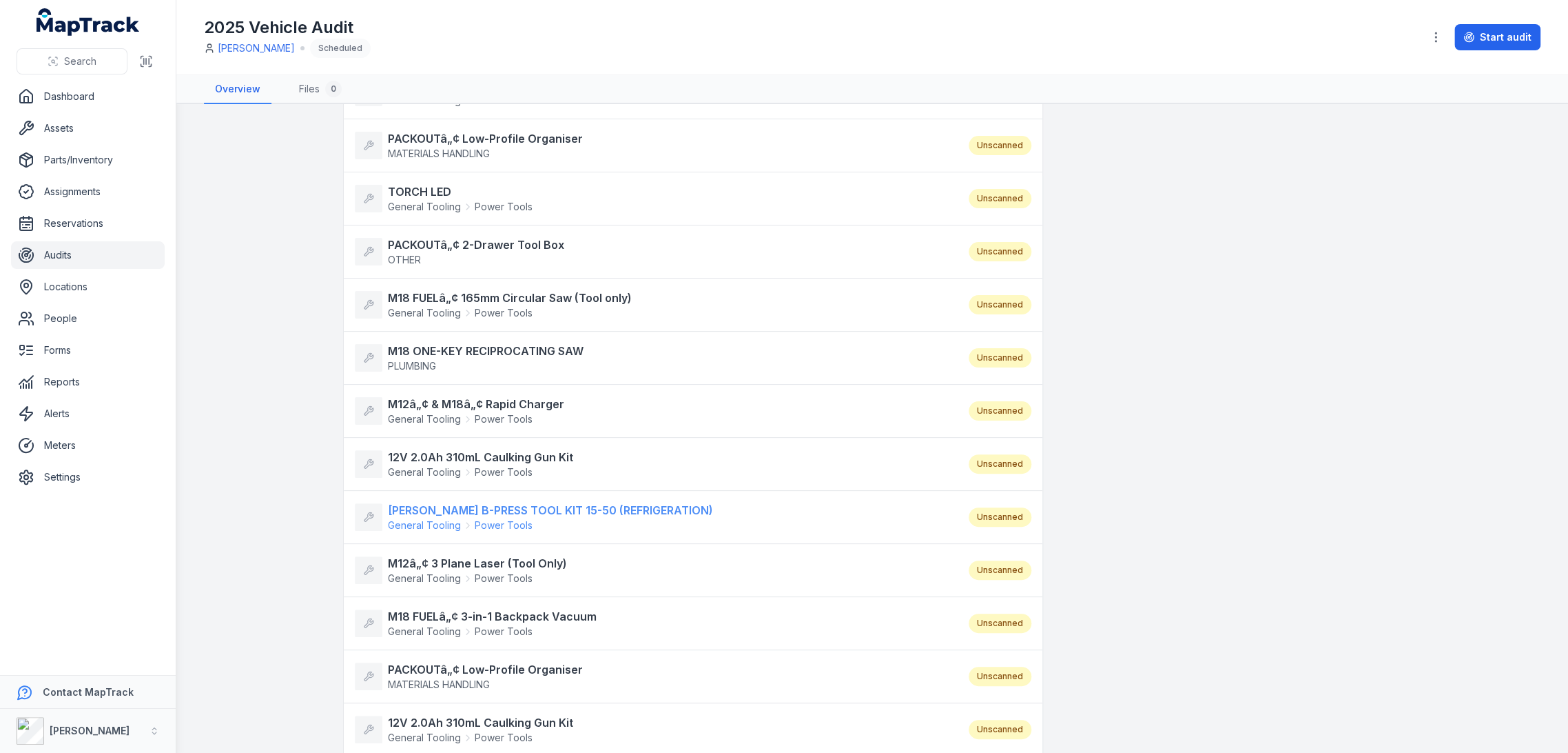
click at [443, 501] on strong "ROTHENBERGER B-PRESS TOOL KIT 15-50 (REFRIGERATION)" at bounding box center [551, 509] width 325 height 17
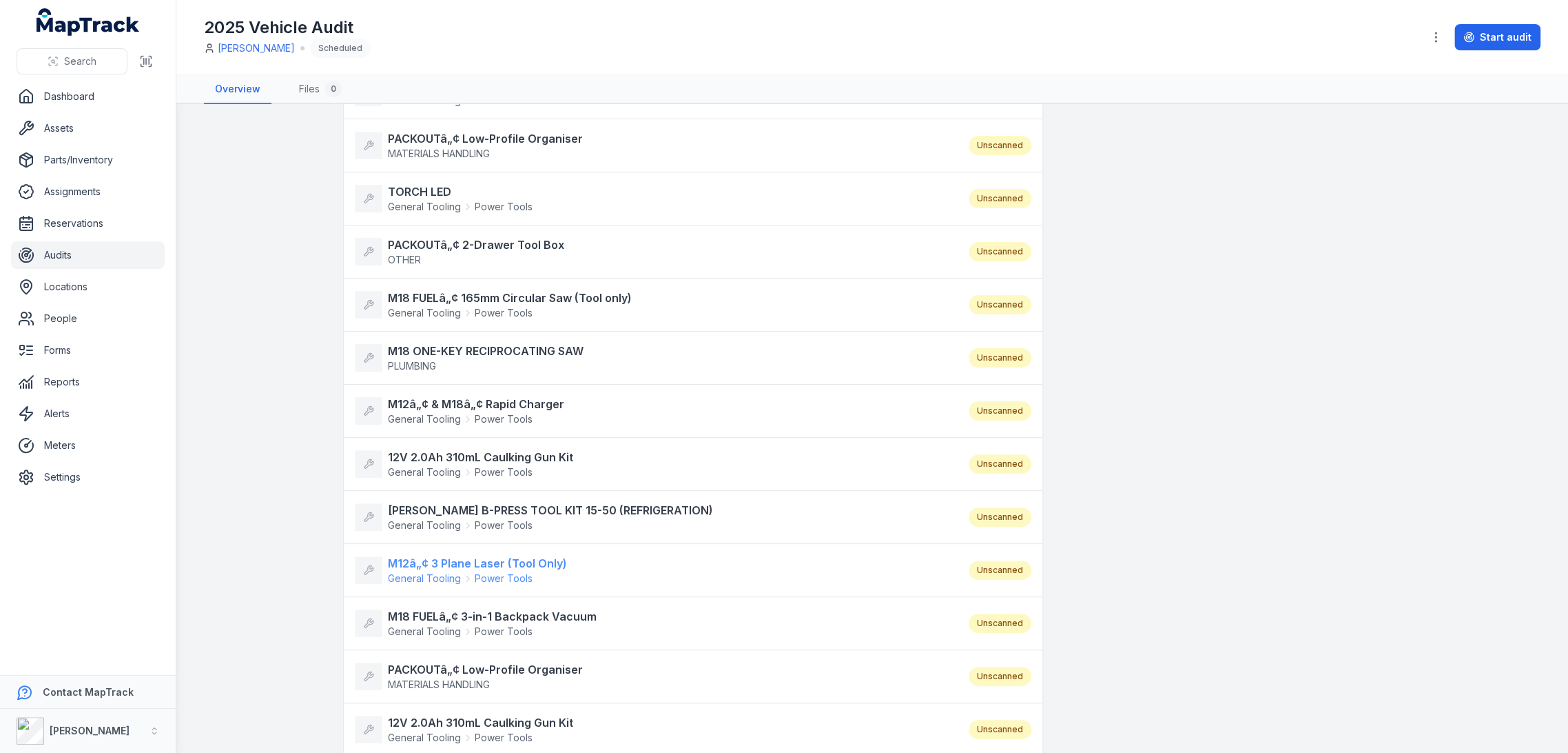
click at [439, 567] on strong "M12â„¢ 3 Plane Laser (Tool Only)" at bounding box center [477, 563] width 179 height 17
click at [430, 618] on strong "M18 FUELâ„¢ 3-in-1 Backpack Vacuum" at bounding box center [492, 616] width 209 height 17
click at [421, 663] on strong "PACKOUTâ„¢ Low-Profile Organiser" at bounding box center [485, 669] width 195 height 17
click at [425, 714] on strong "12V 2.0Ah 310mL Caulking Gun Kit" at bounding box center [480, 722] width 185 height 17
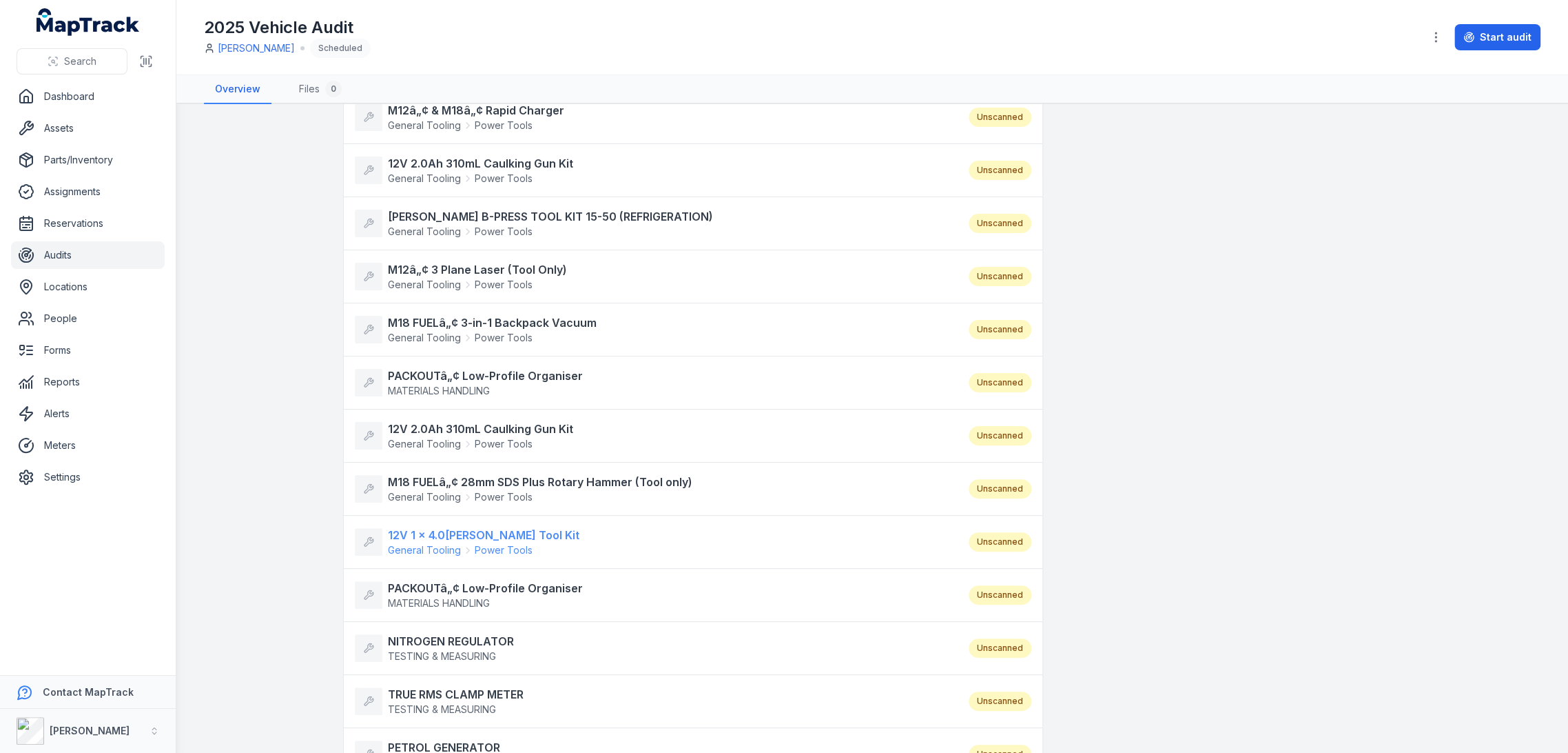
scroll to position [1148, 0]
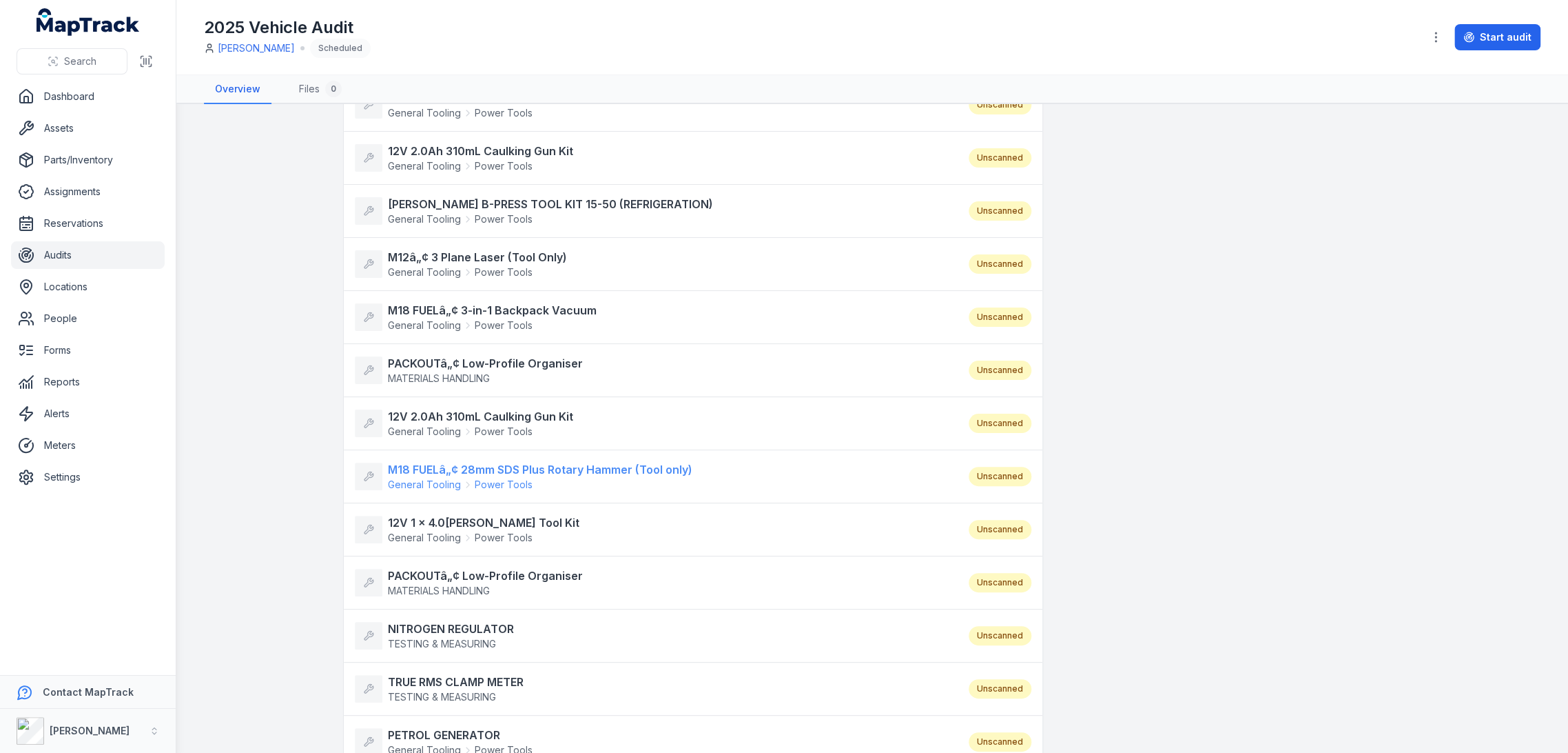
click at [438, 470] on strong "M18 FUELâ„¢ 28mm SDS Plus Rotary Hammer (Tool only)" at bounding box center [540, 469] width 304 height 17
click at [420, 524] on strong "12V 1 x 4.0Ah Rivet Tool Kit" at bounding box center [483, 522] width 191 height 17
click at [413, 568] on strong "PACKOUTâ„¢ Low-Profile Organiser" at bounding box center [485, 576] width 195 height 17
click at [416, 638] on span "TESTING & MEASURING" at bounding box center [442, 644] width 108 height 12
click at [402, 674] on strong "TRUE RMS CLAMP METER" at bounding box center [456, 682] width 136 height 17
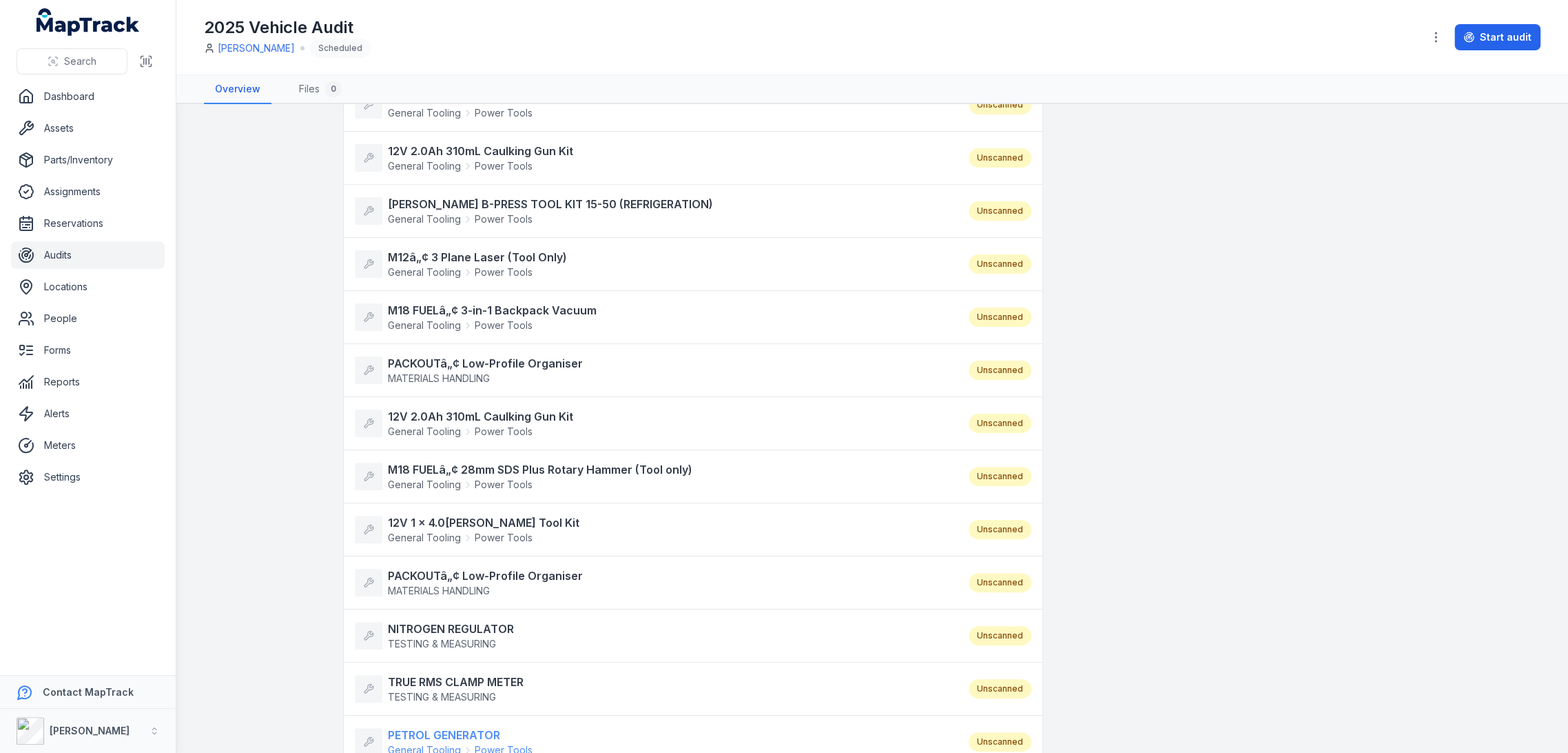
click at [406, 728] on strong "PETROL GENERATOR" at bounding box center [461, 734] width 145 height 17
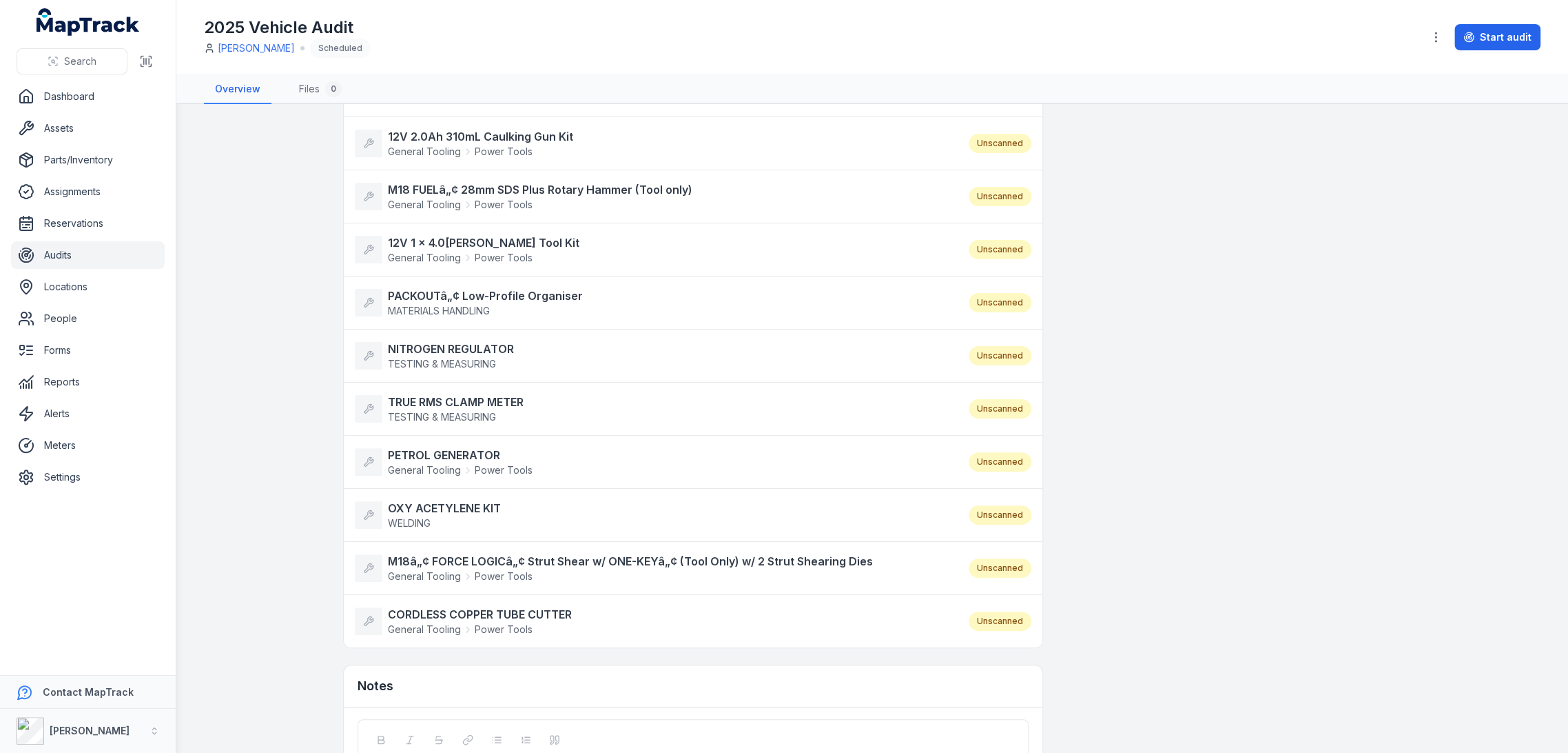
scroll to position [1455, 0]
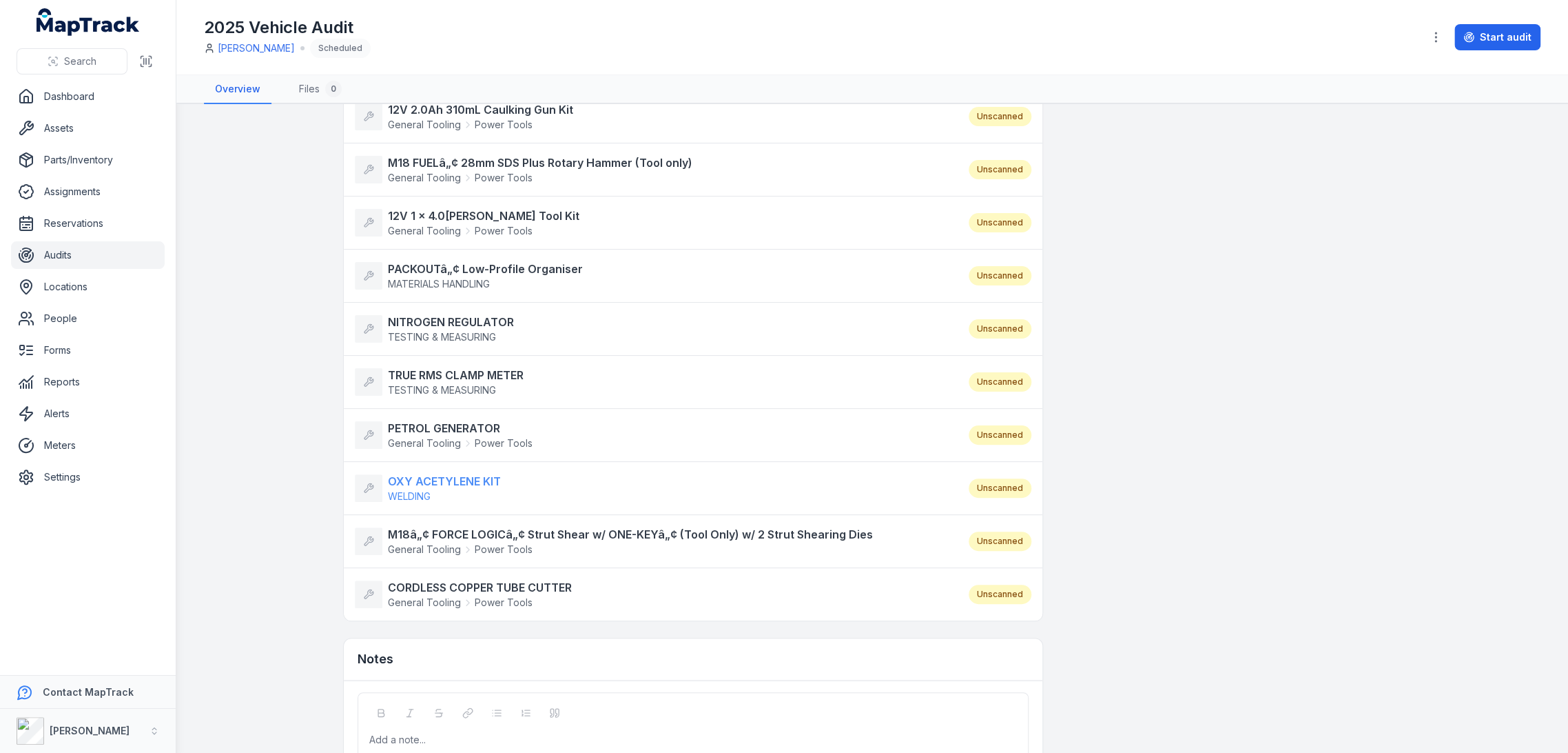
click at [419, 480] on strong "OXY ACETYLENE KIT" at bounding box center [445, 481] width 113 height 17
click at [418, 533] on strong "M18â„¢ FORCE LOGICâ„¢ Strut Shear w/ ONE-KEYâ„¢ (Tool Only) w/ 2 Strut Shearing…" at bounding box center [631, 534] width 485 height 17
click at [418, 595] on span "General Tooling" at bounding box center [425, 602] width 73 height 14
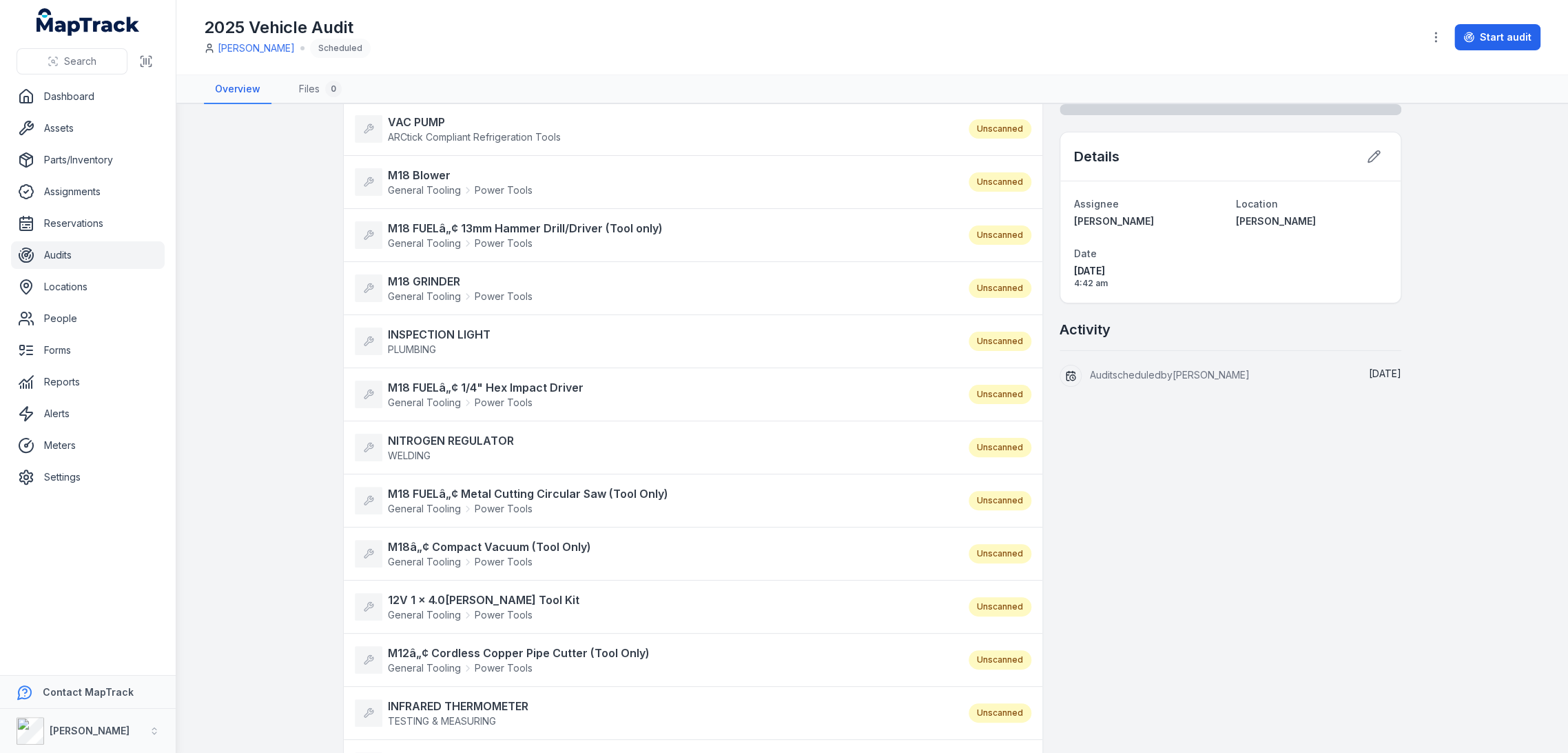
scroll to position [0, 0]
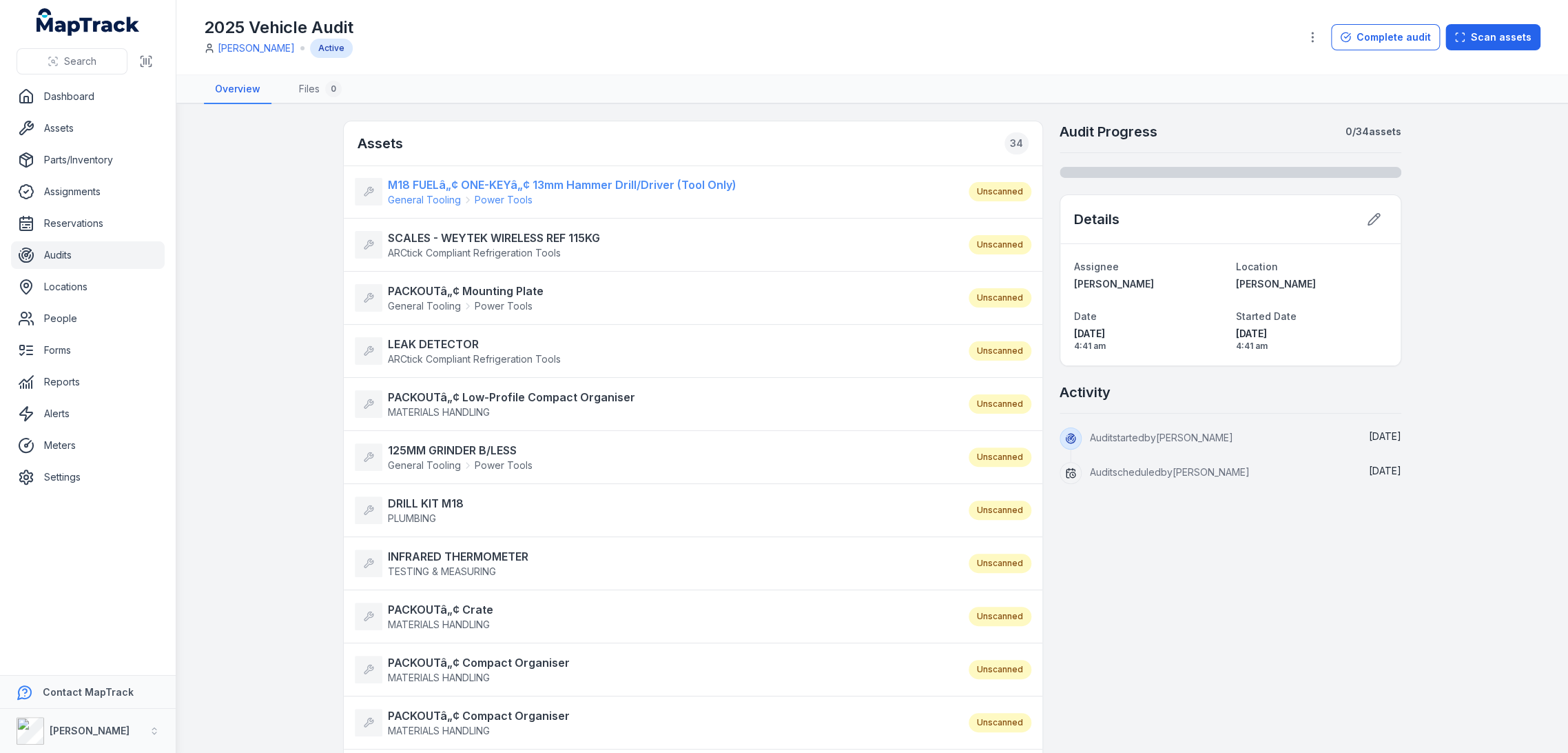
click at [508, 176] on strong "M18 FUELâ„¢ ONE-KEYâ„¢ 13mm Hammer Drill/Driver (Tool Only)" at bounding box center [563, 184] width 349 height 17
click at [499, 233] on strong "SCALES - WEYTEK WIRELESS REF 115KG" at bounding box center [494, 238] width 212 height 17
click at [497, 279] on li "PACKOUTâ„¢ Mounting Plate General Tooling Power Tools Unscanned" at bounding box center [692, 297] width 698 height 54
click at [499, 285] on strong "PACKOUTâ„¢ Mounting Plate" at bounding box center [466, 290] width 156 height 17
click at [455, 336] on strong "LEAK DETECTOR" at bounding box center [474, 344] width 173 height 17
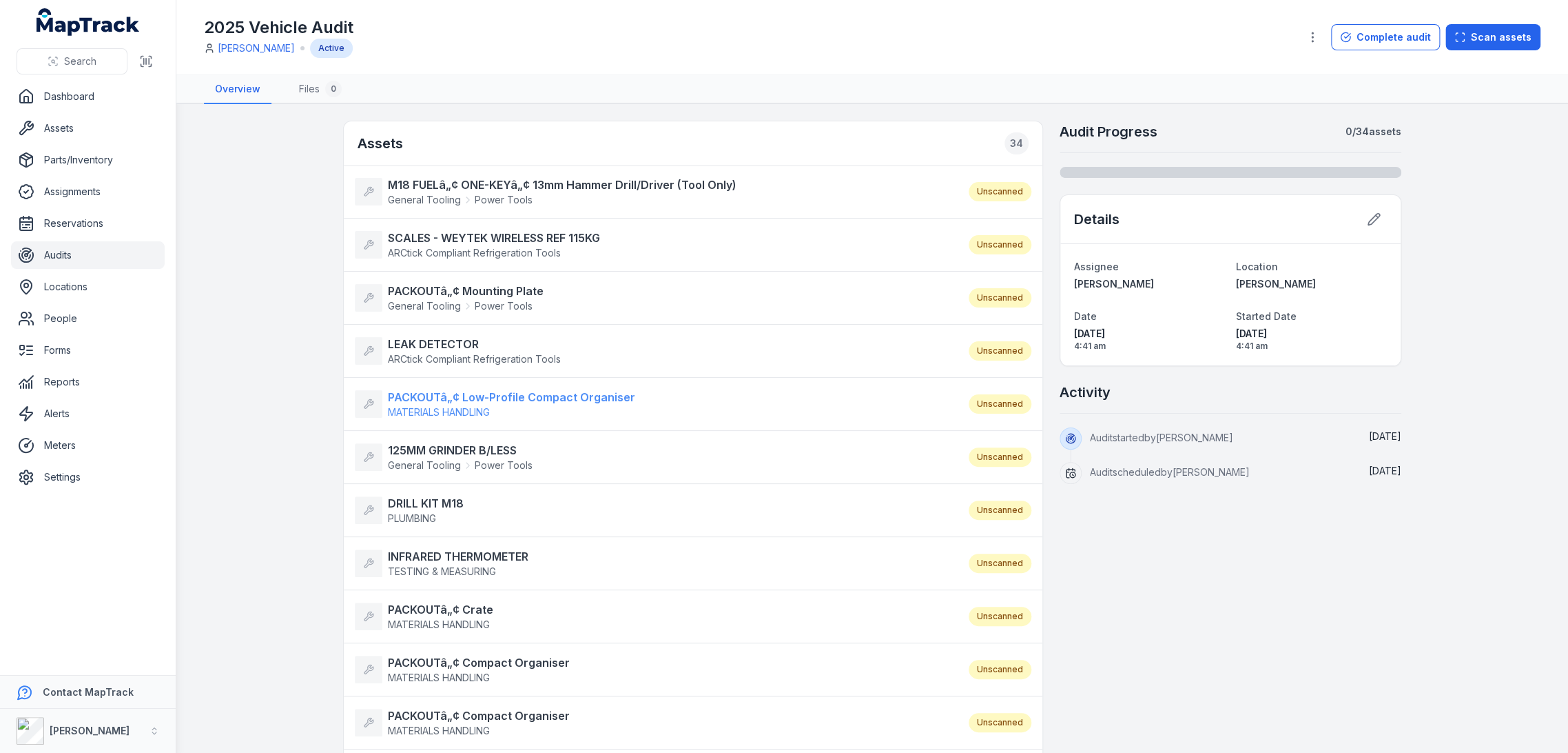
click at [453, 391] on strong "PACKOUTâ„¢ Low-Profile Compact Organiser" at bounding box center [512, 396] width 248 height 17
click at [433, 453] on strong "125MM GRINDER B/LESS" at bounding box center [461, 450] width 145 height 17
click at [419, 504] on strong "DRILL KIT M18" at bounding box center [426, 503] width 76 height 17
click at [427, 551] on strong "INFRARED THERMOMETER" at bounding box center [459, 556] width 141 height 17
click at [453, 612] on strong "PACKOUTâ„¢ Crate" at bounding box center [441, 609] width 105 height 17
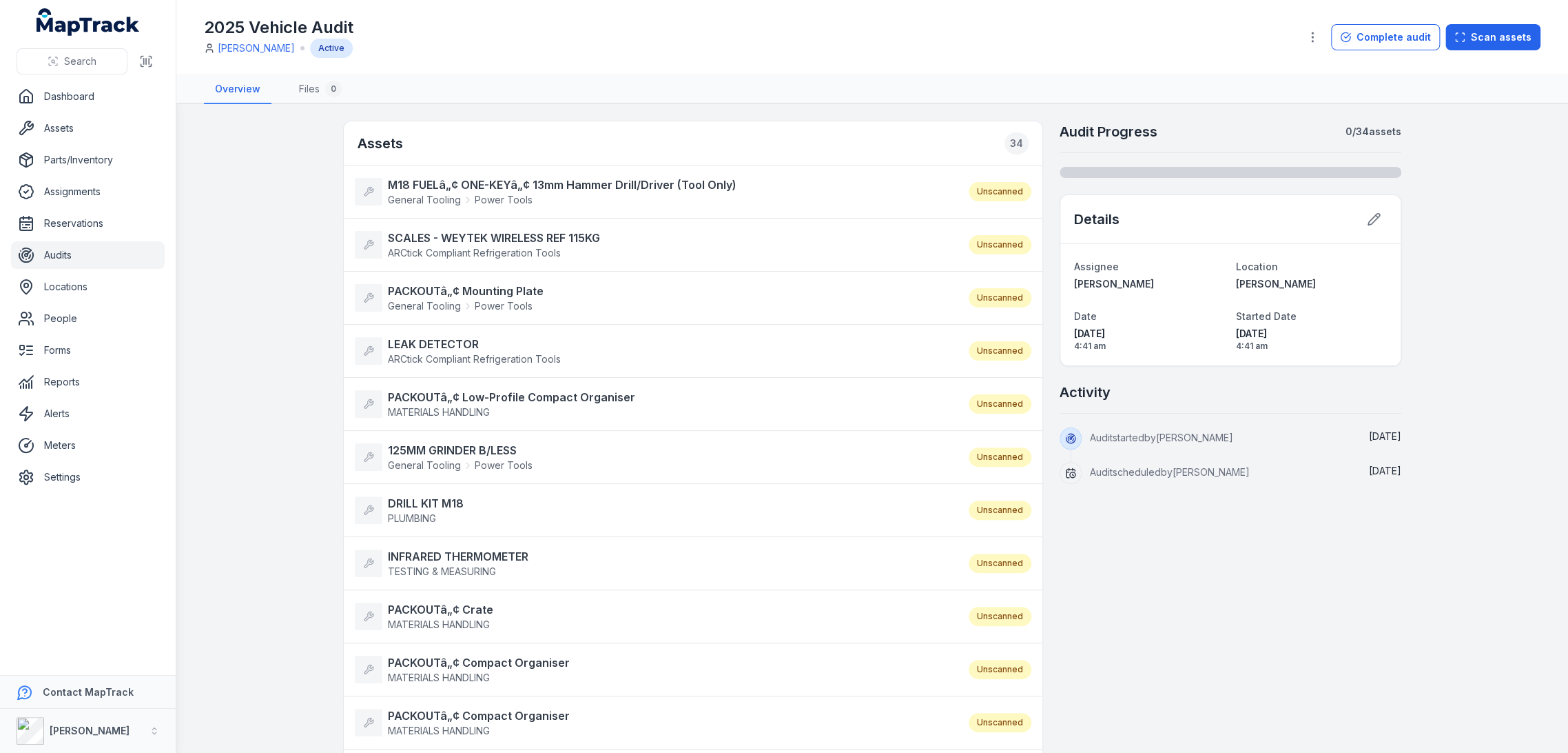
click at [452, 649] on li "PACKOUTâ„¢ Compact Organiser MATERIALS HANDLING Unscanned" at bounding box center [692, 669] width 698 height 54
click at [452, 658] on strong "PACKOUTâ„¢ Compact Organiser" at bounding box center [479, 662] width 182 height 17
click at [452, 707] on strong "PACKOUTâ„¢ Compact Organiser" at bounding box center [479, 715] width 182 height 17
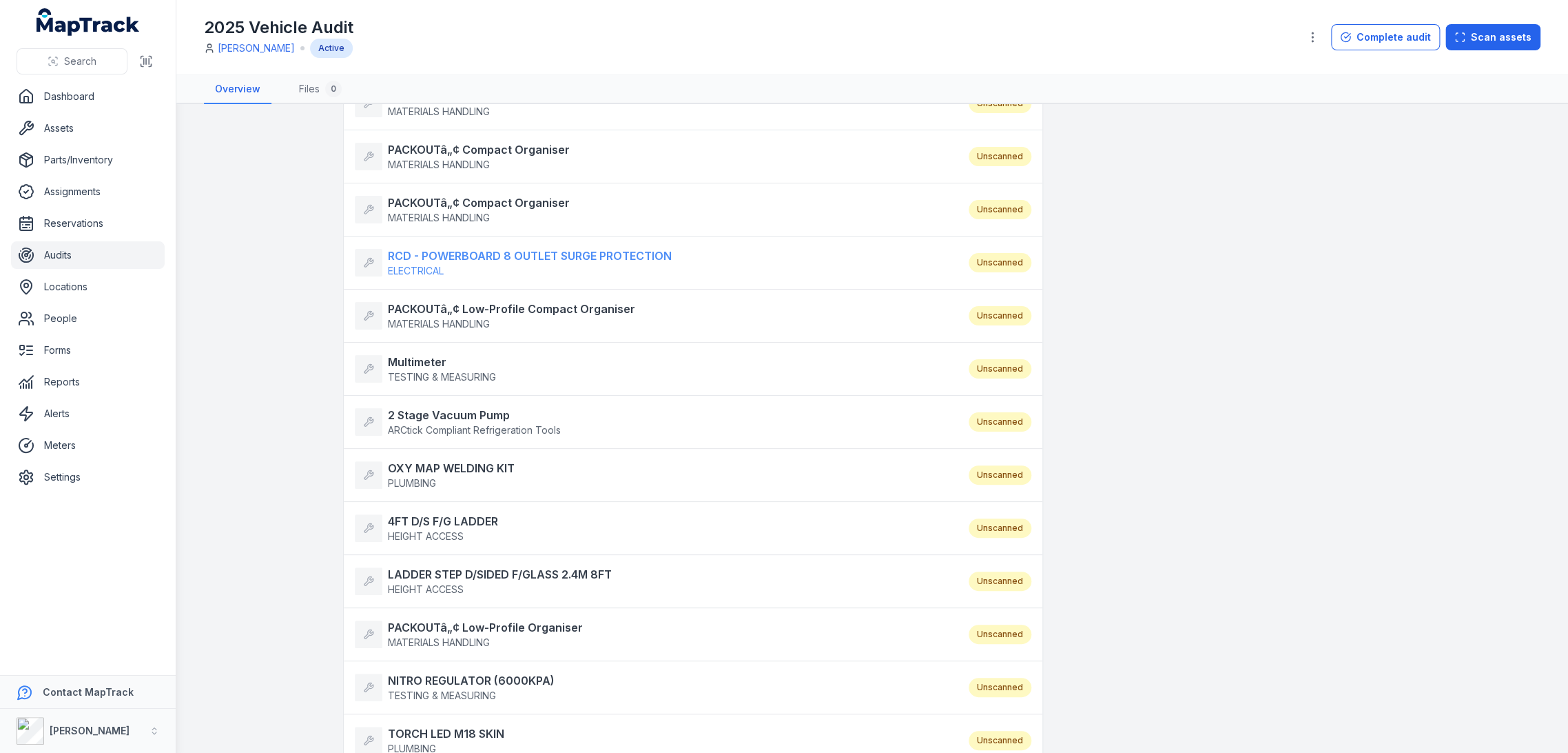
scroll to position [536, 0]
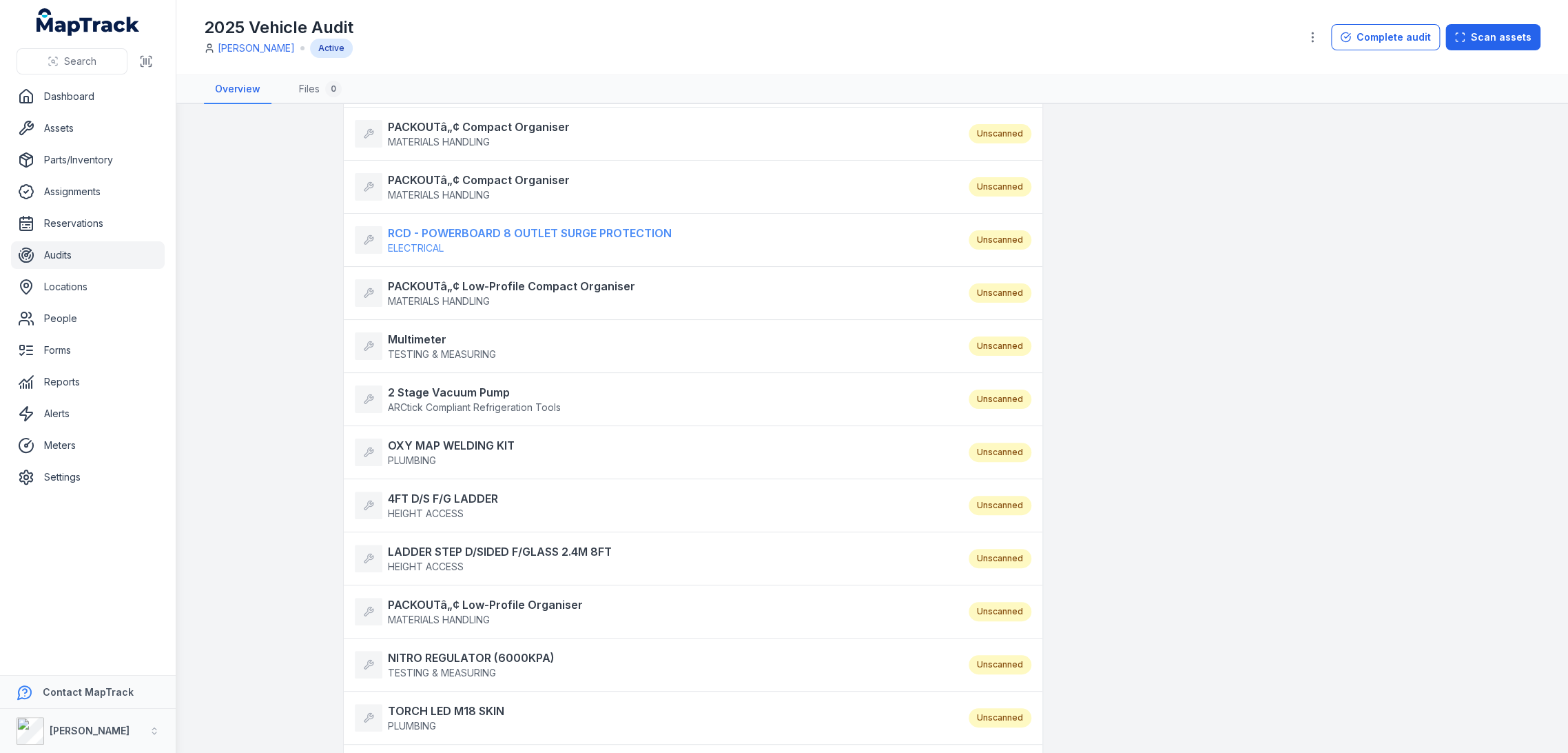
click at [474, 225] on strong "RCD - POWERBOARD 8 OUTLET SURGE PROTECTION" at bounding box center [530, 233] width 284 height 17
click at [452, 295] on span "MATERIALS HANDLING" at bounding box center [439, 301] width 102 height 12
click at [429, 332] on strong "Multimeter" at bounding box center [442, 339] width 108 height 17
click at [432, 390] on strong "2 Stage Vacuum Pump" at bounding box center [474, 391] width 173 height 17
click at [439, 440] on strong "OXY MAP WELDING KIT" at bounding box center [452, 445] width 127 height 17
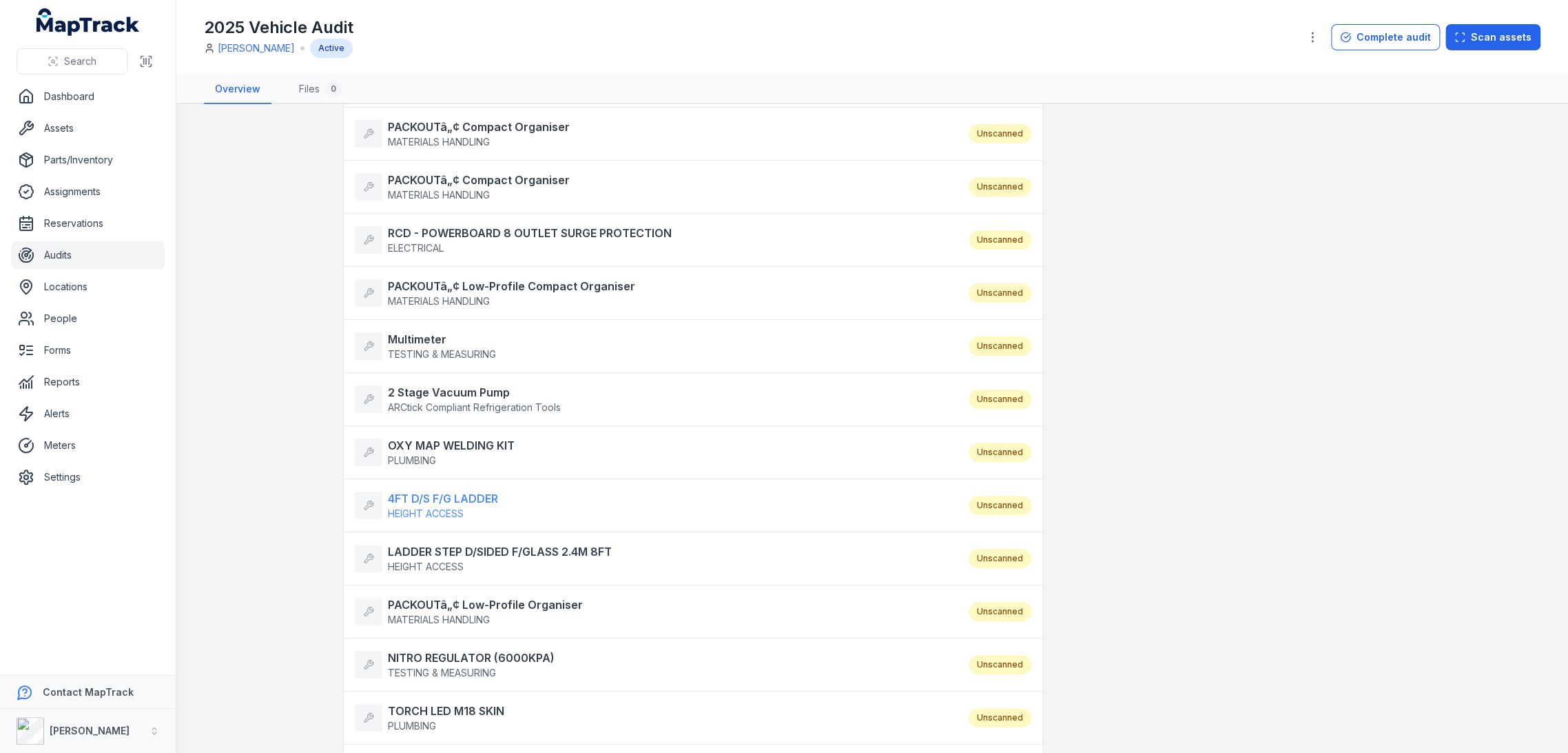
click at [403, 498] on strong "4FT D/S F/G LADDER" at bounding box center [443, 498] width 110 height 17
click at [415, 561] on span "HEIGHT ACCESS" at bounding box center [426, 567] width 76 height 12
click at [419, 606] on strong "PACKOUTâ„¢ Low-Profile Organiser" at bounding box center [485, 604] width 195 height 17
click at [418, 651] on strong "NITRO REGULATOR (6000KPA)" at bounding box center [471, 657] width 166 height 17
click at [410, 703] on strong "TORCH LED M18 SKIN" at bounding box center [447, 710] width 117 height 17
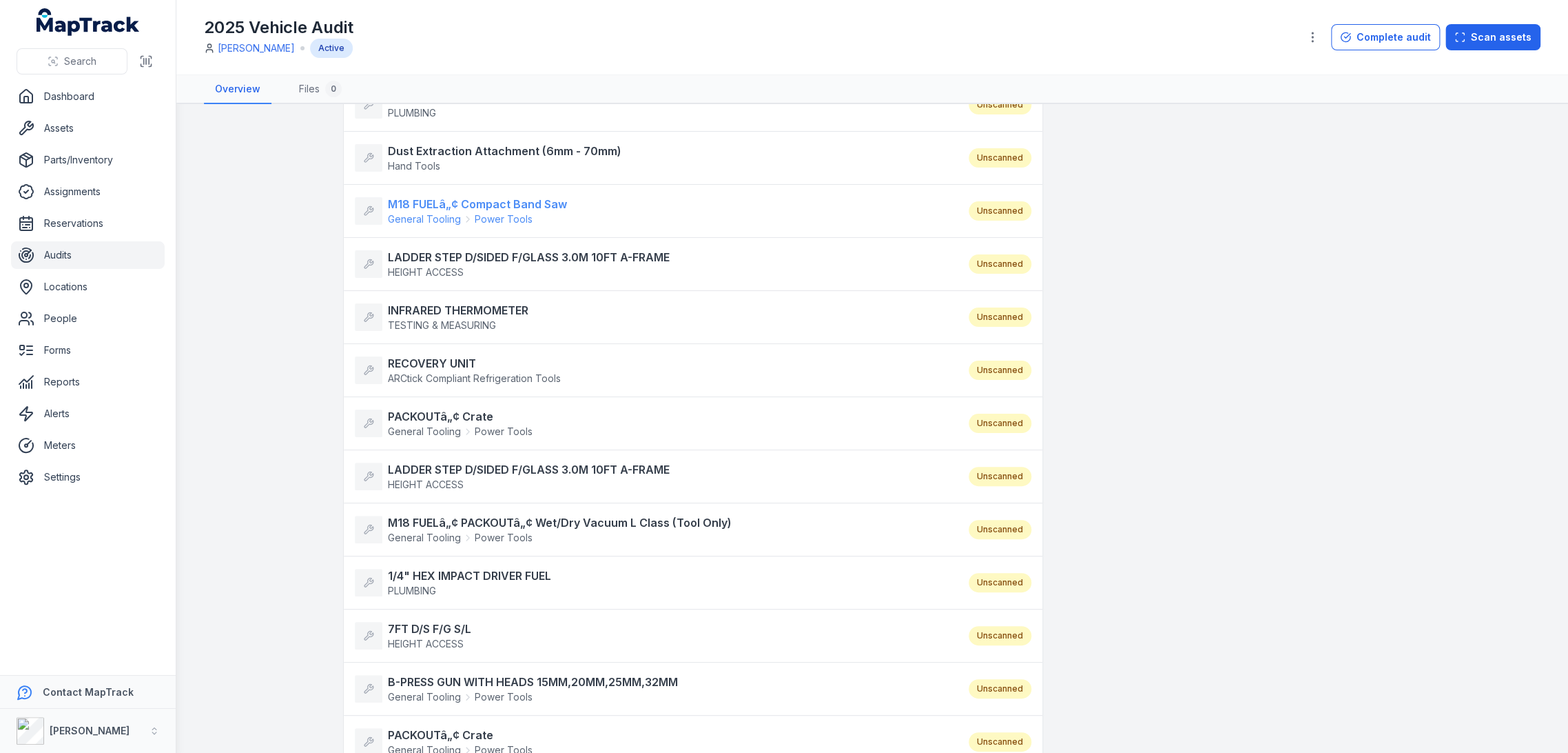
scroll to position [1072, 0]
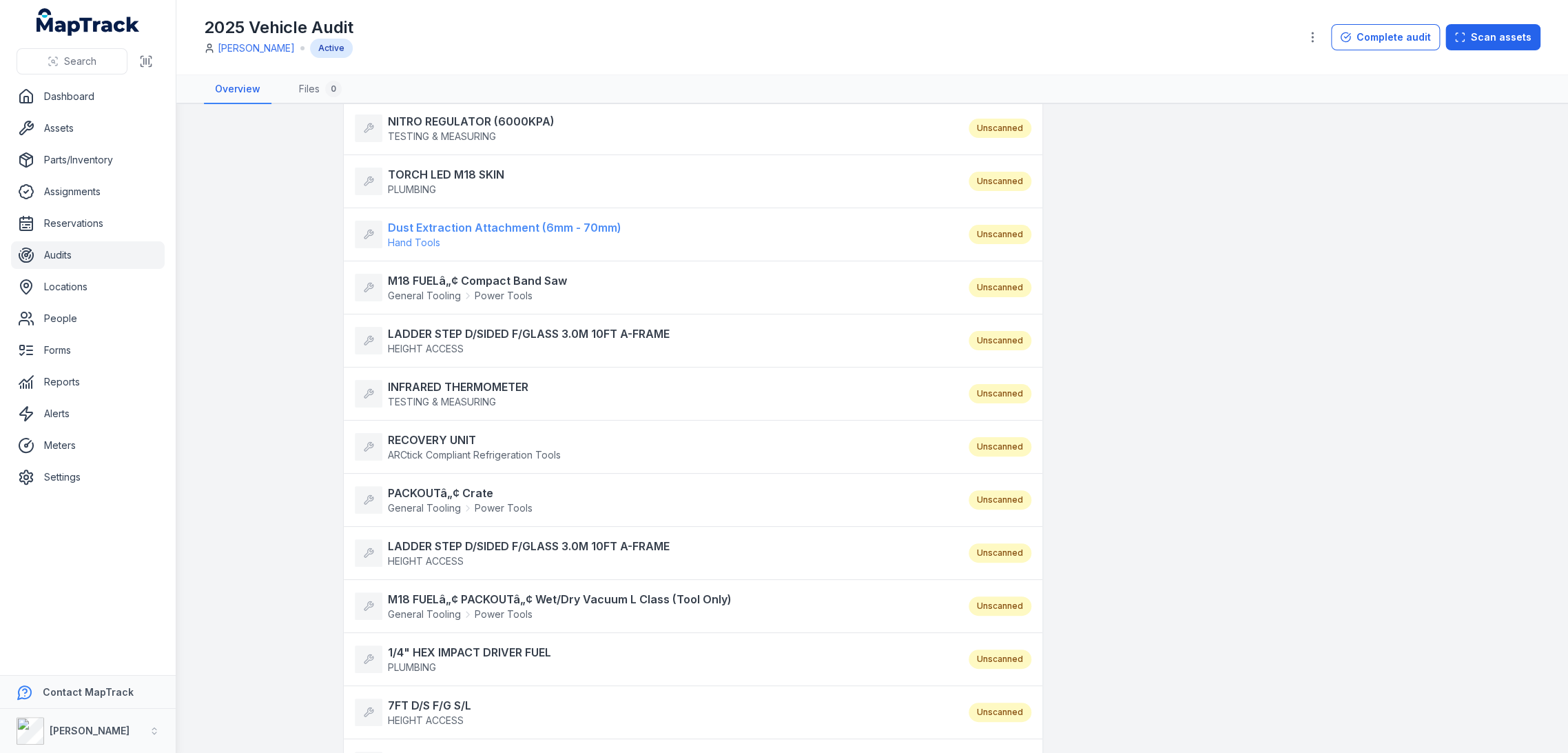
click at [448, 219] on strong "Dust Extraction Attachment (6mm - 70mm)" at bounding box center [505, 227] width 234 height 17
click at [452, 302] on li "M18 FUELâ„¢ Compact Band Saw General Tooling Power Tools Unscanned" at bounding box center [692, 287] width 698 height 54
click at [454, 277] on strong "M18 FUELâ„¢ Compact Band Saw" at bounding box center [477, 280] width 179 height 17
click at [449, 334] on strong "LADDER STEP D/SIDED F/GLASS 3.0M 10FT A-FRAME" at bounding box center [529, 333] width 282 height 17
click at [450, 397] on span "TESTING & MEASURING" at bounding box center [442, 401] width 108 height 12
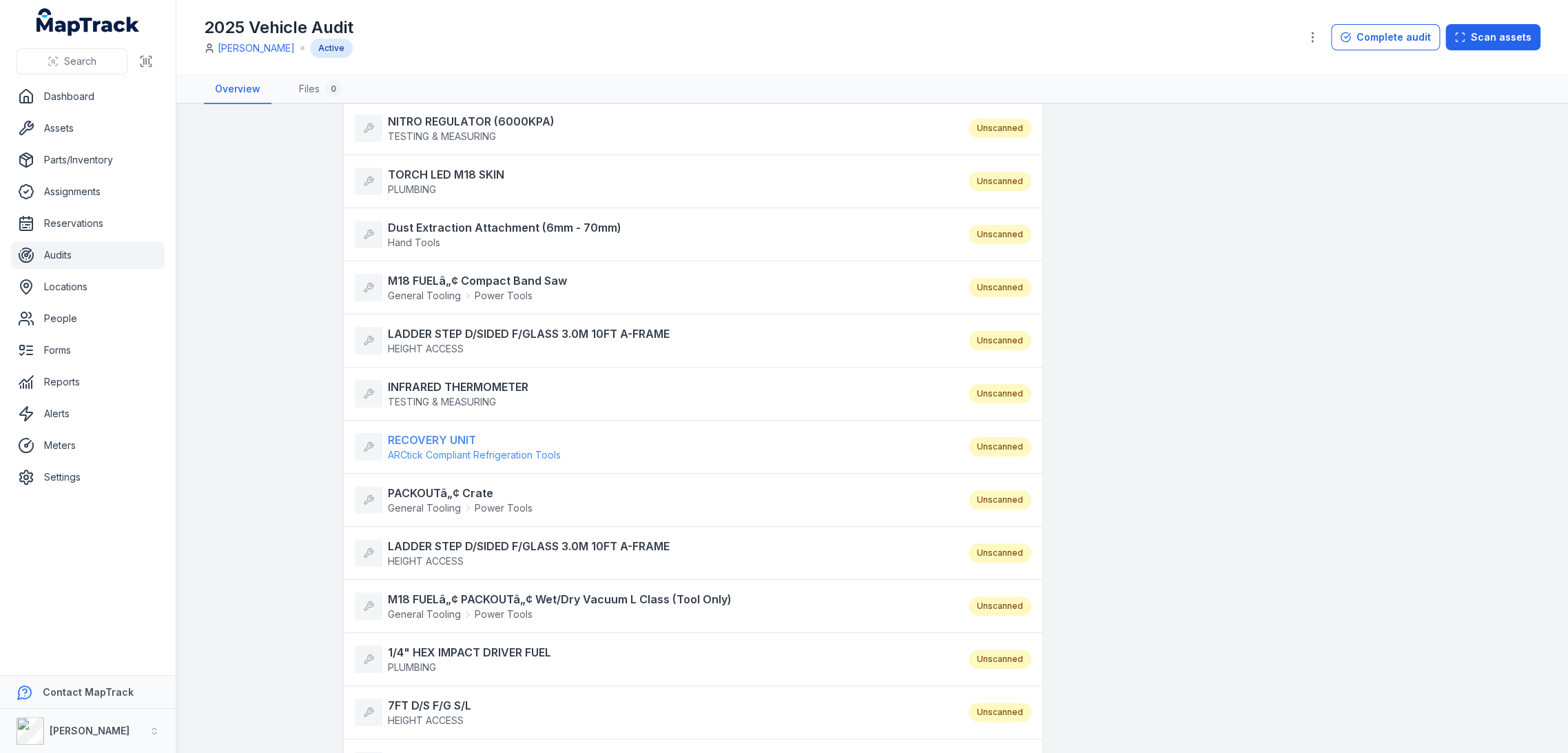
click at [448, 436] on strong "RECOVERY UNIT" at bounding box center [474, 440] width 173 height 17
click at [448, 492] on strong "PACKOUTâ„¢ Crate" at bounding box center [461, 492] width 145 height 17
click at [449, 539] on strong "LADDER STEP D/SIDED F/GLASS 3.0M 10FT A-FRAME" at bounding box center [529, 546] width 282 height 17
click at [449, 598] on strong "M18 FUELâ„¢ PACKOUTâ„¢ Wet/Dry Vacuum L Class (Tool Only)" at bounding box center [560, 598] width 344 height 17
click at [450, 660] on span "PLUMBING" at bounding box center [470, 667] width 163 height 14
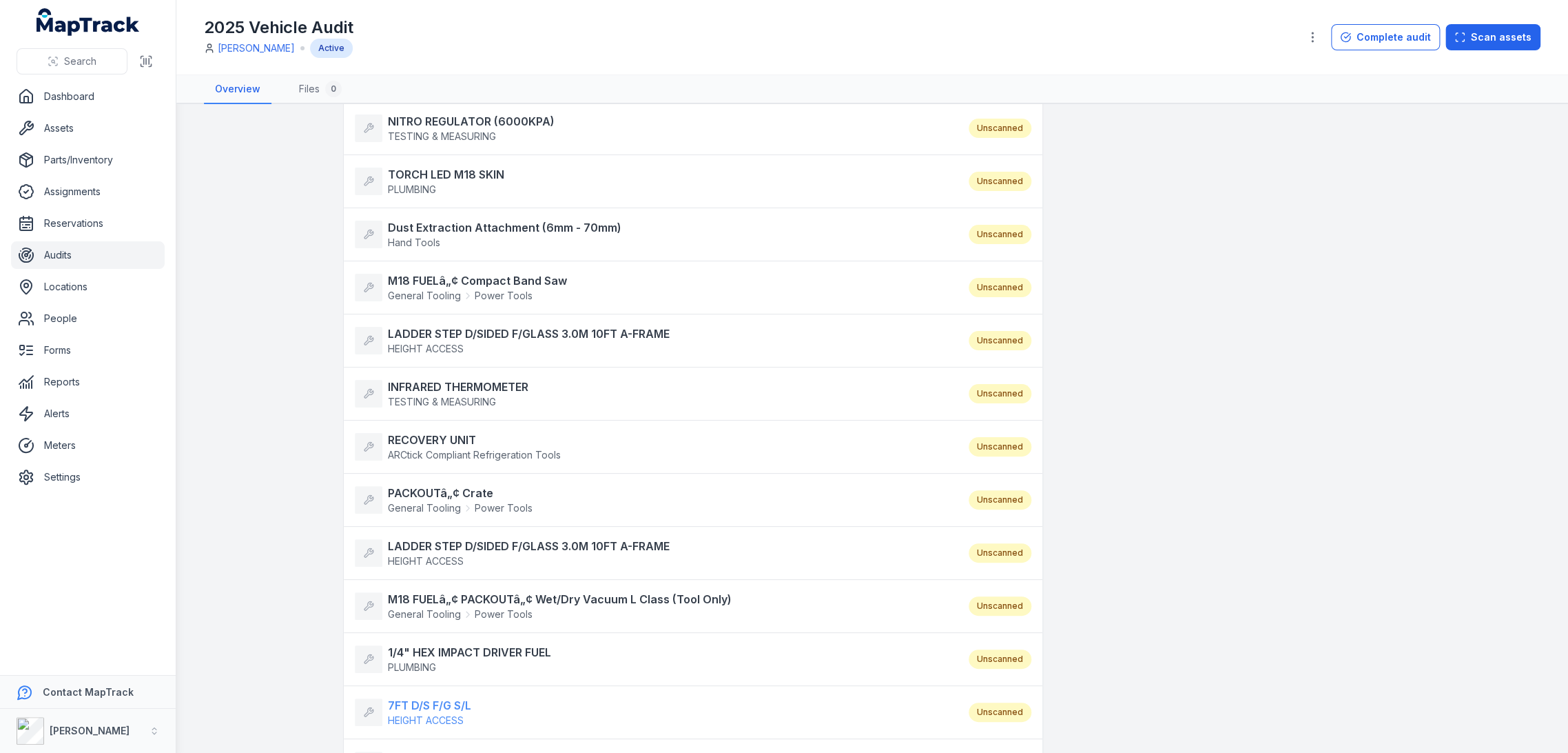
click at [427, 702] on strong "7FT D/S F/G S/L" at bounding box center [430, 704] width 83 height 17
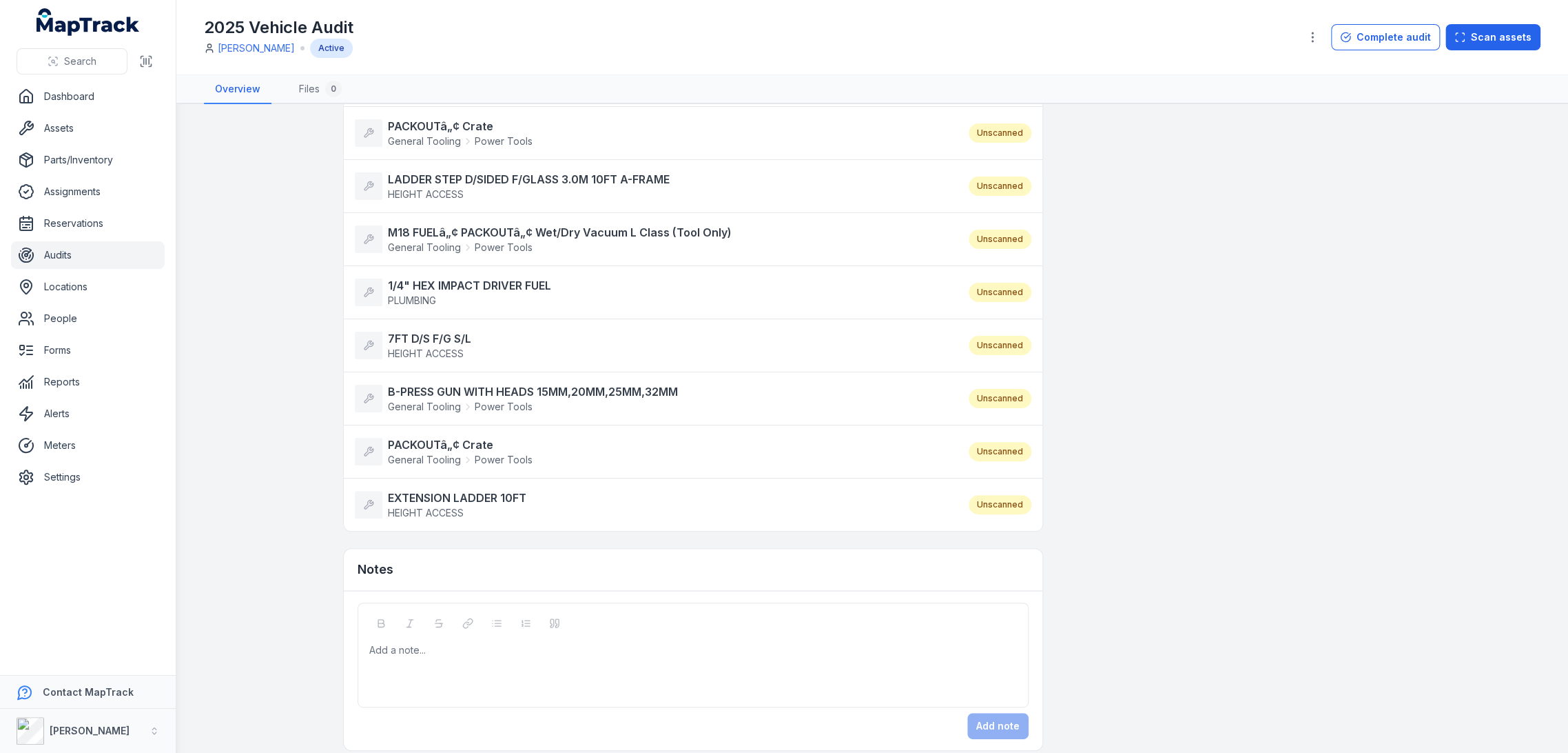
scroll to position [1446, 0]
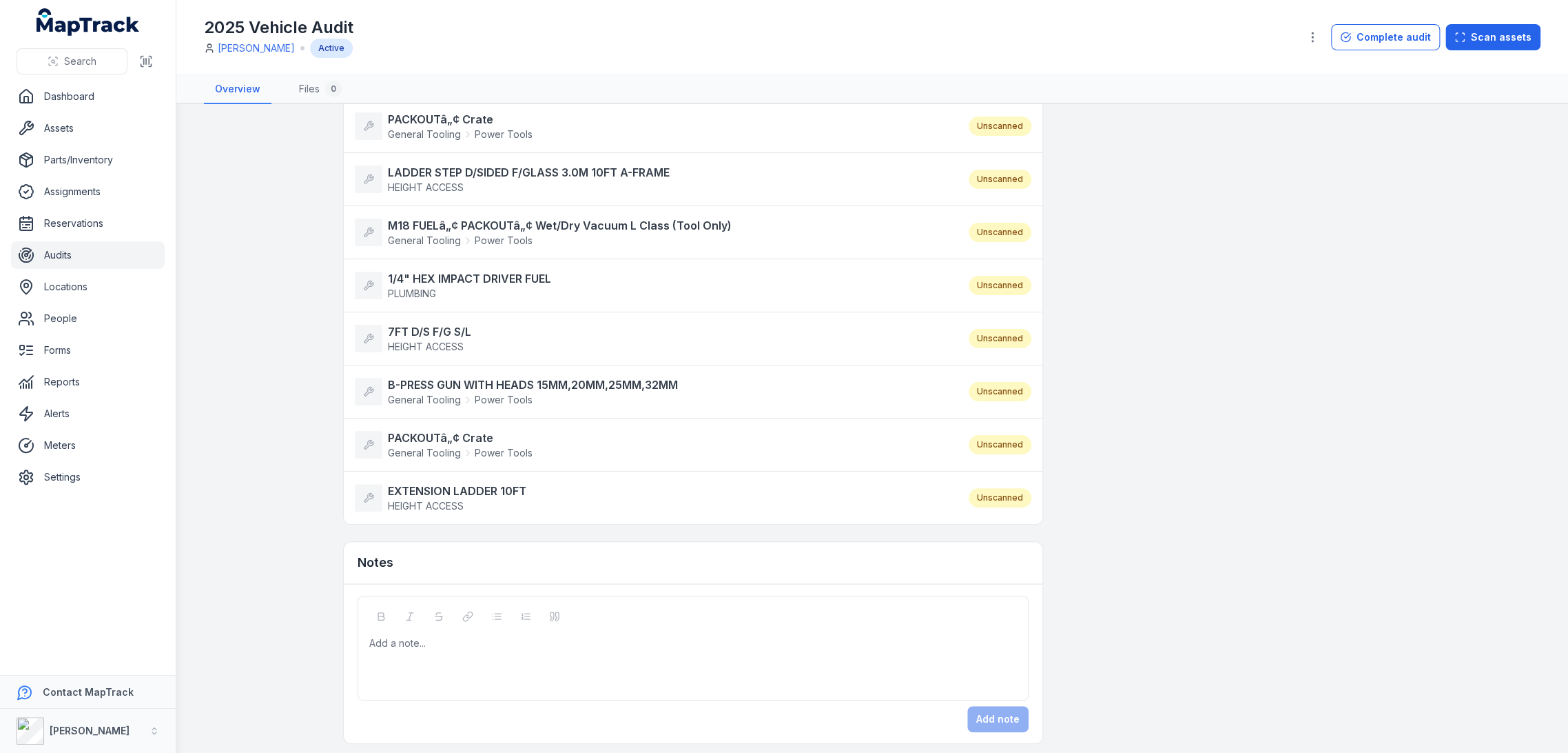
click at [464, 400] on div "General Tooling Power Tools" at bounding box center [461, 400] width 145 height 14
click at [447, 438] on strong "PACKOUTâ„¢ Crate" at bounding box center [461, 437] width 145 height 17
click at [444, 483] on strong "EXTENSION LADDER 10FT" at bounding box center [458, 490] width 139 height 17
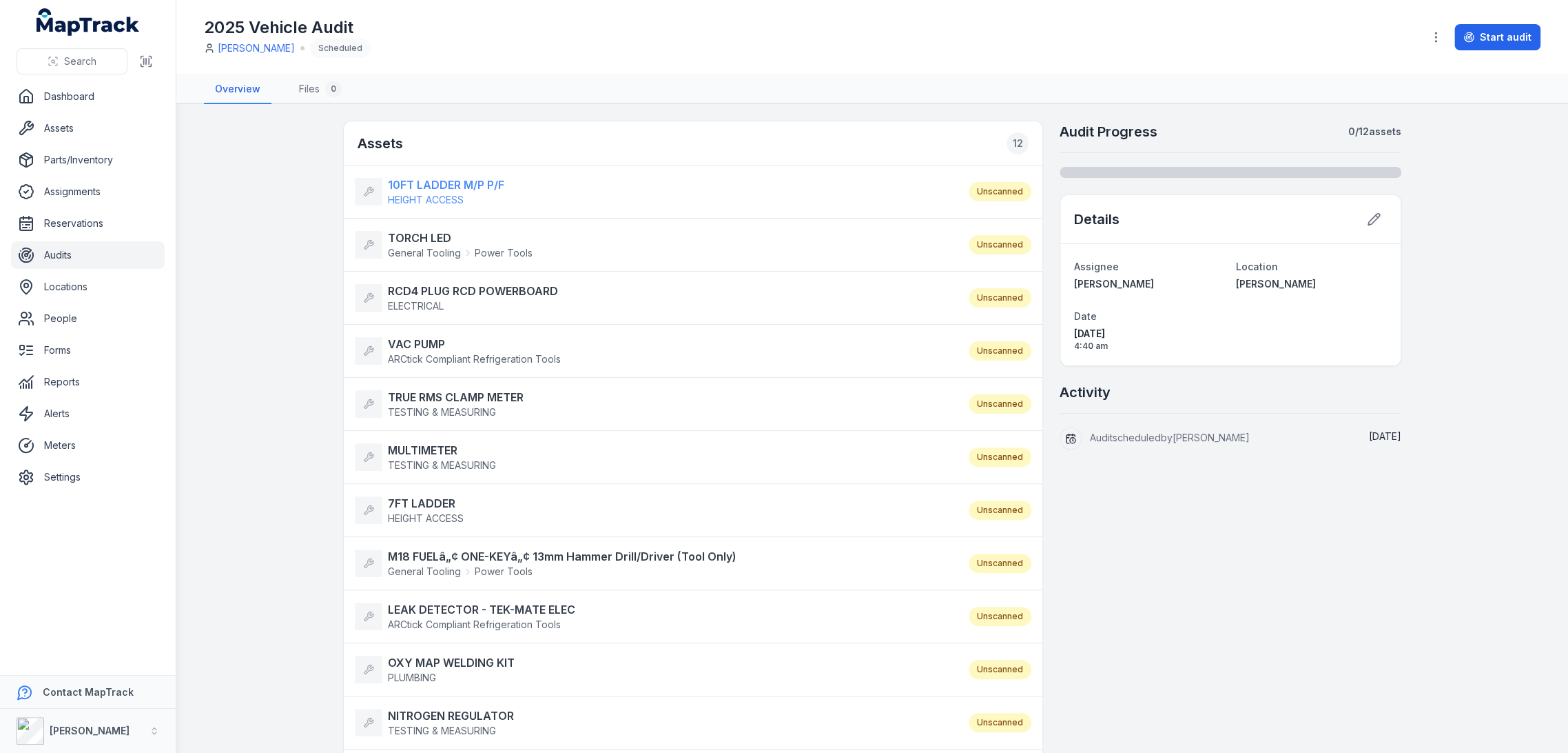
click at [460, 176] on strong "10FT LADDER M/P P/F" at bounding box center [447, 184] width 117 height 17
click at [429, 235] on strong "TORCH LED" at bounding box center [461, 238] width 145 height 17
click at [423, 295] on strong "RCD4 PLUG RCD POWERBOARD" at bounding box center [473, 290] width 170 height 17
click at [420, 350] on strong "VAC PUMP" at bounding box center [474, 344] width 173 height 17
click at [434, 402] on strong "TRUE RMS CLAMP METER" at bounding box center [456, 396] width 136 height 17
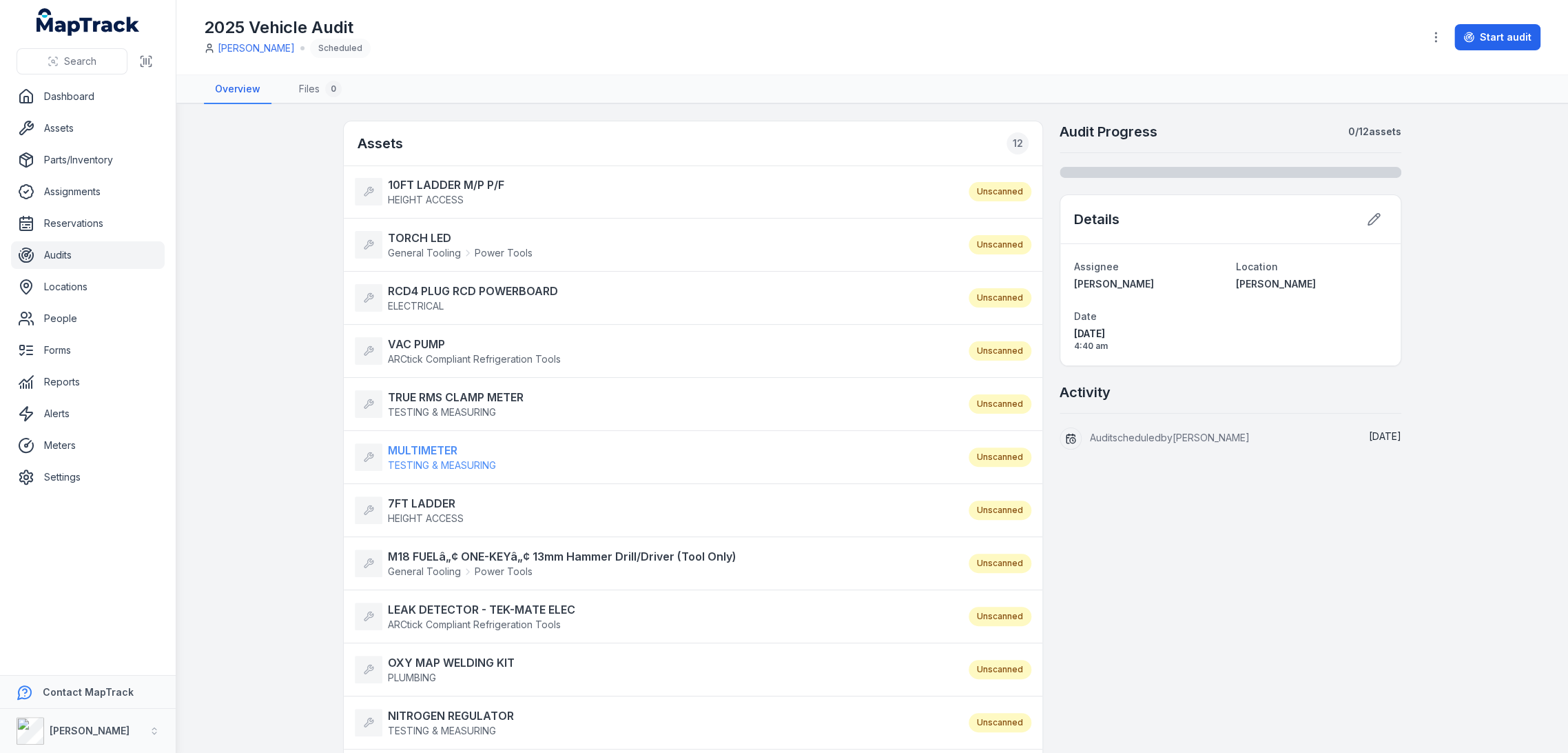
click at [432, 459] on span "TESTING & MEASURING" at bounding box center [442, 465] width 108 height 12
click at [439, 508] on strong "7FT LADDER" at bounding box center [426, 503] width 76 height 17
click at [449, 561] on strong "M18 FUELâ„¢ ONE-KEYâ„¢ 13mm Hammer Drill/Driver (Tool Only)" at bounding box center [563, 556] width 349 height 17
click at [460, 601] on strong "LEAK DETECTOR - TEK-MATE ELEC" at bounding box center [481, 609] width 187 height 17
click at [450, 654] on strong "OXY MAP WELDING KIT" at bounding box center [452, 662] width 127 height 17
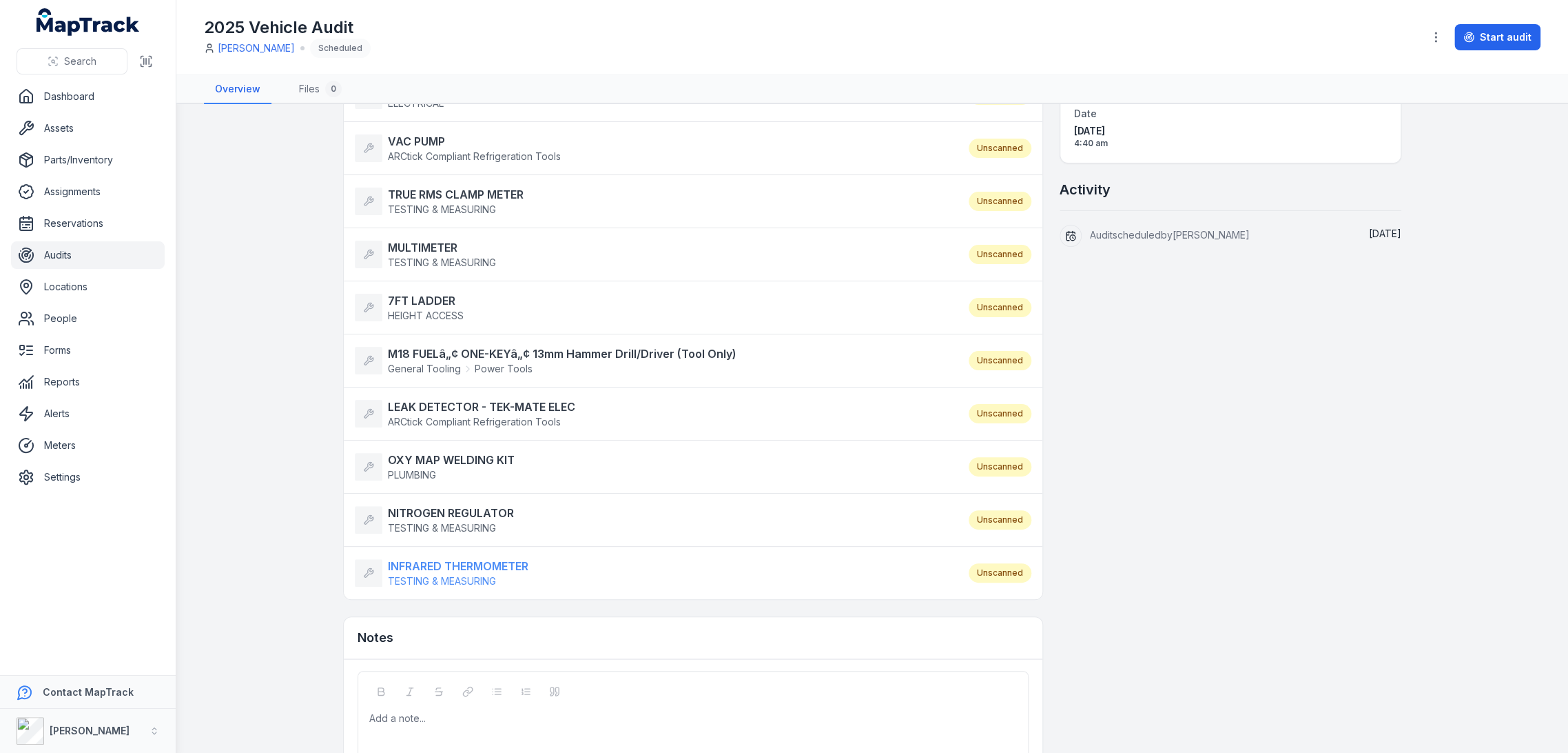
scroll to position [230, 0]
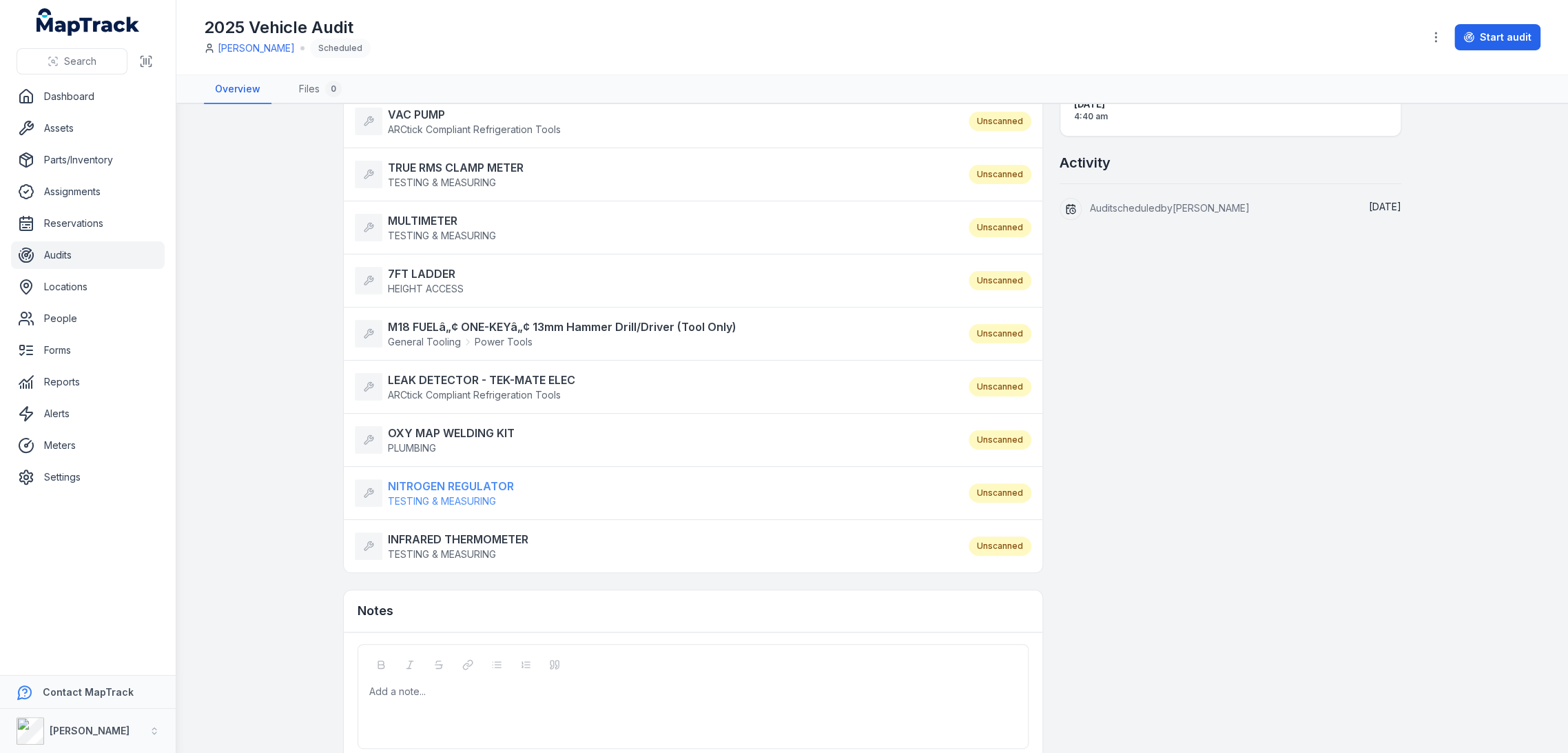
click at [444, 495] on span "TESTING & MEASURING" at bounding box center [442, 501] width 108 height 12
click at [441, 533] on strong "INFRARED THERMOMETER" at bounding box center [459, 539] width 141 height 17
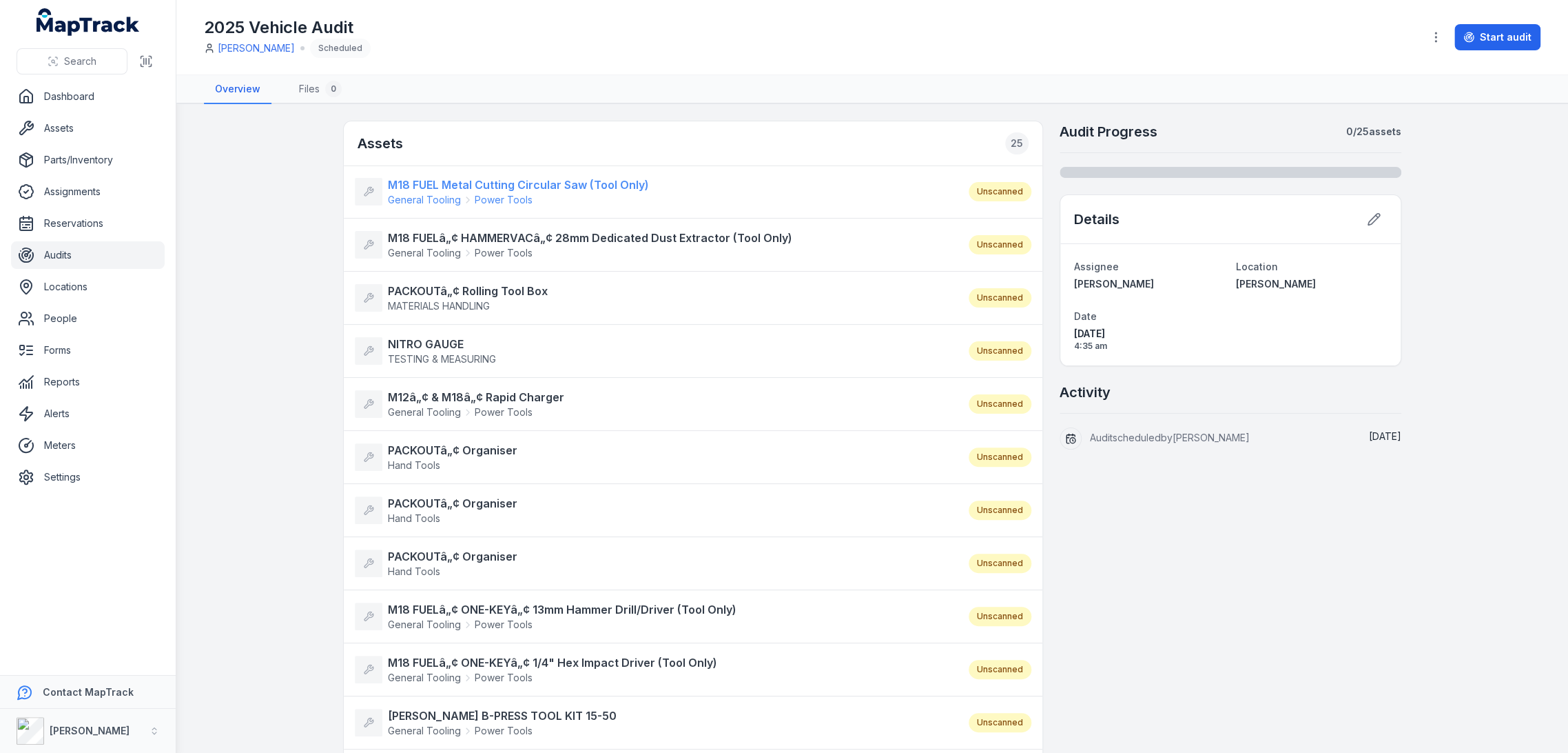
click at [475, 184] on strong "M18 FUEL Metal Cutting Circular Saw (Tool Only)" at bounding box center [519, 184] width 261 height 17
click at [477, 234] on strong "M18 FUELâ„¢ HAMMERVACâ„¢ 28mm Dedicated Dust Extractor (Tool Only)" at bounding box center [590, 238] width 404 height 17
click at [470, 288] on strong "PACKOUTâ„¢ Rolling Tool Box" at bounding box center [468, 290] width 159 height 17
click at [425, 346] on strong "NITRO GAUGE" at bounding box center [442, 344] width 108 height 17
click at [419, 390] on strong "M12â„¢ & M18â„¢ Rapid Charger" at bounding box center [476, 396] width 176 height 17
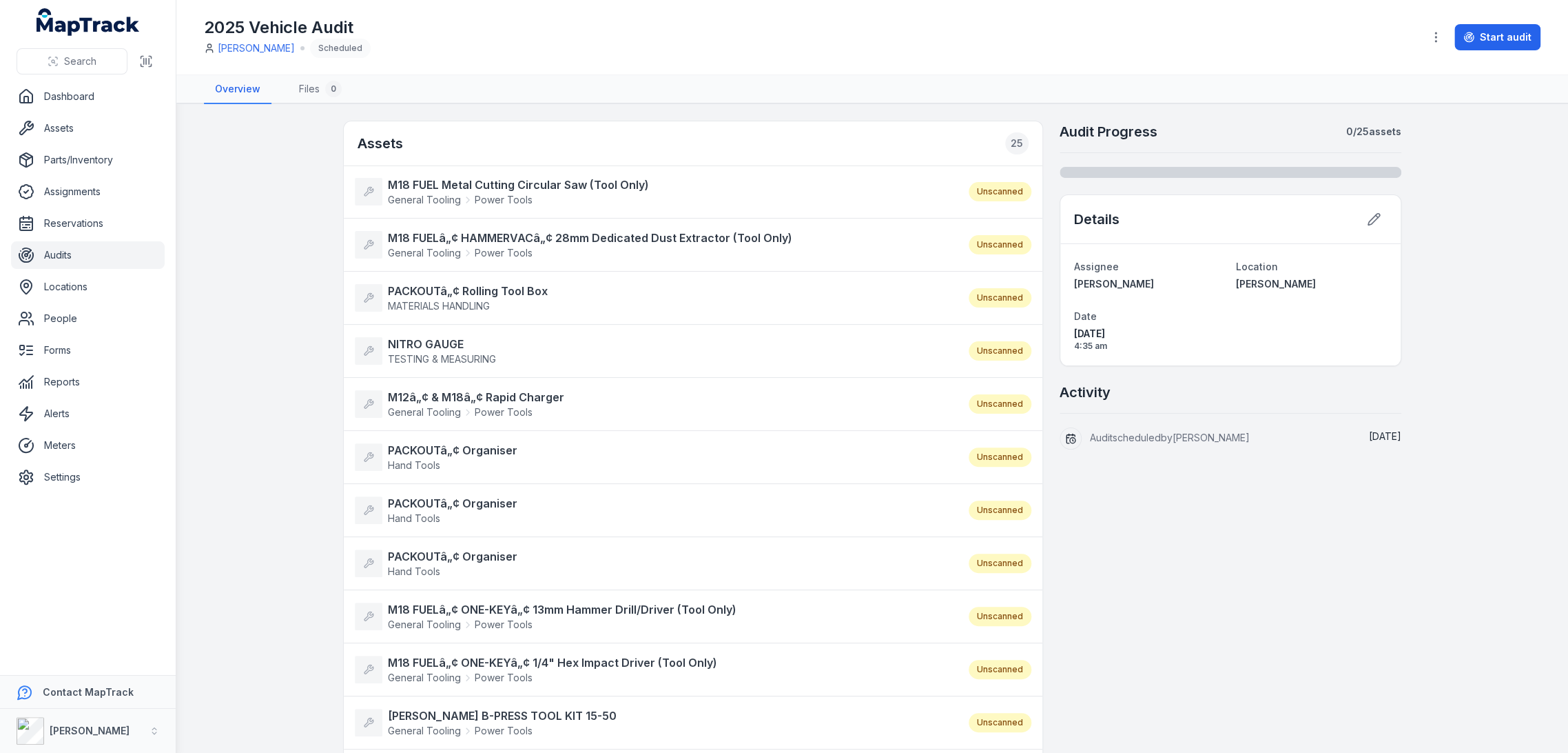
click at [451, 440] on li "PACKOUTâ„¢ Organiser Hand Tools Unscanned" at bounding box center [692, 457] width 698 height 54
click at [448, 450] on strong "PACKOUTâ„¢ Organiser" at bounding box center [453, 450] width 130 height 17
click at [436, 506] on strong "PACKOUTâ„¢ Organiser" at bounding box center [453, 503] width 130 height 17
click at [421, 554] on strong "PACKOUTâ„¢ Organiser" at bounding box center [453, 556] width 130 height 17
click at [432, 601] on strong "M18 FUELâ„¢ ONE-KEYâ„¢ 13mm Hammer Drill/Driver (Tool Only)" at bounding box center [563, 609] width 349 height 17
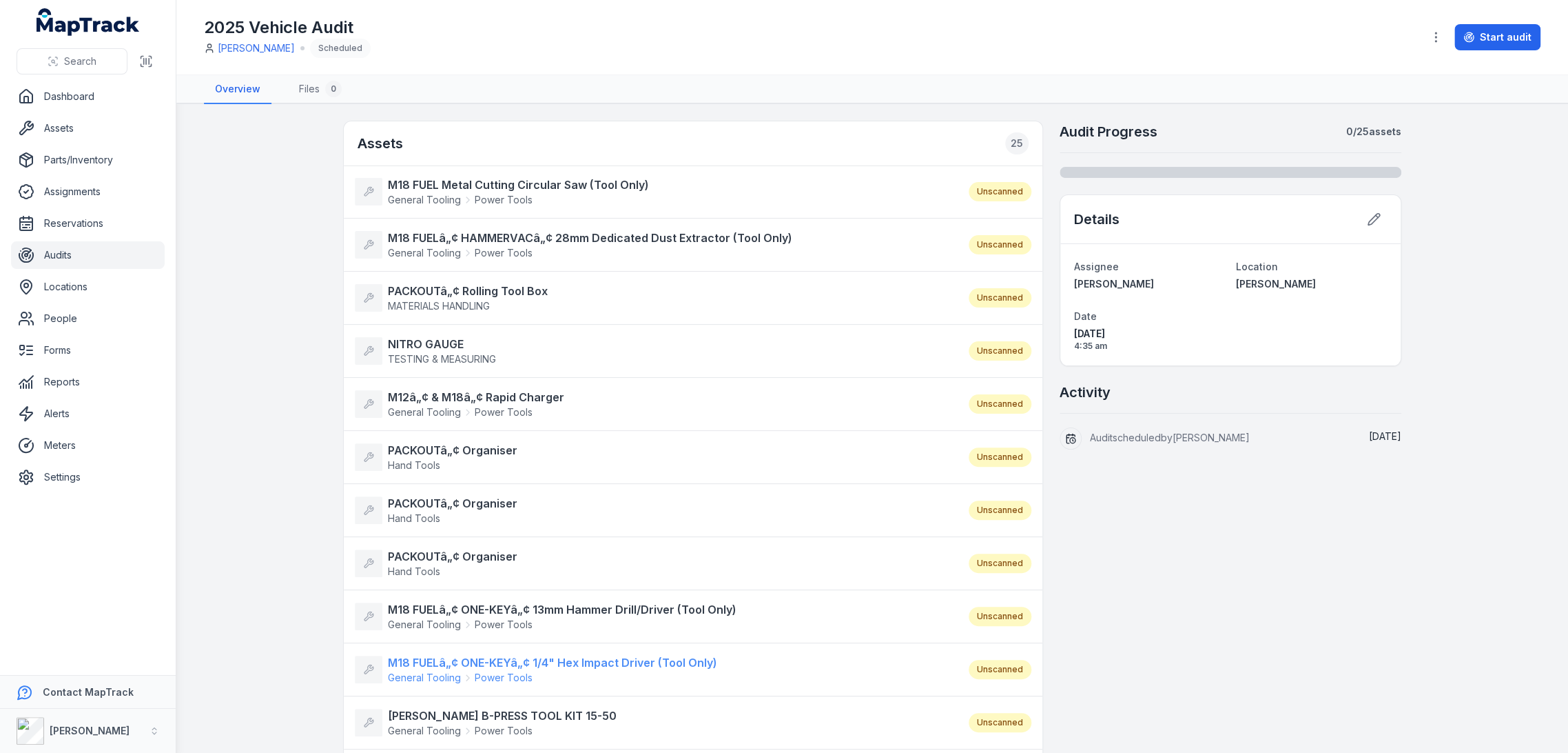
click at [420, 660] on strong "M18 FUELâ„¢ ONE-KEYâ„¢ 1/4" Hex Impact Driver (Tool Only)" at bounding box center [553, 662] width 330 height 17
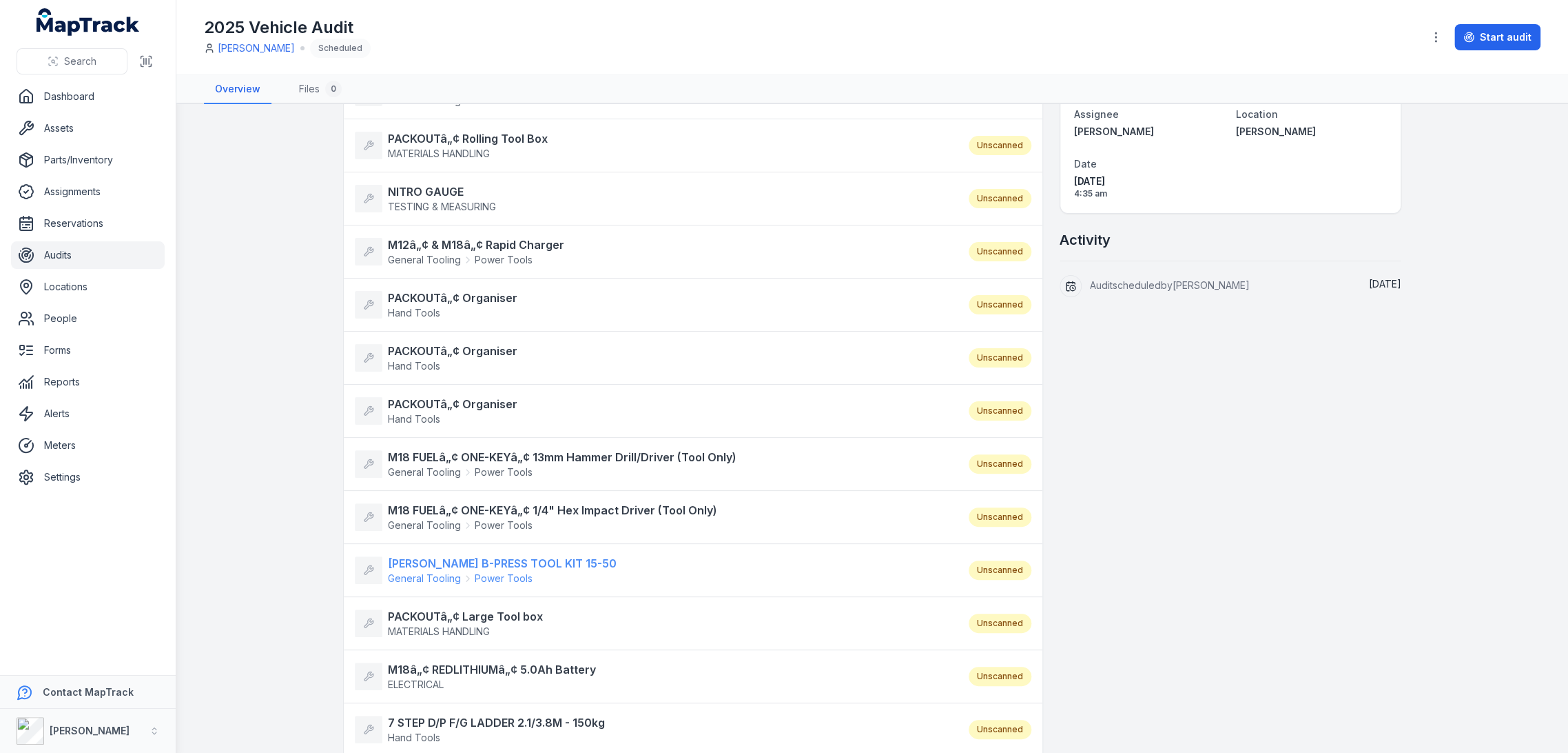
scroll to position [153, 0]
click at [448, 556] on strong "ROTHENBERGER B-PRESS TOOL KIT 15-50" at bounding box center [502, 562] width 229 height 17
click at [445, 601] on li "PACKOUTâ„¢ Large Tool box MATERIALS HANDLING Unscanned" at bounding box center [692, 622] width 698 height 54
click at [442, 617] on strong "PACKOUTâ„¢ Large Tool box" at bounding box center [466, 615] width 156 height 17
click at [433, 665] on strong "M18â„¢ REDLITHIUMâ„¢ 5.0Ah Battery" at bounding box center [492, 668] width 208 height 17
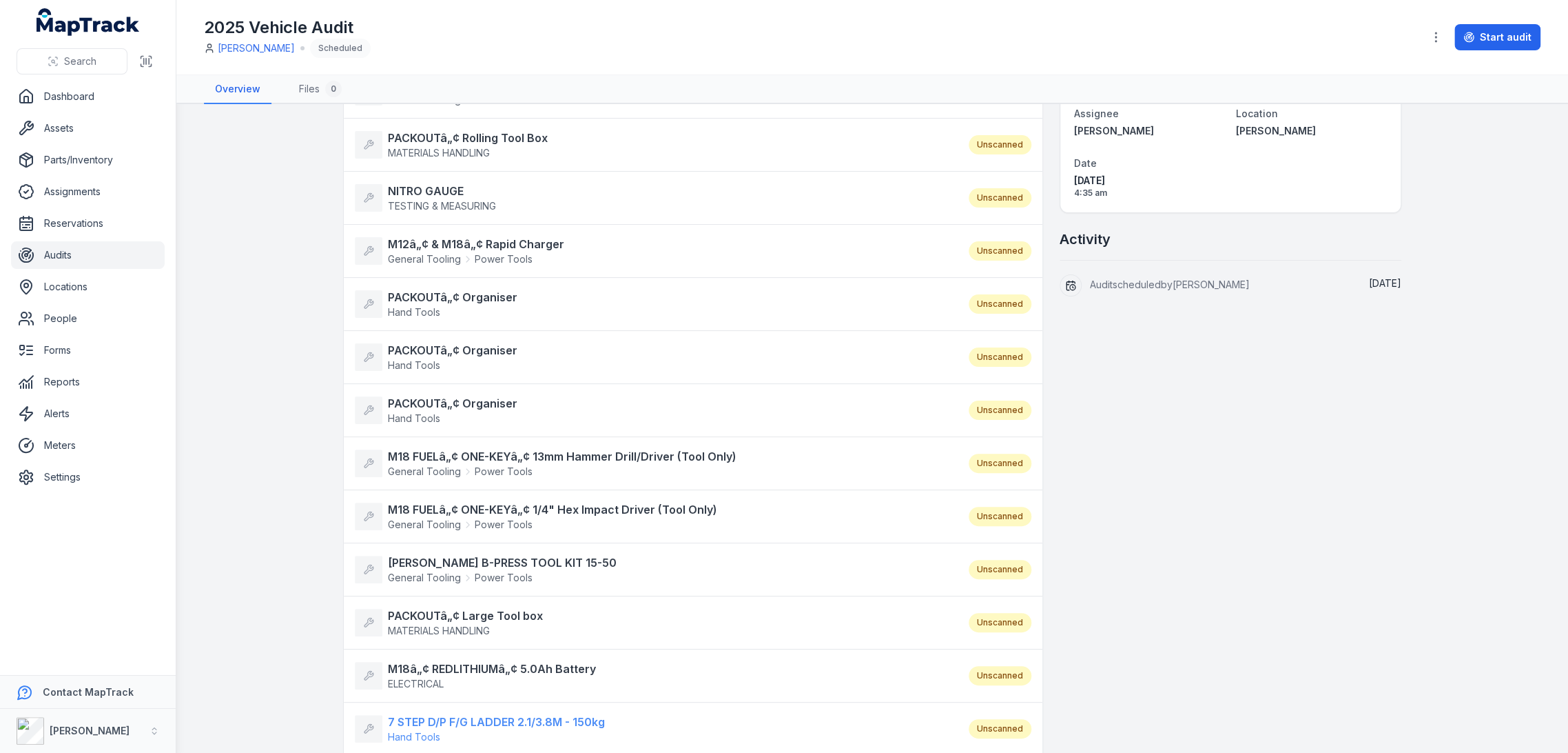
click at [419, 726] on strong "7 STEP D/P F/G LADDER 2.1/3.8M - 150kg" at bounding box center [496, 721] width 217 height 17
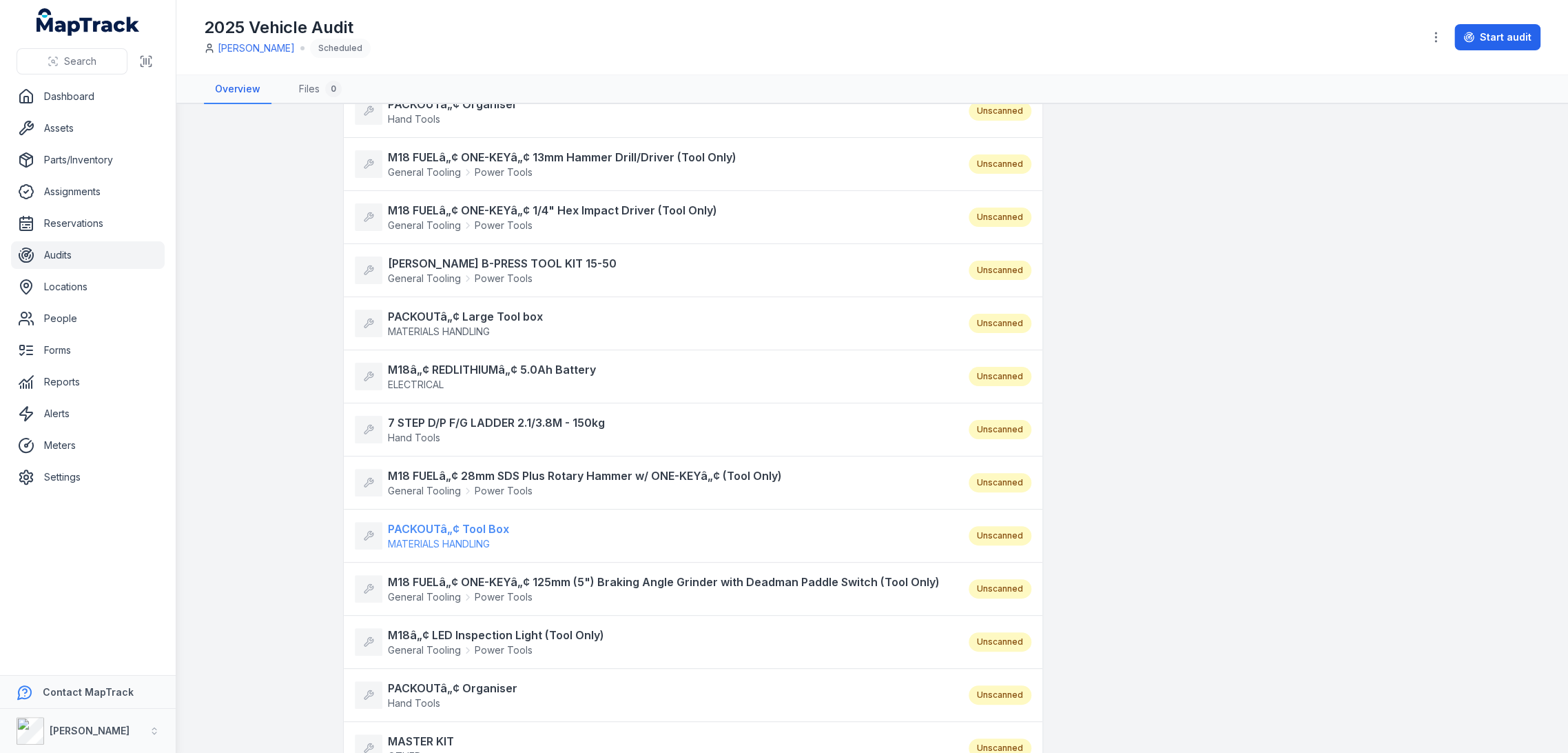
scroll to position [536, 0]
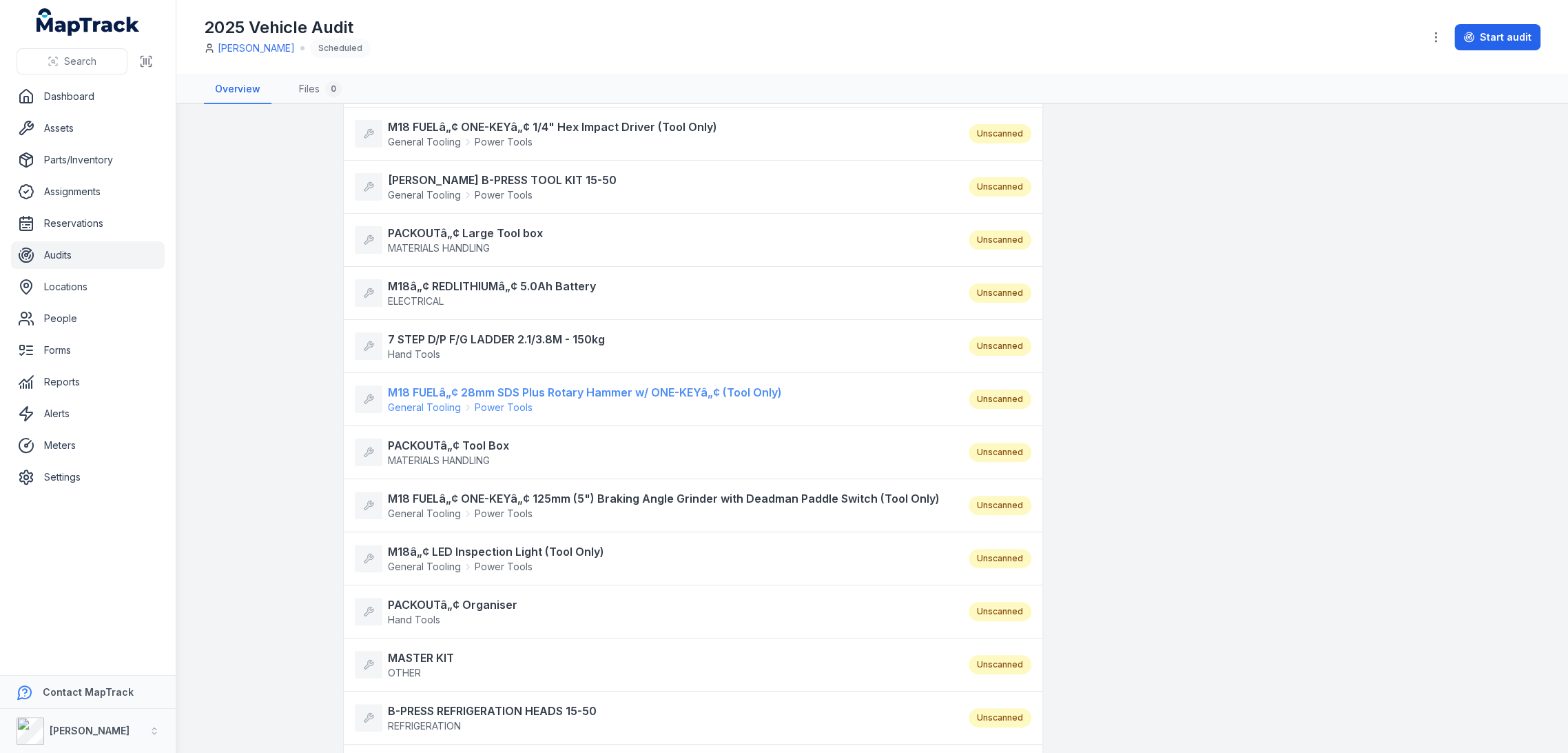
click at [468, 390] on strong "M18 FUELâ„¢ 28mm SDS Plus Rotary Hammer w/ ONE-KEYâ„¢ (Tool Only)" at bounding box center [585, 391] width 394 height 17
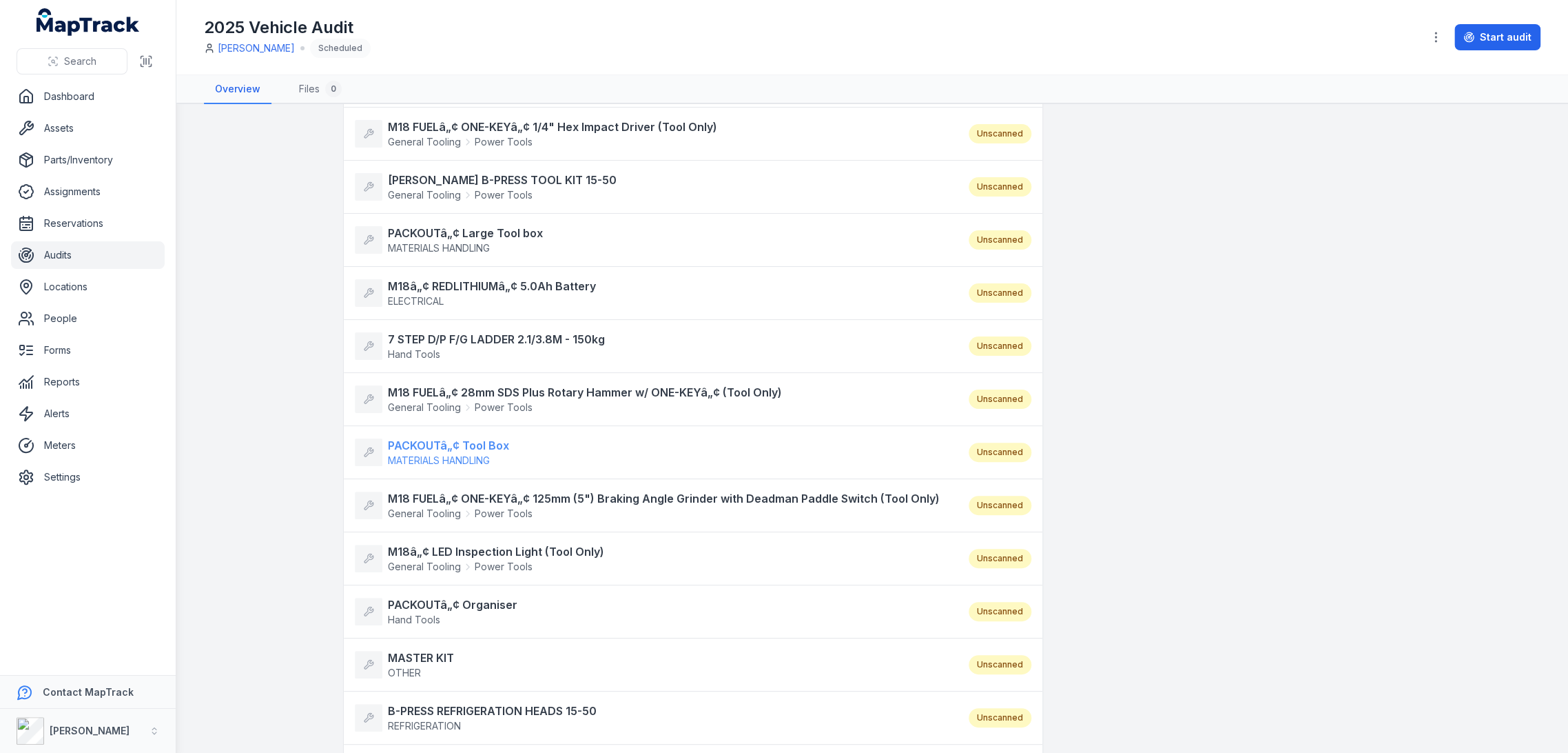
click at [454, 447] on strong "PACKOUTâ„¢ Tool Box" at bounding box center [449, 445] width 121 height 17
click at [454, 492] on strong "M18 FUELâ„¢ ONE-KEYâ„¢ 125mm (5") Braking Angle Grinder with Deadman Paddle Swi…" at bounding box center [664, 498] width 552 height 17
click at [443, 544] on strong "M18â„¢ LED Inspection Light (Tool Only)" at bounding box center [496, 551] width 216 height 17
click at [427, 600] on strong "PACKOUTâ„¢ Organiser" at bounding box center [453, 604] width 130 height 17
click at [413, 650] on strong "MASTER KIT" at bounding box center [421, 657] width 66 height 17
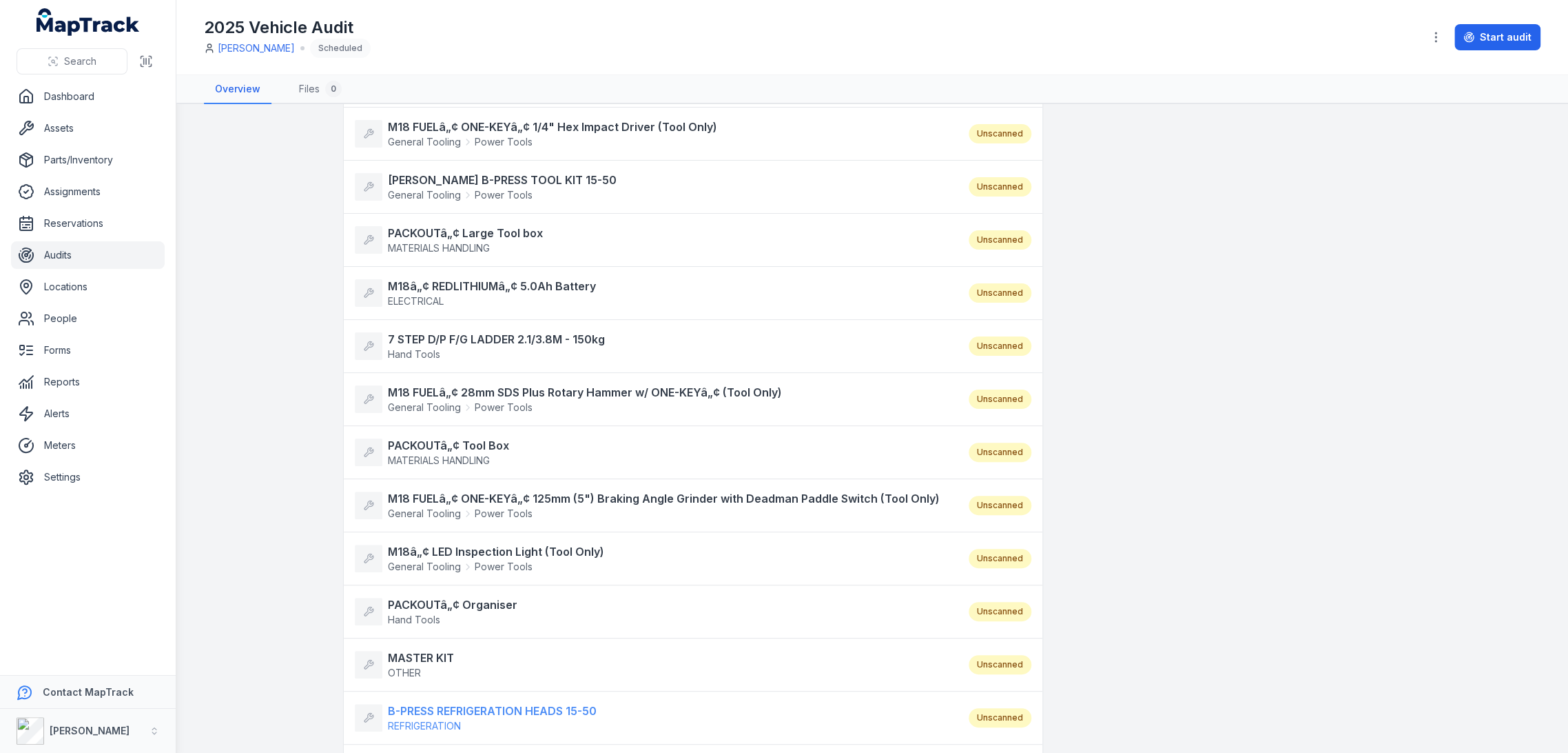
click at [411, 704] on strong "B-PRESS REFRIGERATION HEADS 15-50" at bounding box center [492, 710] width 209 height 17
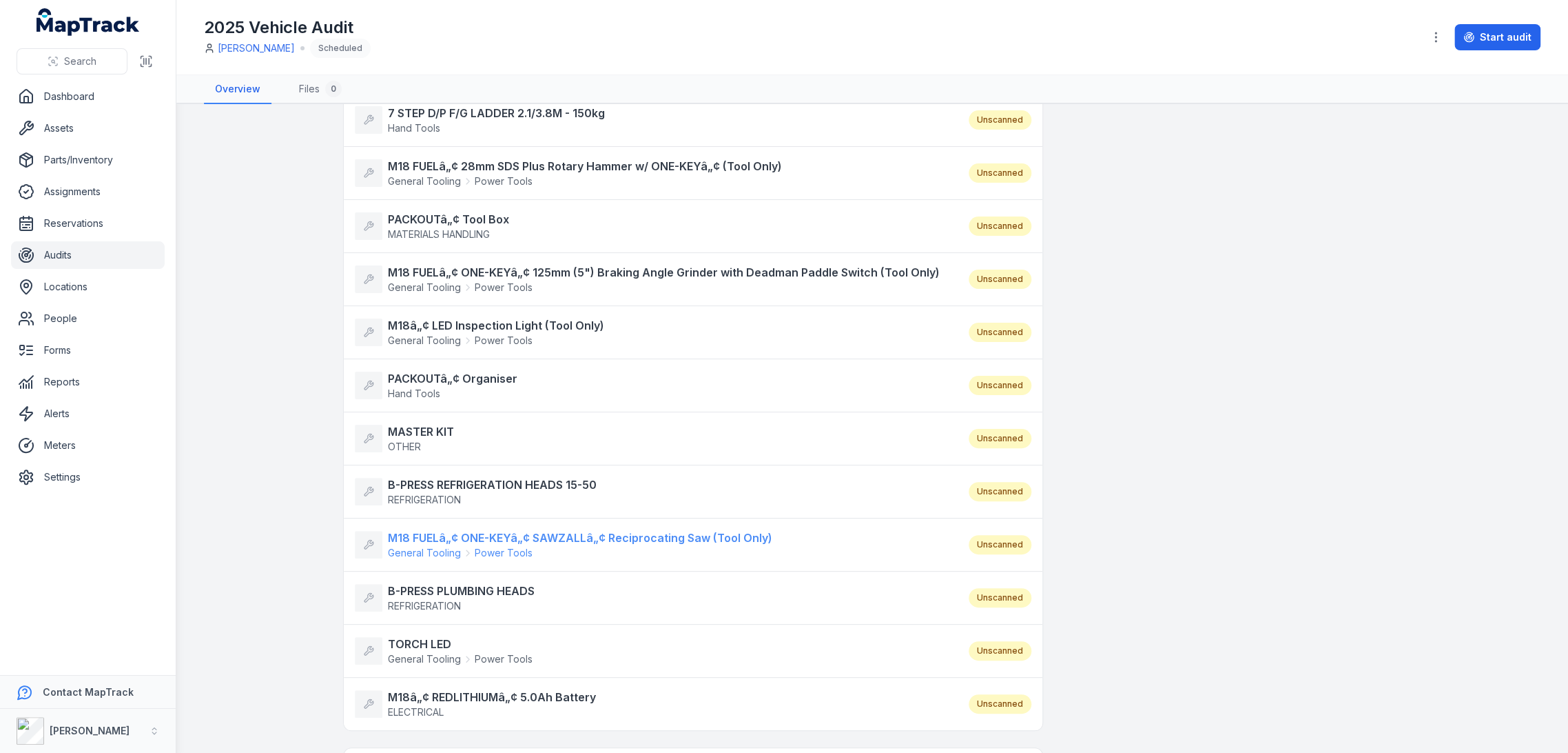
scroll to position [766, 0]
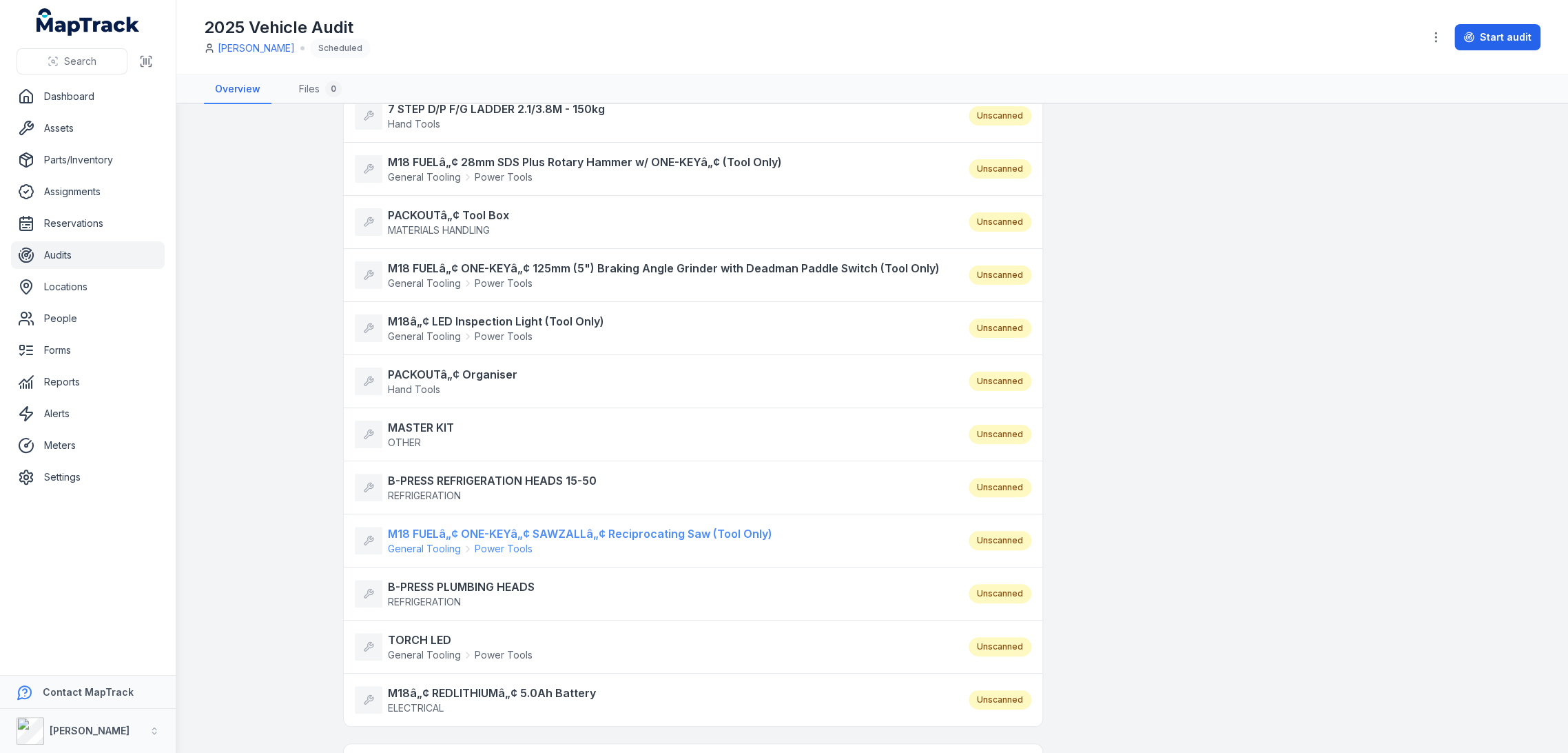
click at [454, 543] on div "General Tooling Power Tools" at bounding box center [461, 549] width 145 height 14
click at [432, 582] on strong "B-PRESS PLUMBING HEADS" at bounding box center [462, 587] width 147 height 17
click at [424, 640] on strong "TORCH LED" at bounding box center [461, 639] width 145 height 17
click at [416, 692] on strong "M18â„¢ REDLITHIUMâ„¢ 5.0Ah Battery" at bounding box center [492, 693] width 208 height 17
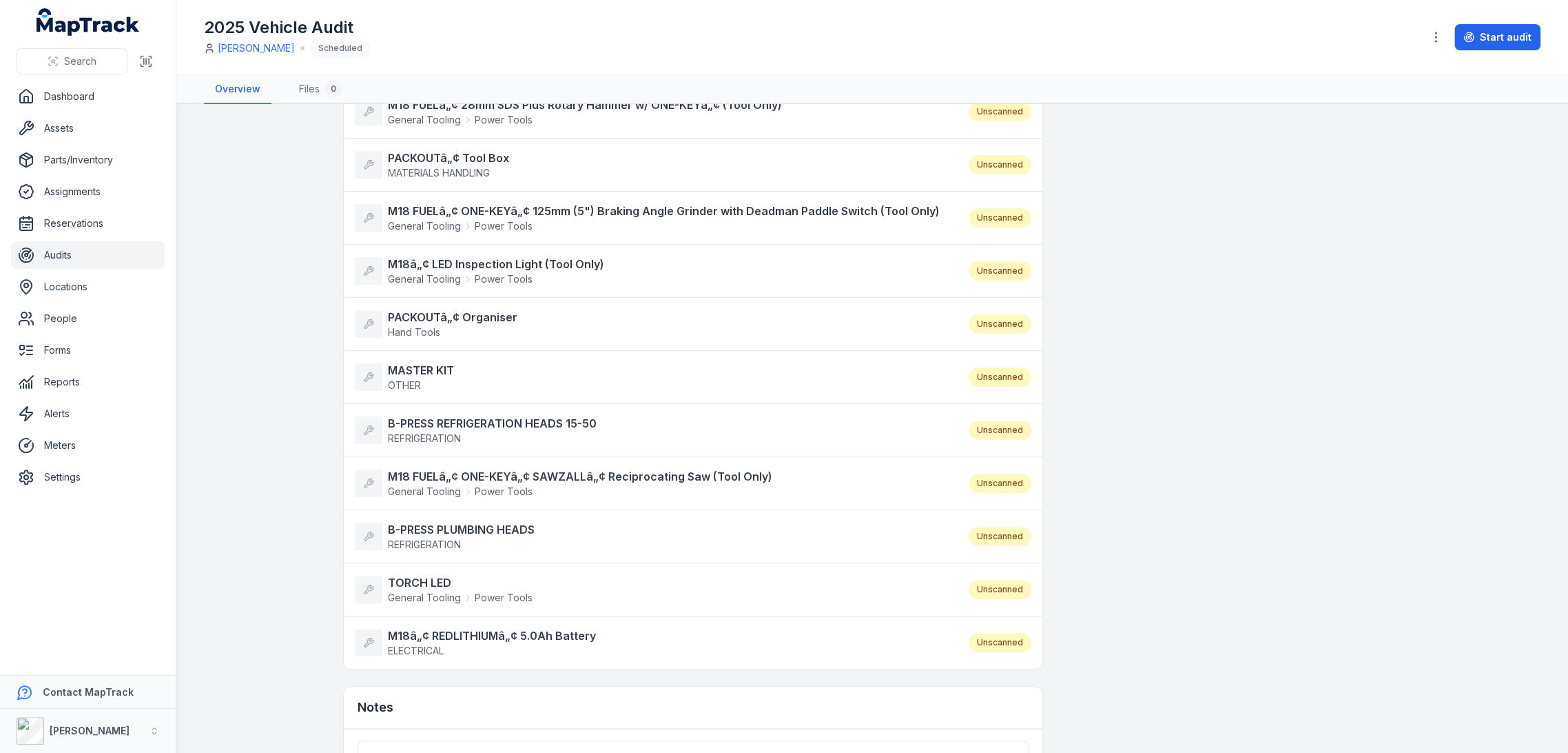
scroll to position [918, 0]
